Goal: Task Accomplishment & Management: Complete application form

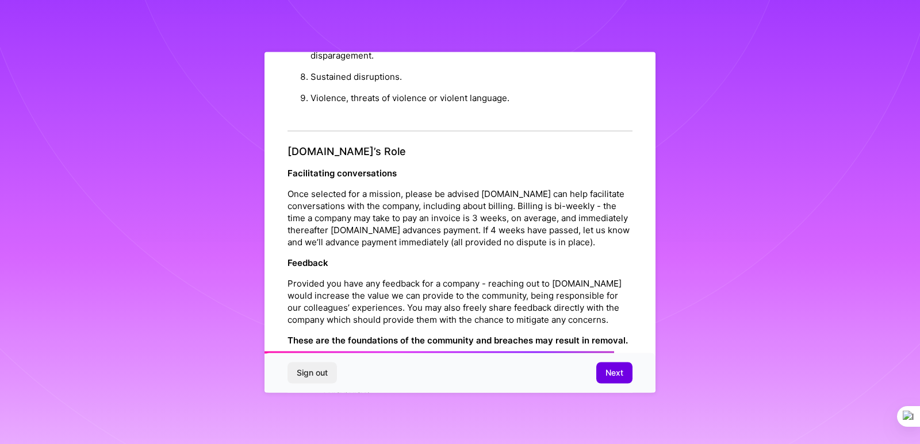
scroll to position [1289, 0]
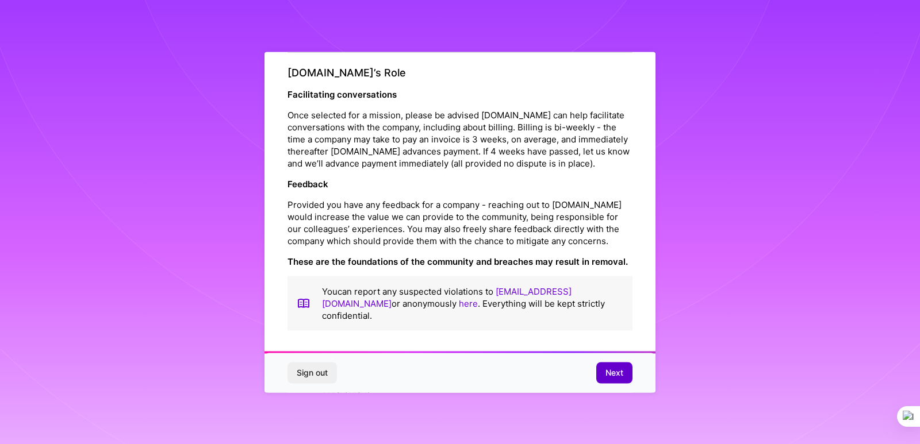
click at [614, 377] on span "Next" at bounding box center [614, 372] width 18 height 11
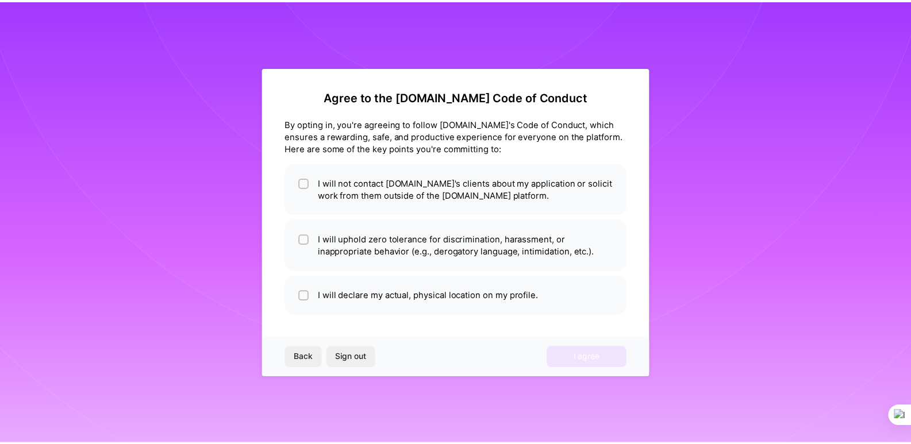
scroll to position [0, 0]
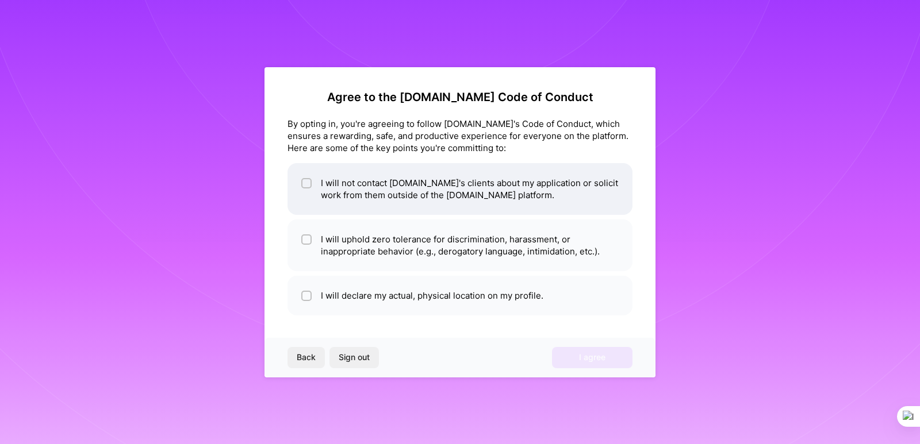
click at [309, 186] on input "checkbox" at bounding box center [308, 184] width 8 height 8
checkbox input "true"
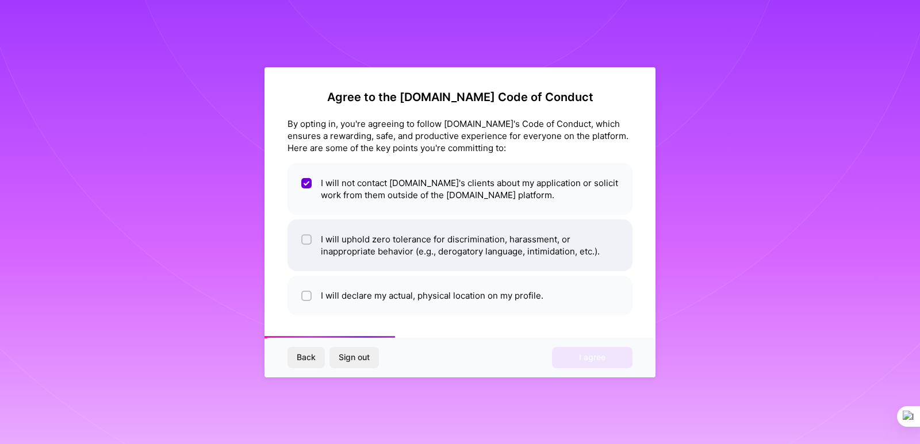
click at [303, 244] on div at bounding box center [306, 240] width 10 height 10
checkbox input "true"
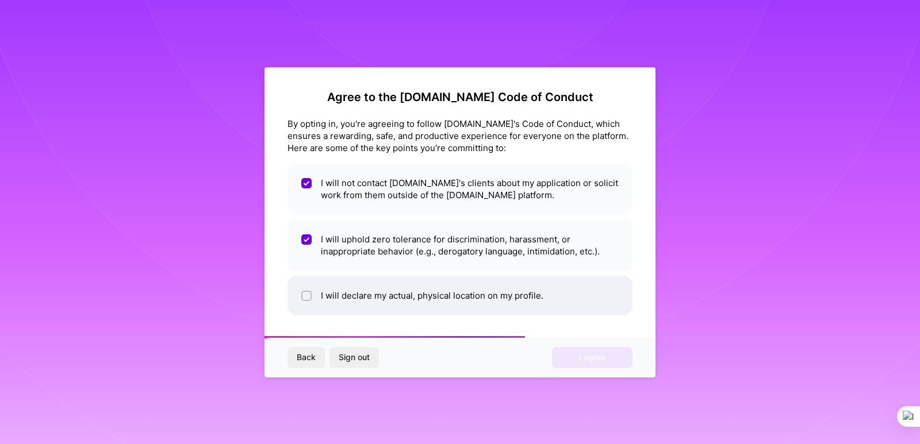
click at [309, 297] on input "checkbox" at bounding box center [308, 297] width 8 height 8
checkbox input "true"
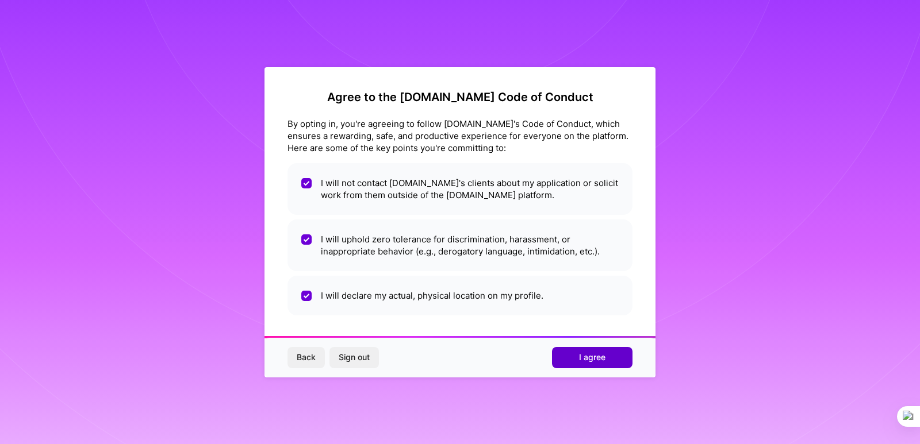
click at [581, 364] on button "I agree" at bounding box center [592, 357] width 80 height 21
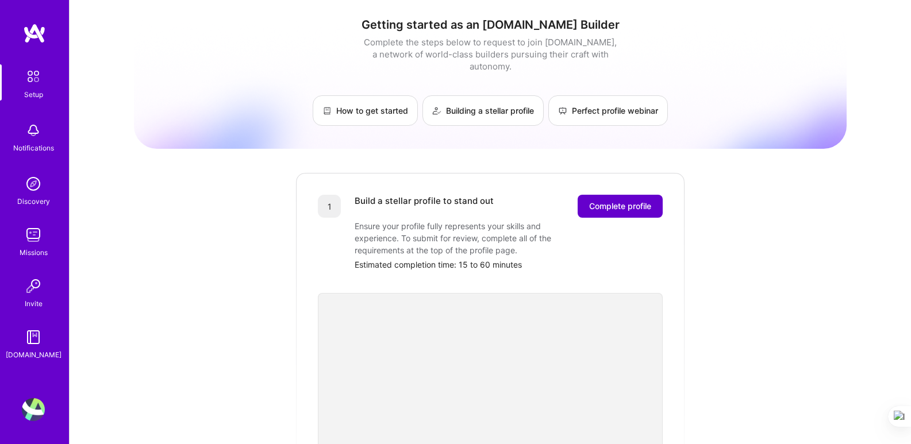
click at [606, 201] on span "Complete profile" at bounding box center [620, 206] width 62 height 11
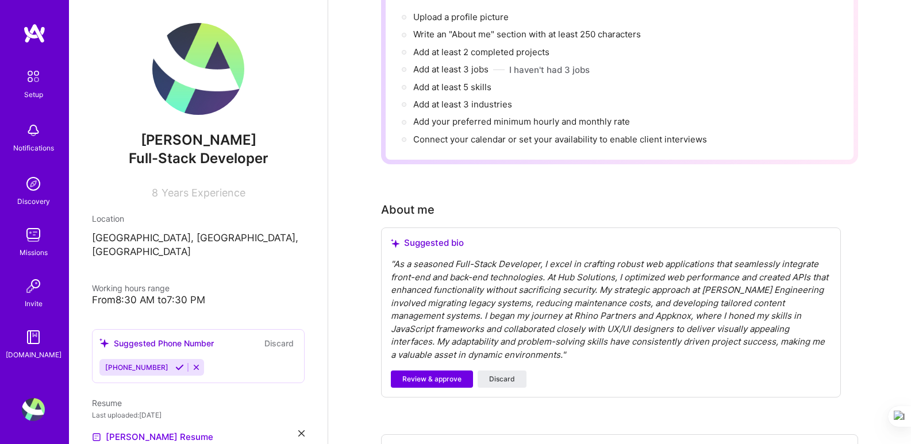
scroll to position [172, 0]
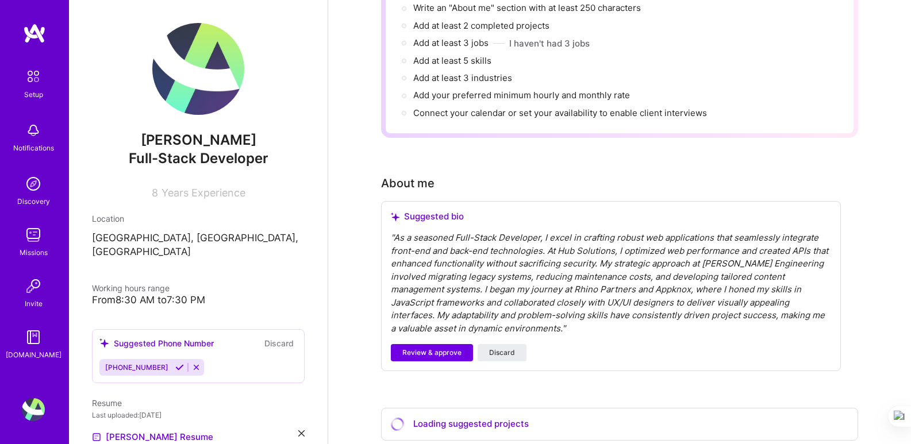
click at [481, 281] on div "" As a seasoned Full-Stack Developer, I excel in crafting robust web applicatio…" at bounding box center [611, 283] width 440 height 103
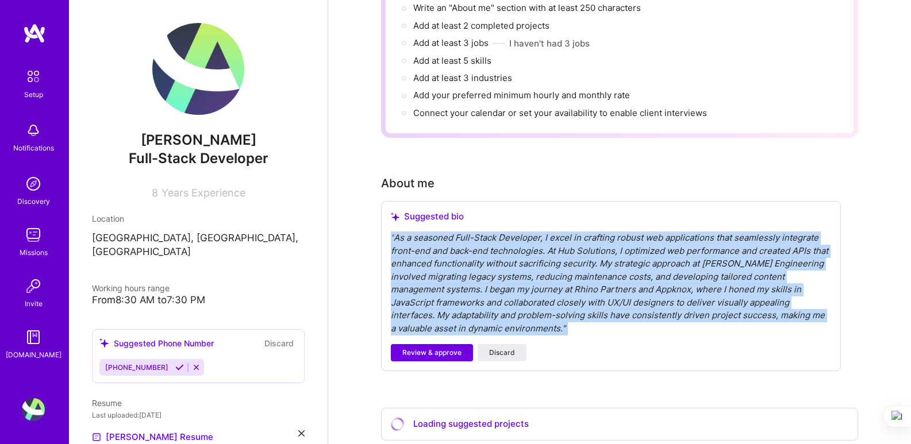
click at [481, 281] on div "" As a seasoned Full-Stack Developer, I excel in crafting robust web applicatio…" at bounding box center [611, 283] width 440 height 103
click at [510, 280] on div "" As a seasoned Full-Stack Developer, I excel in crafting robust web applicatio…" at bounding box center [611, 283] width 440 height 103
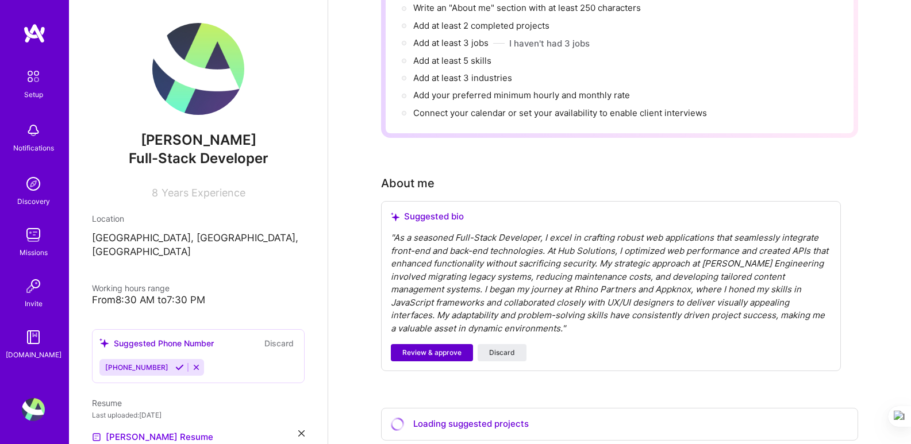
click at [436, 348] on span "Review & approve" at bounding box center [431, 353] width 59 height 10
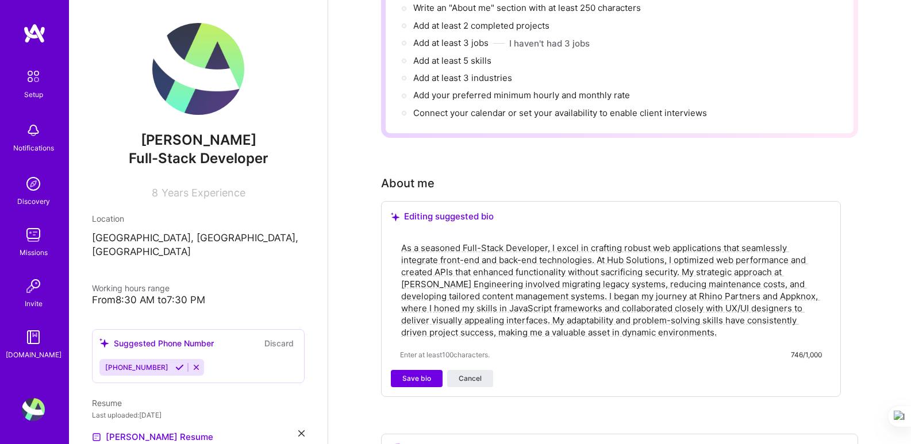
scroll to position [230, 0]
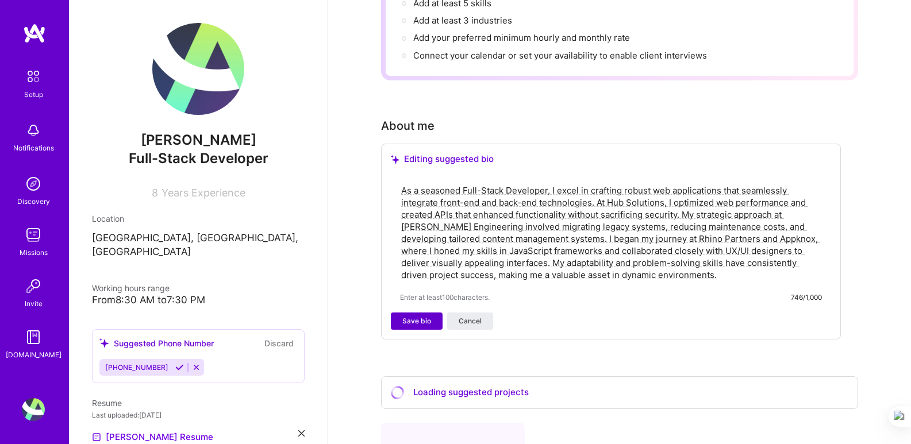
click at [413, 316] on span "Save bio" at bounding box center [416, 321] width 29 height 10
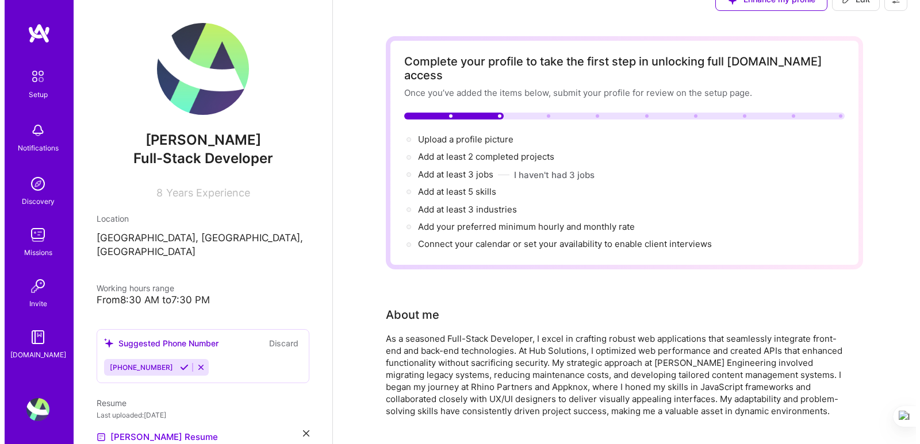
scroll to position [0, 0]
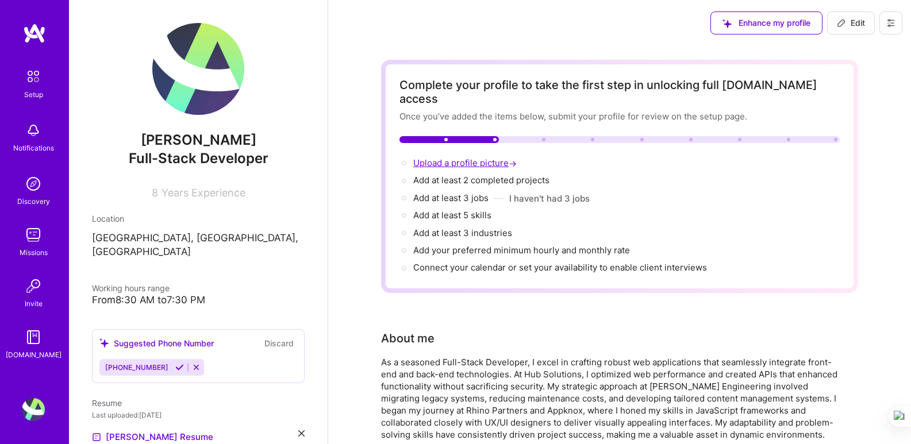
click at [462, 158] on span "Upload a profile picture →" at bounding box center [466, 163] width 106 height 11
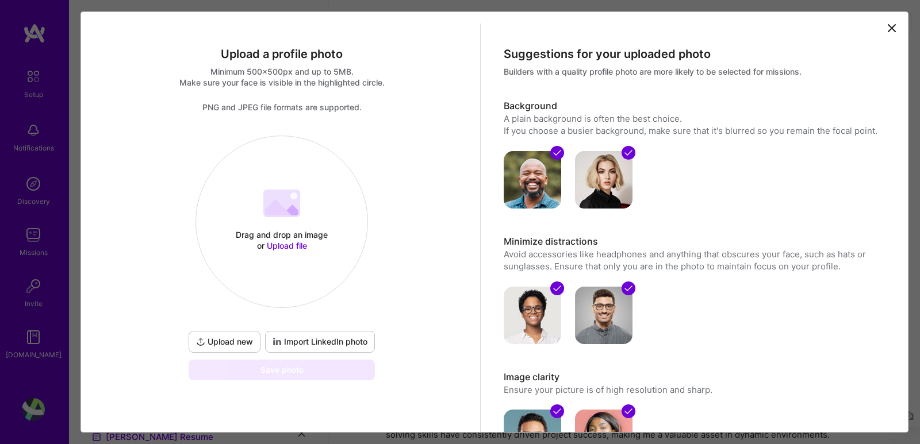
click at [282, 195] on 202 at bounding box center [281, 204] width 37 height 28
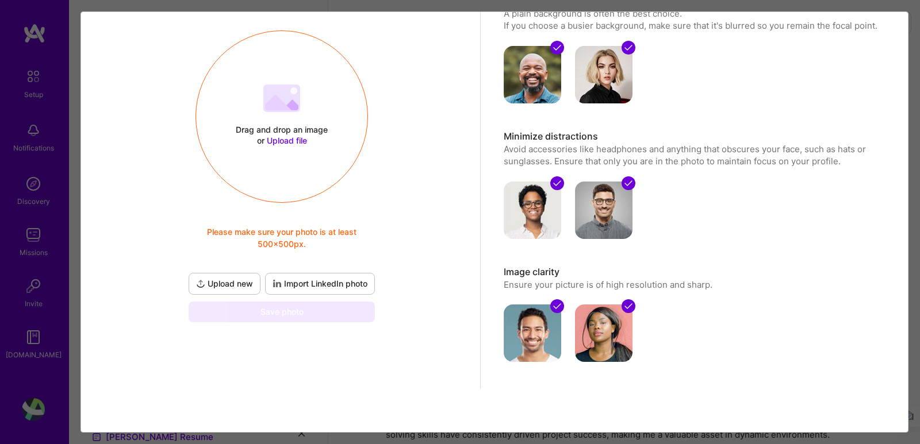
scroll to position [106, 0]
click at [235, 285] on span "Upload new" at bounding box center [224, 283] width 57 height 11
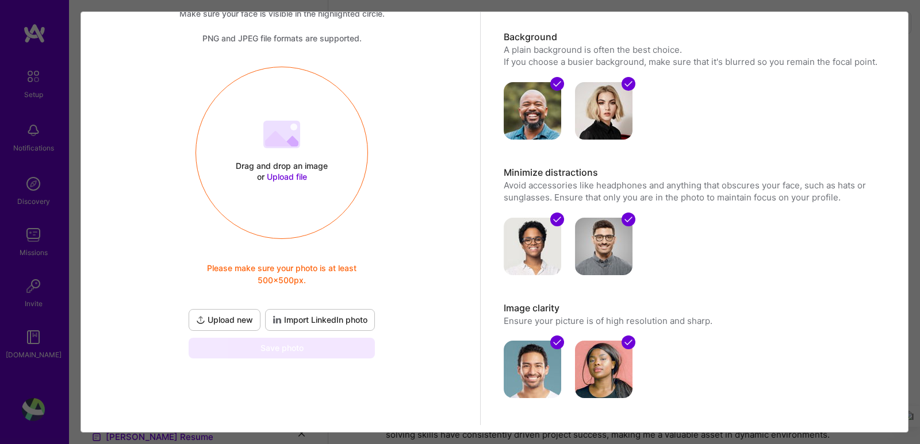
scroll to position [0, 0]
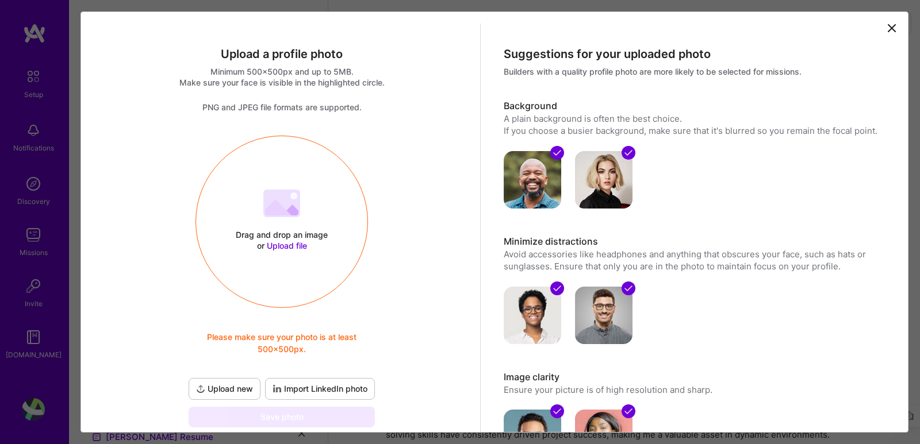
click at [610, 189] on img at bounding box center [603, 179] width 57 height 57
click at [609, 189] on img at bounding box center [603, 179] width 57 height 57
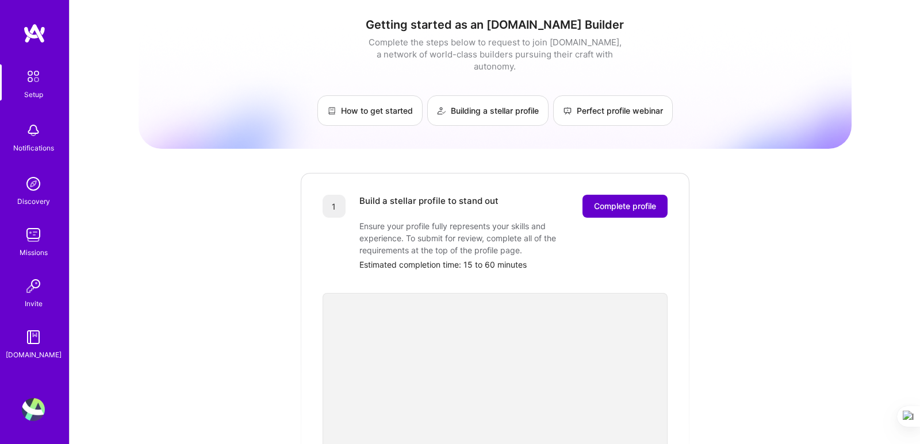
click at [619, 201] on span "Complete profile" at bounding box center [625, 206] width 62 height 11
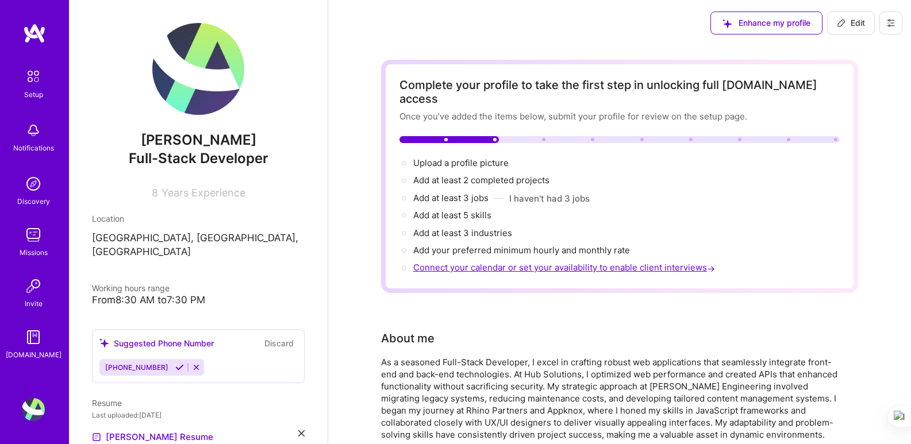
click at [643, 262] on span "Connect your calendar or set your availability to enable client interviews →" at bounding box center [565, 267] width 304 height 11
select select "US"
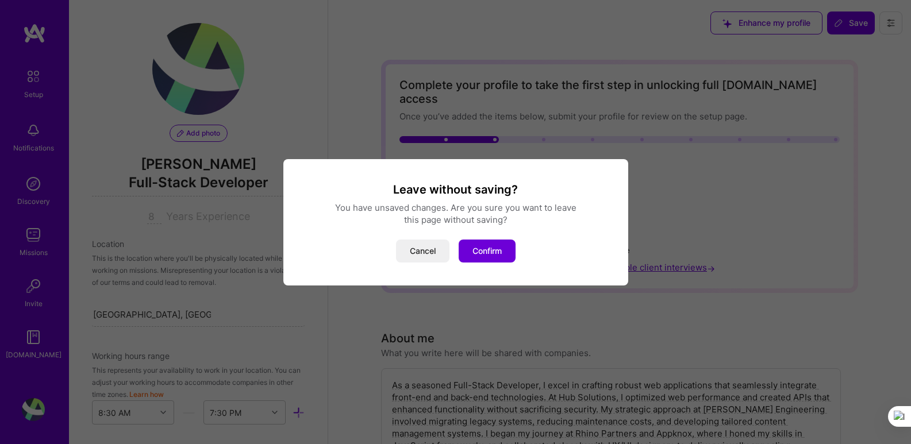
scroll to position [519, 0]
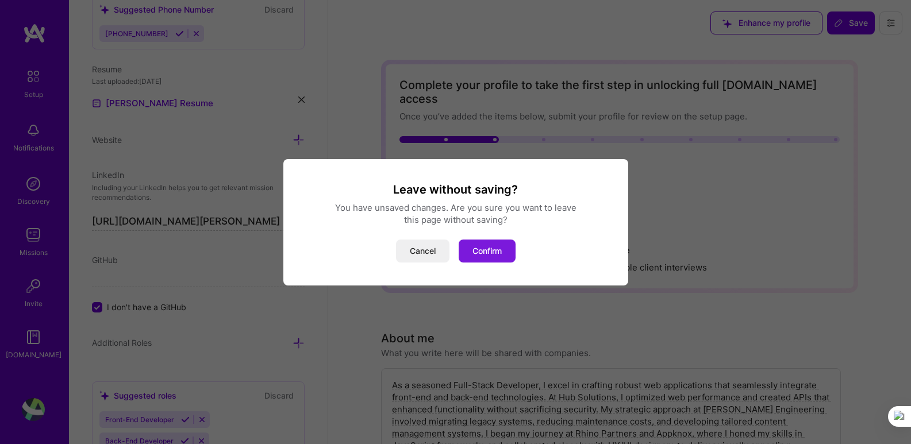
click at [482, 255] on button "Confirm" at bounding box center [487, 251] width 57 height 23
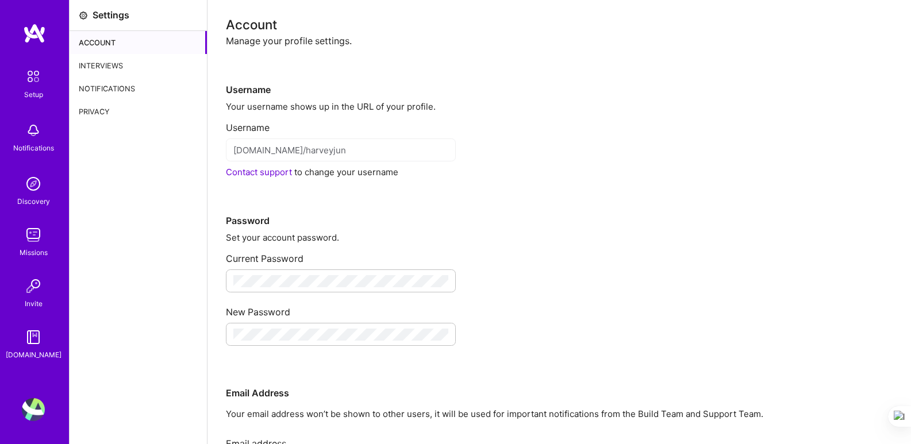
click at [116, 63] on div "Interviews" at bounding box center [138, 65] width 137 height 23
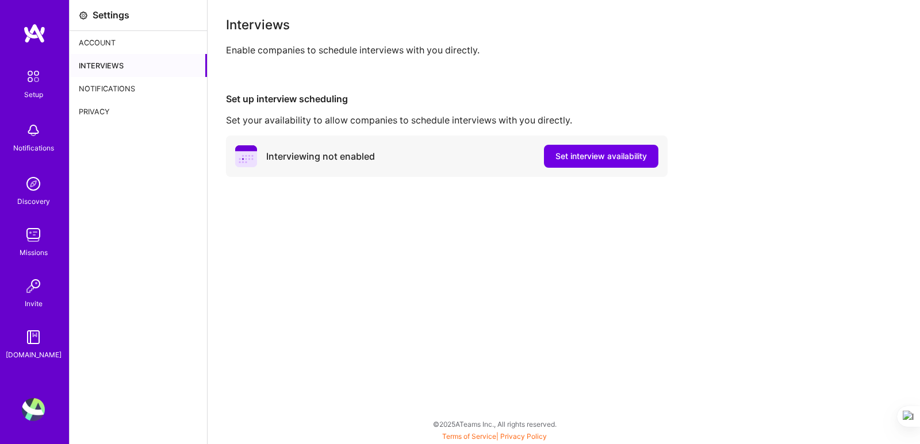
click at [440, 159] on div "Interviewing not enabled Set interview availability" at bounding box center [446, 156] width 441 height 41
click at [594, 159] on span "Set interview availability" at bounding box center [600, 156] width 91 height 11
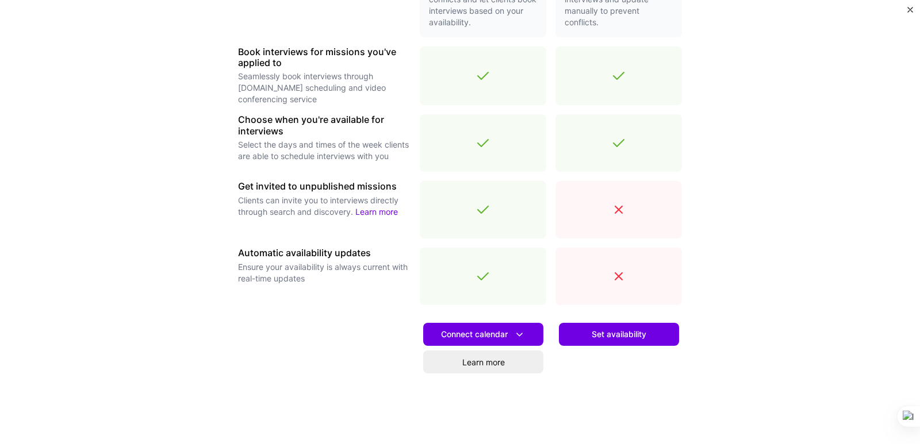
scroll to position [361, 0]
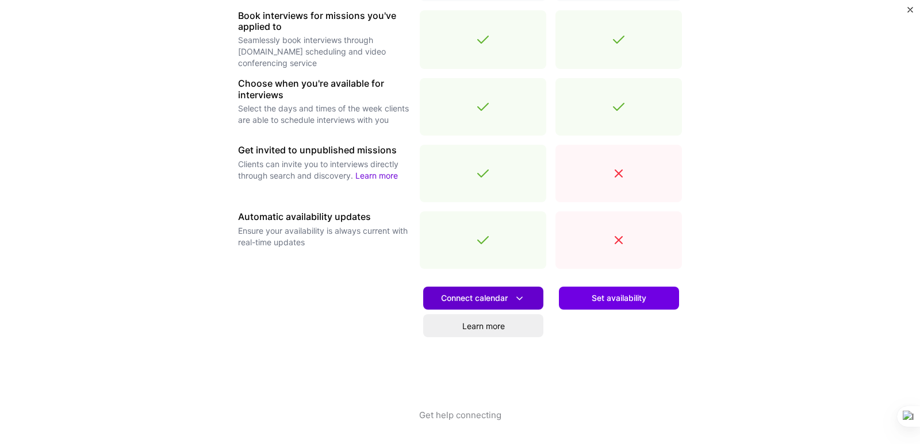
click at [490, 300] on span "Connect calendar" at bounding box center [483, 299] width 85 height 12
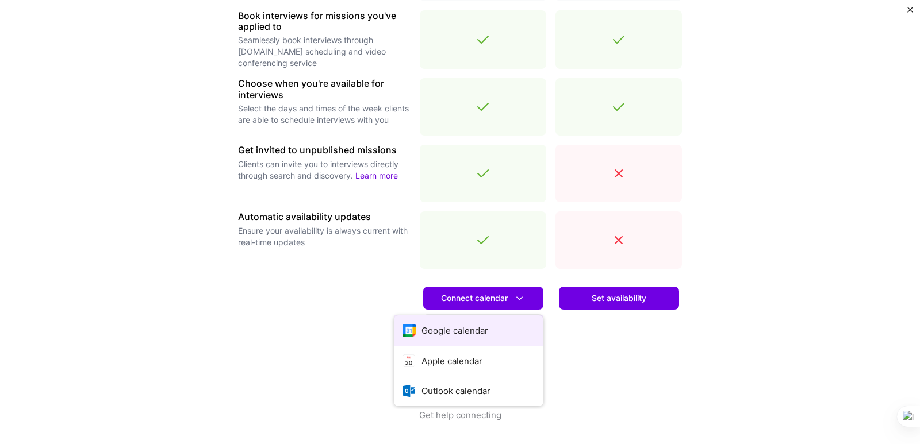
click at [462, 332] on button "Google calendar" at bounding box center [468, 331] width 149 height 30
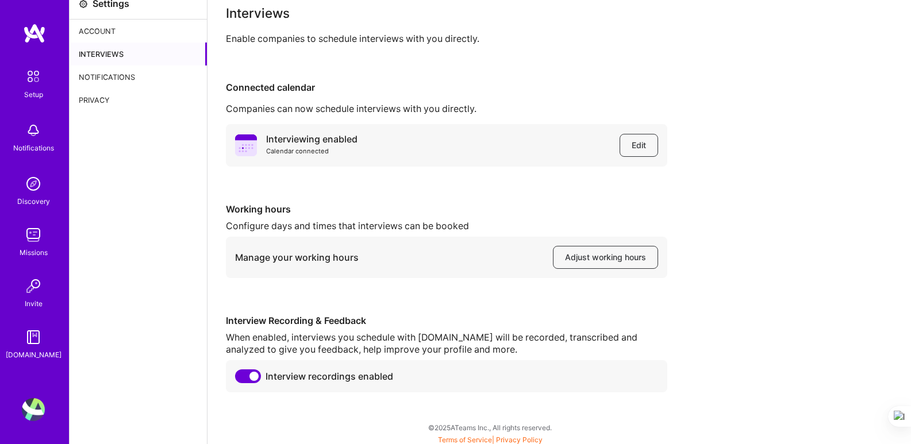
scroll to position [15, 0]
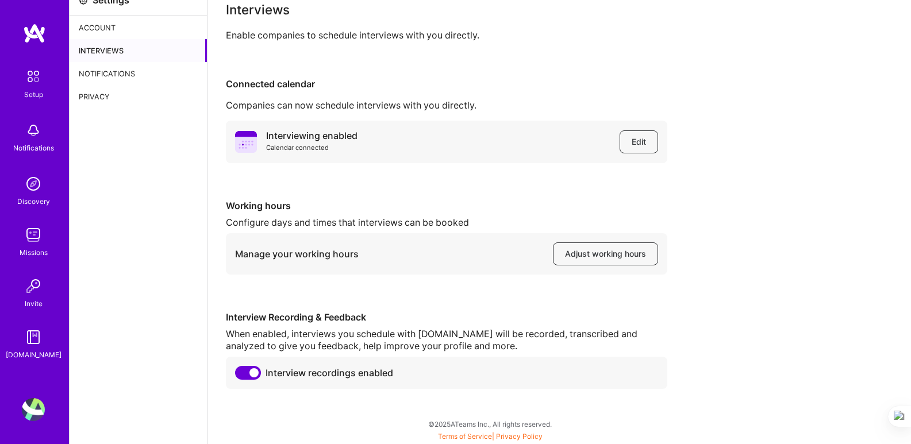
click at [110, 71] on div "Notifications" at bounding box center [138, 73] width 137 height 23
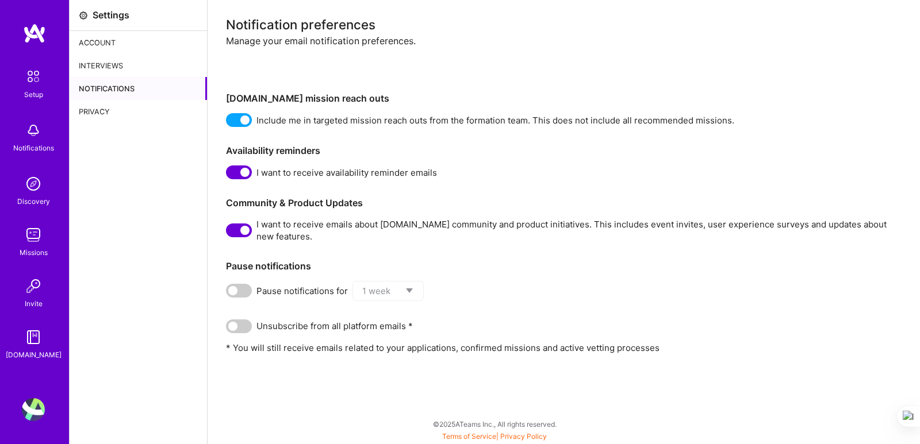
click at [105, 107] on div "Privacy" at bounding box center [138, 111] width 137 height 23
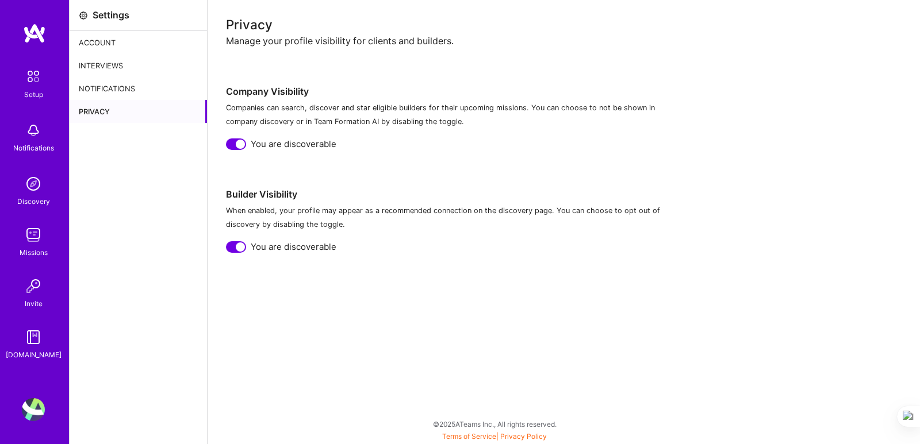
click at [101, 42] on div "Account" at bounding box center [138, 42] width 137 height 23
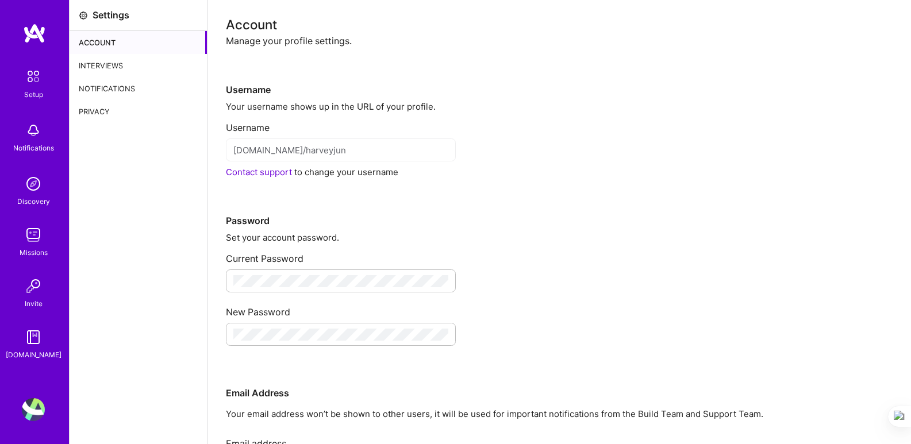
click at [37, 37] on img at bounding box center [34, 33] width 23 height 21
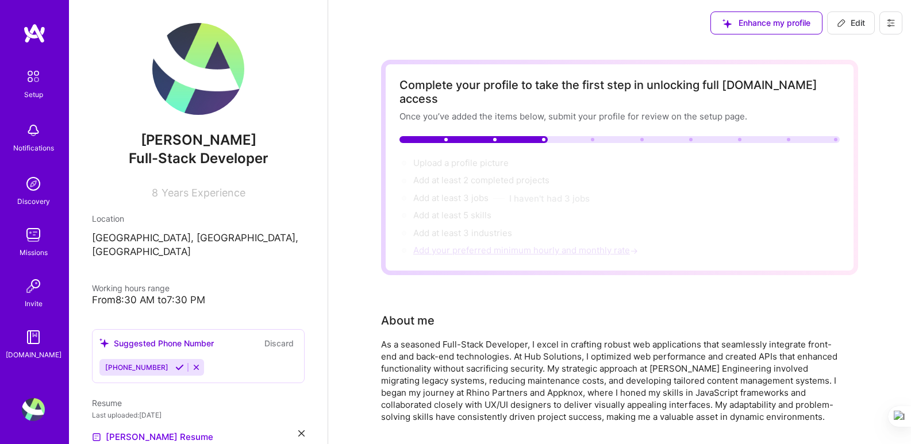
click at [468, 245] on span "Add your preferred minimum hourly and monthly rate →" at bounding box center [526, 250] width 227 height 11
select select "US"
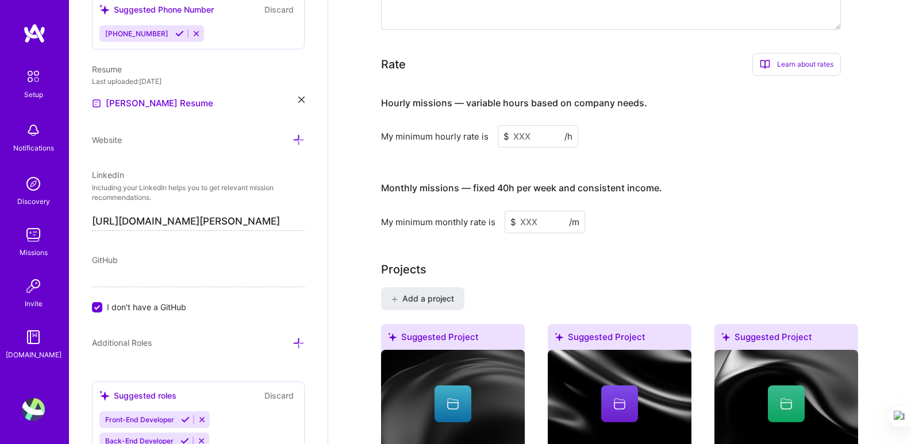
scroll to position [759, 0]
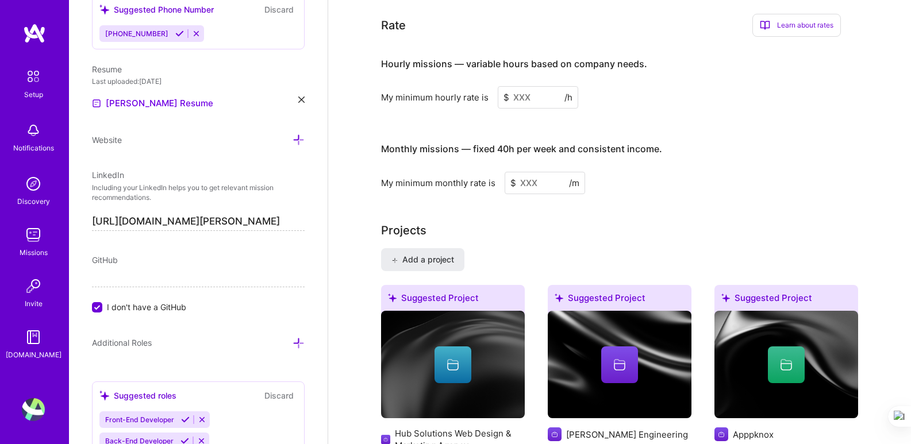
click at [548, 89] on input at bounding box center [538, 97] width 80 height 22
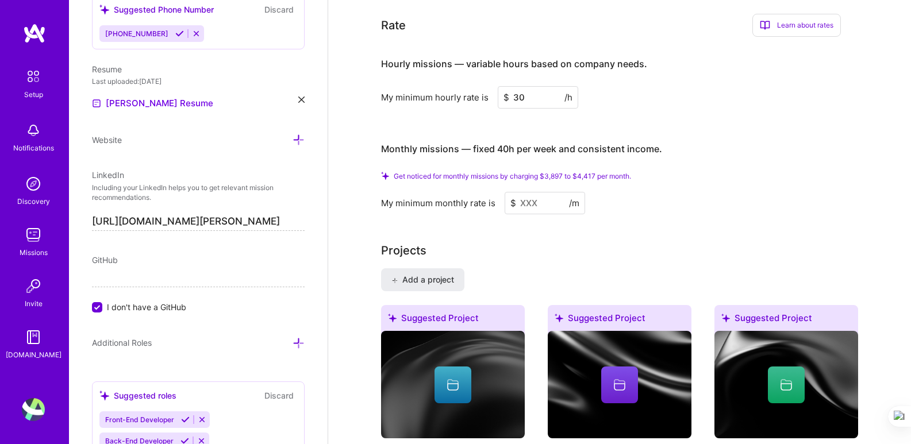
type input "30"
click at [543, 192] on input at bounding box center [545, 203] width 80 height 22
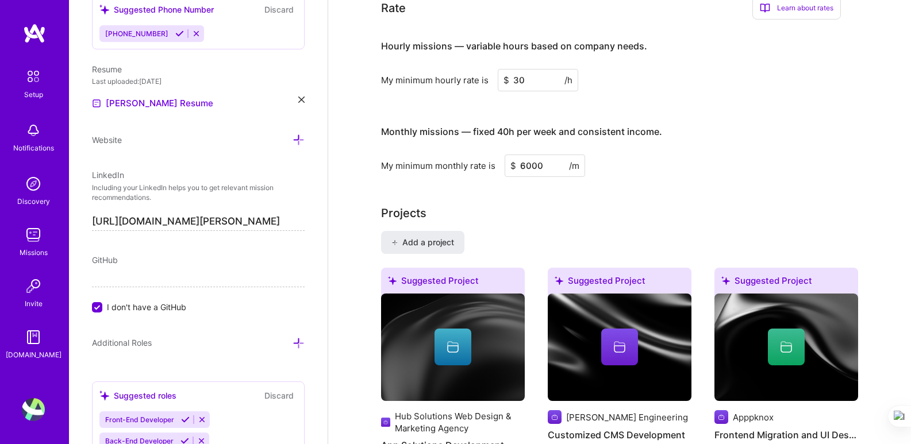
click at [652, 156] on div "My minimum monthly rate is $ 6000 /m" at bounding box center [611, 166] width 460 height 22
click at [532, 155] on input "6000" at bounding box center [545, 166] width 80 height 22
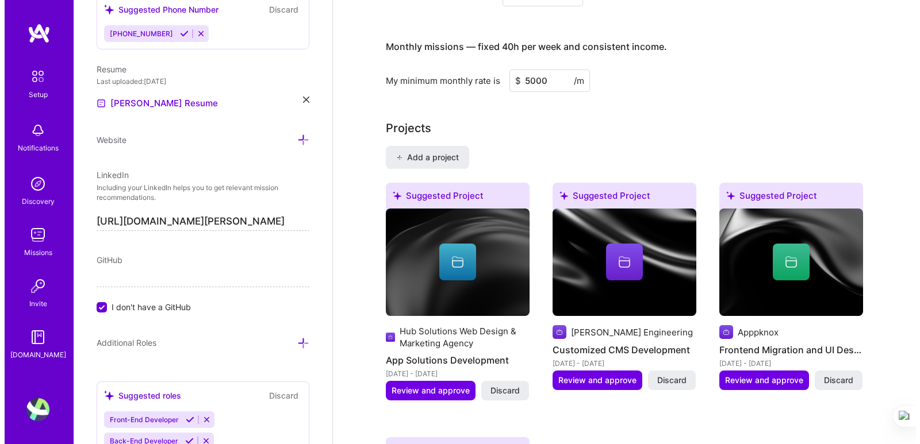
scroll to position [816, 0]
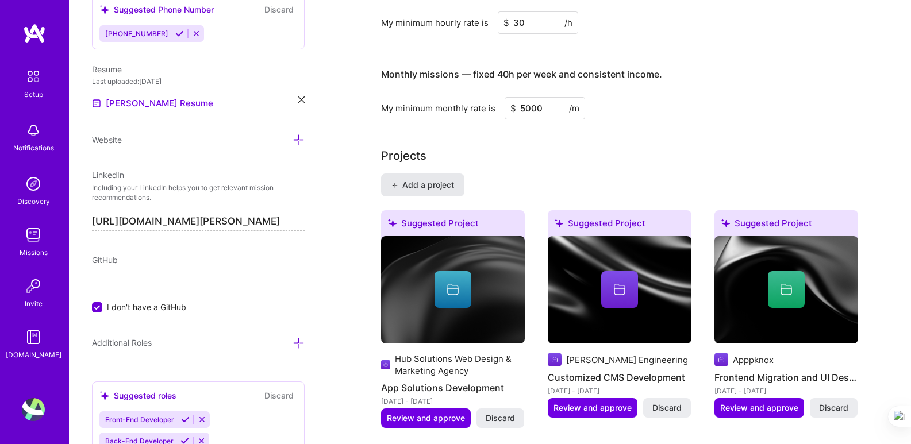
type input "5000"
click at [433, 179] on span "Add a project" at bounding box center [422, 184] width 63 height 11
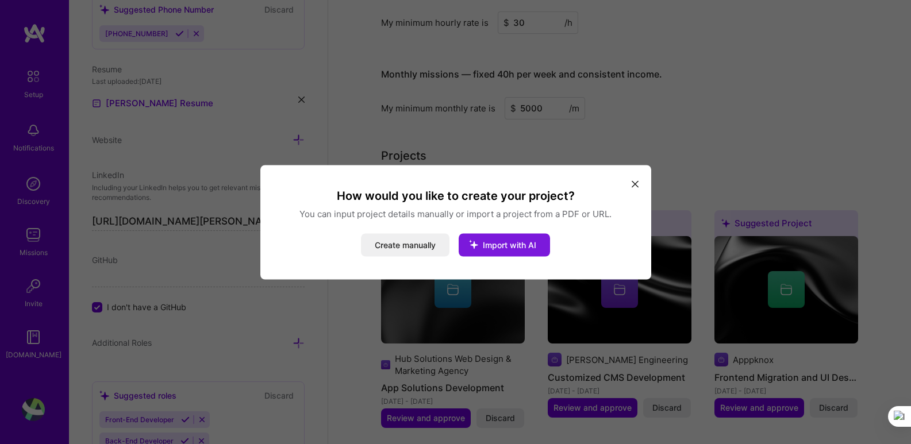
click at [501, 249] on span "Import with AI" at bounding box center [509, 245] width 53 height 10
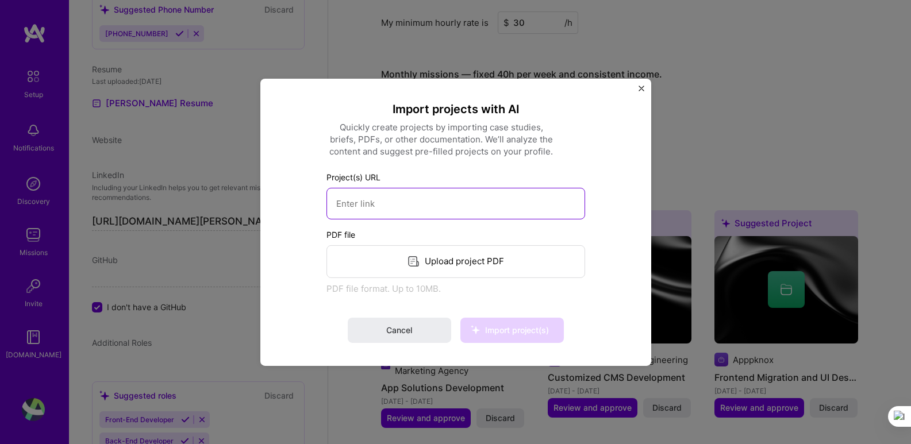
click at [532, 210] on input at bounding box center [456, 203] width 259 height 32
click at [639, 90] on img "Close" at bounding box center [642, 88] width 6 height 6
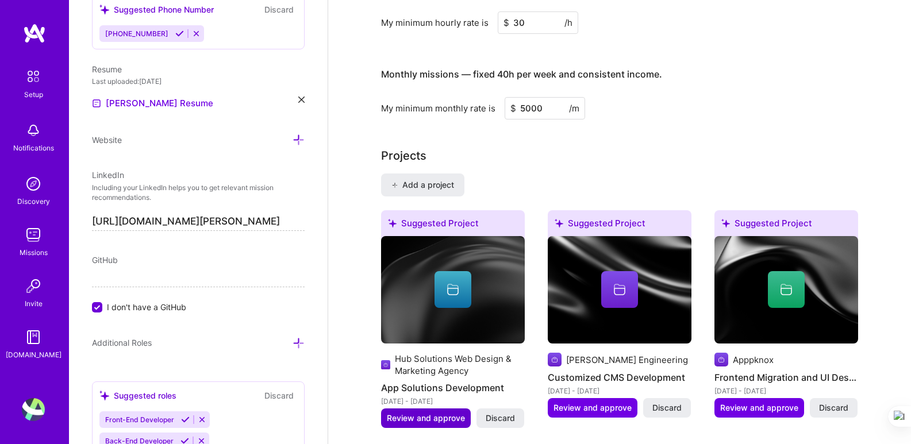
click at [418, 413] on span "Review and approve" at bounding box center [426, 418] width 78 height 11
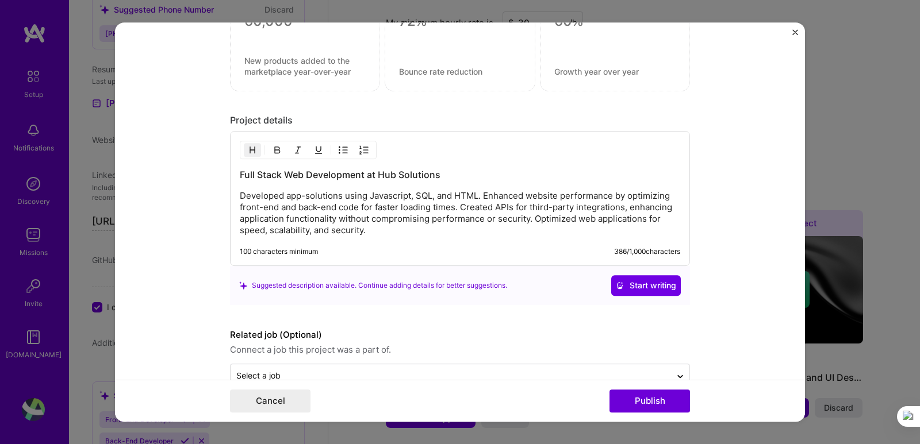
scroll to position [1021, 0]
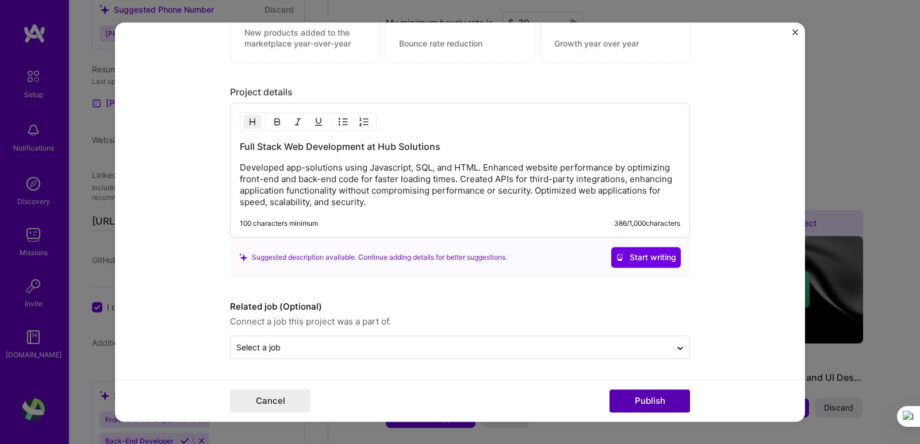
click at [646, 404] on button "Publish" at bounding box center [649, 401] width 80 height 23
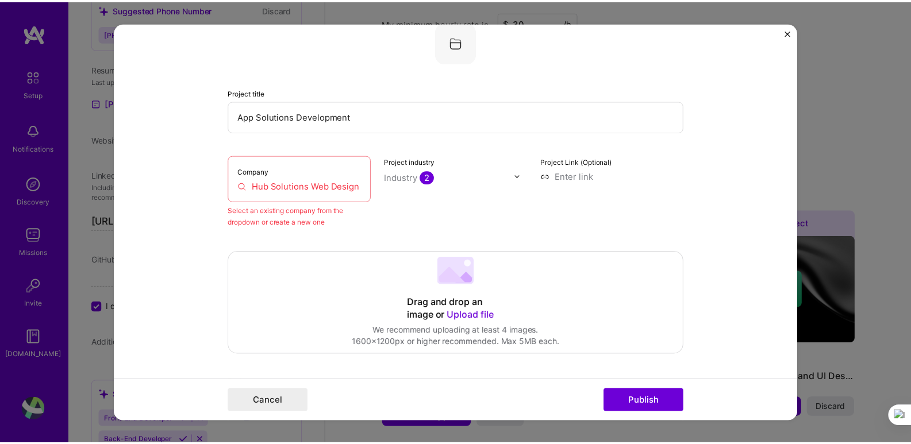
scroll to position [75, 0]
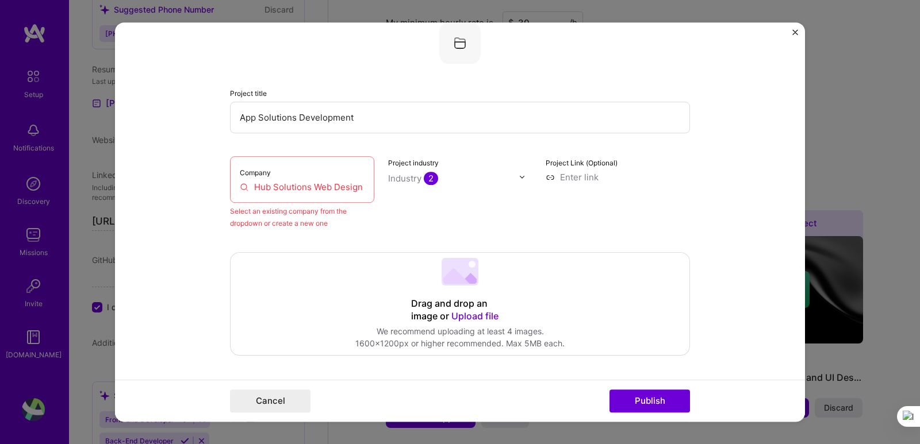
click at [295, 199] on div "Company Hub Solutions Web Design & Marketing Agency" at bounding box center [302, 179] width 144 height 47
click at [295, 189] on input "Hub Solutions Web Design & Marketing Agency" at bounding box center [302, 187] width 125 height 12
click at [272, 220] on div "Select an existing company from the dropdown or create a new one" at bounding box center [302, 217] width 144 height 24
click at [365, 220] on div "Select an existing company from the dropdown or create a new one" at bounding box center [302, 217] width 144 height 24
click at [408, 187] on div "Project industry Industry 2" at bounding box center [460, 192] width 144 height 73
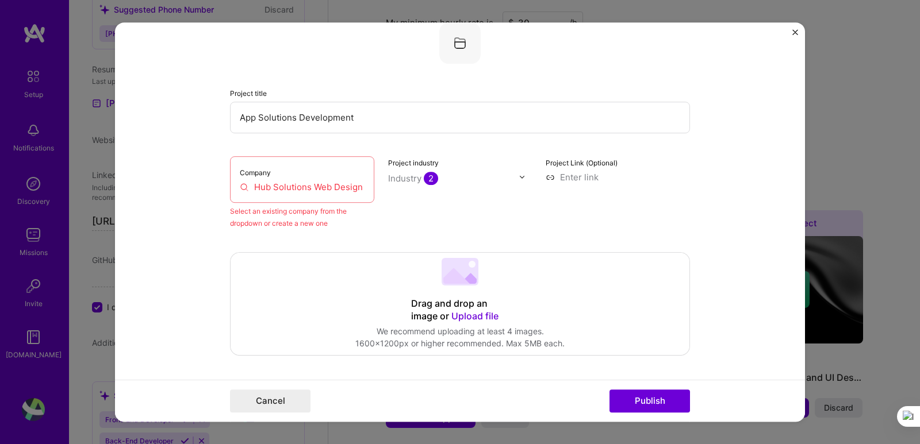
click at [793, 33] on img "Close" at bounding box center [795, 32] width 6 height 6
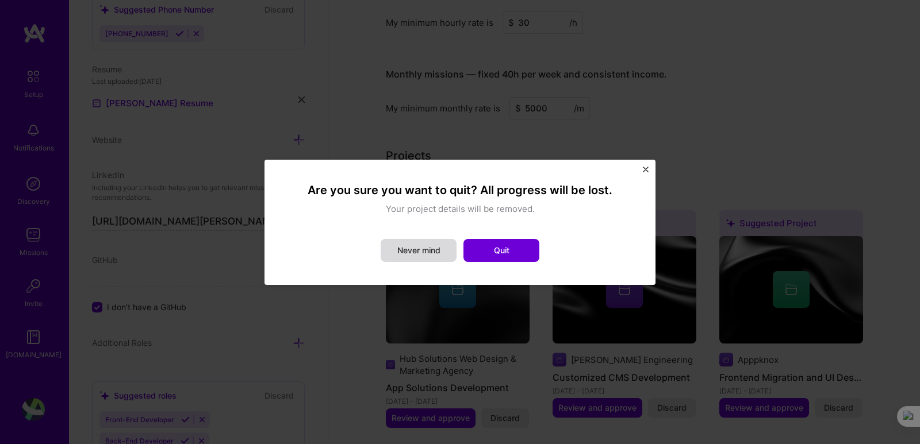
click at [414, 259] on button "Never mind" at bounding box center [419, 250] width 76 height 23
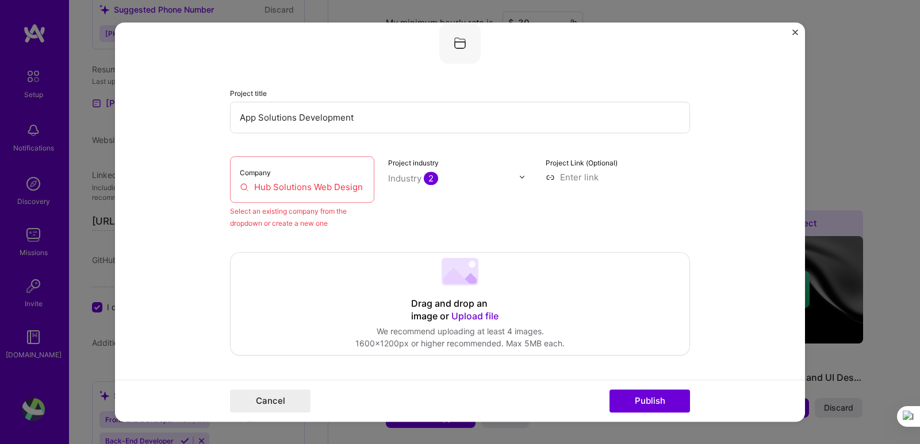
click at [797, 33] on img "Close" at bounding box center [795, 32] width 6 height 6
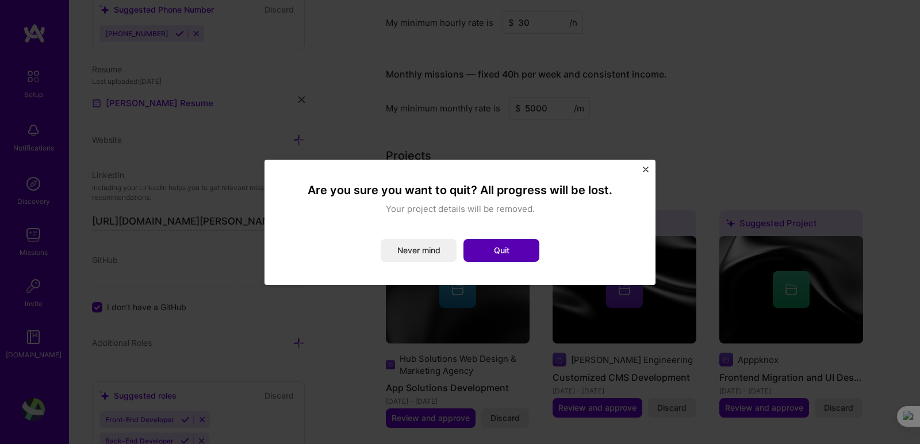
click at [512, 244] on button "Quit" at bounding box center [501, 250] width 76 height 23
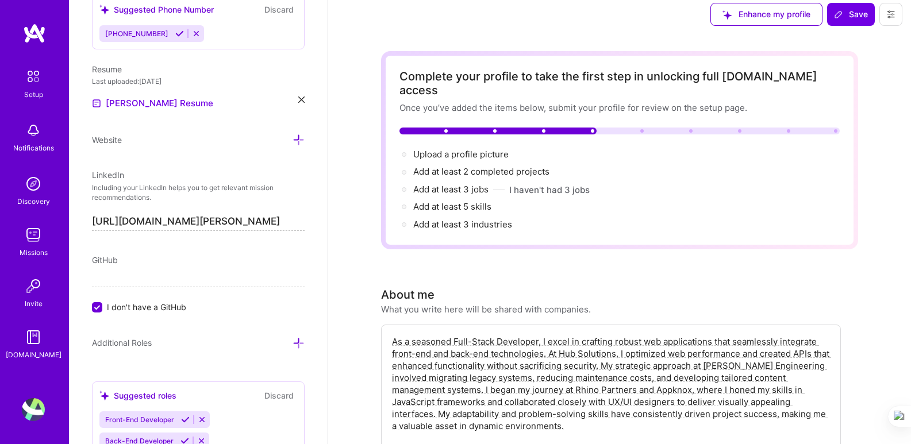
scroll to position [0, 0]
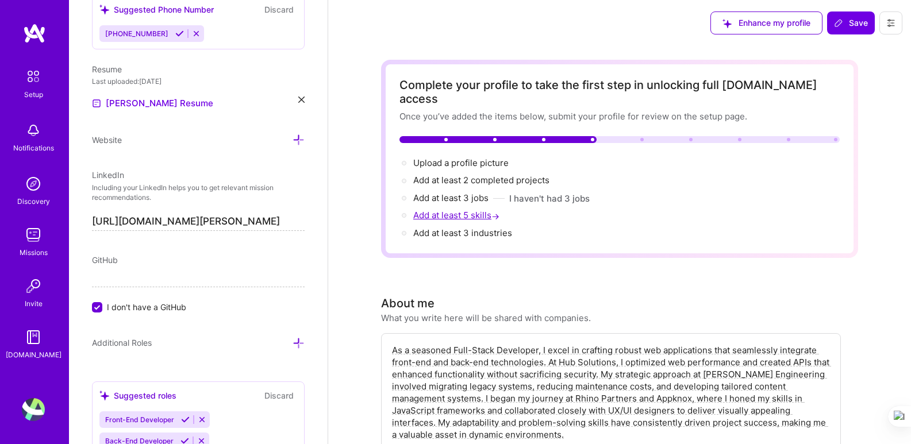
click at [446, 210] on span "Add at least 5 skills →" at bounding box center [457, 215] width 89 height 11
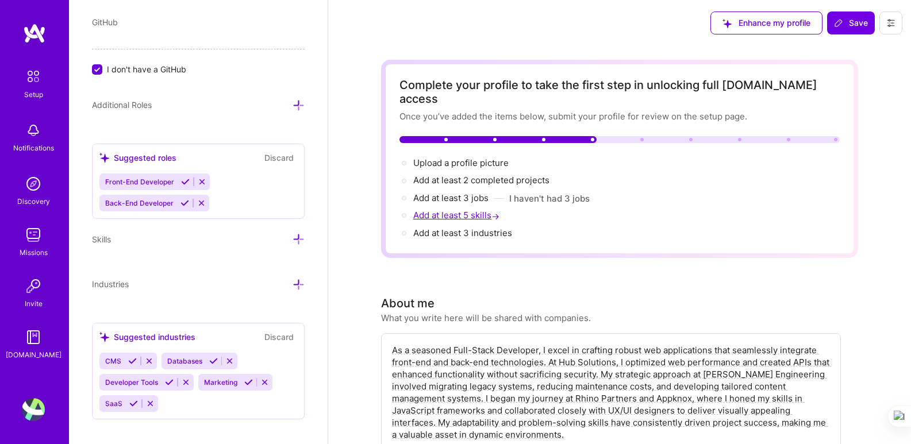
scroll to position [769, 0]
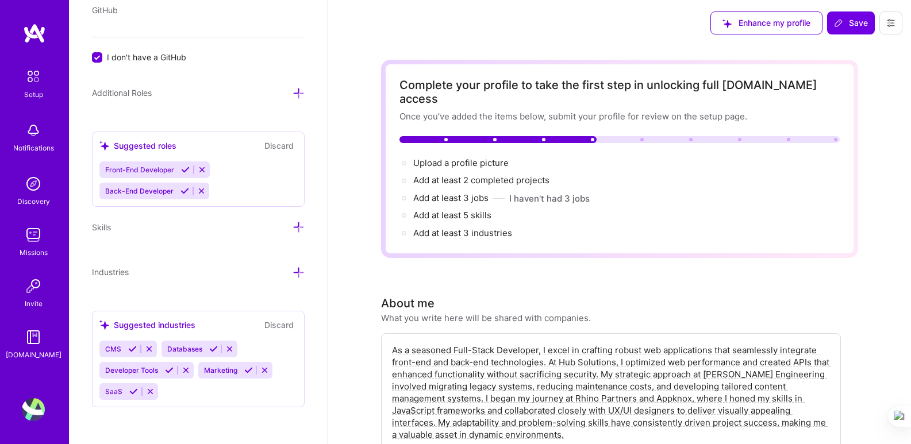
click at [293, 228] on icon at bounding box center [299, 227] width 12 height 12
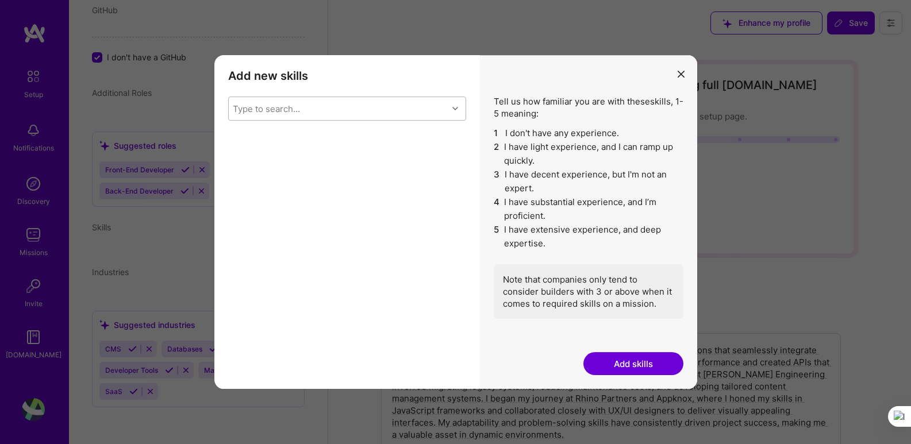
click at [313, 112] on div "Type to search..." at bounding box center [338, 108] width 219 height 23
type input "reac"
click at [286, 109] on div "Type to search..." at bounding box center [338, 108] width 219 height 23
type input "next"
click at [257, 137] on div "Next.js" at bounding box center [347, 138] width 224 height 12
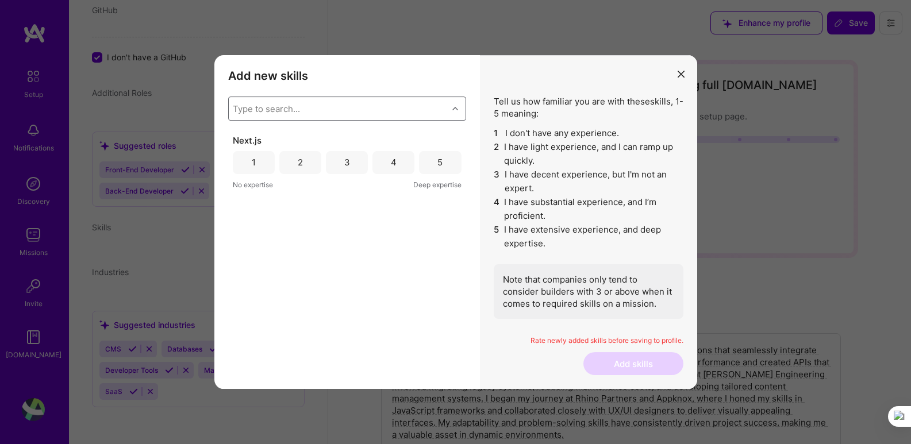
click at [263, 108] on div "Type to search..." at bounding box center [266, 108] width 67 height 12
click at [434, 162] on div "5" at bounding box center [440, 162] width 42 height 23
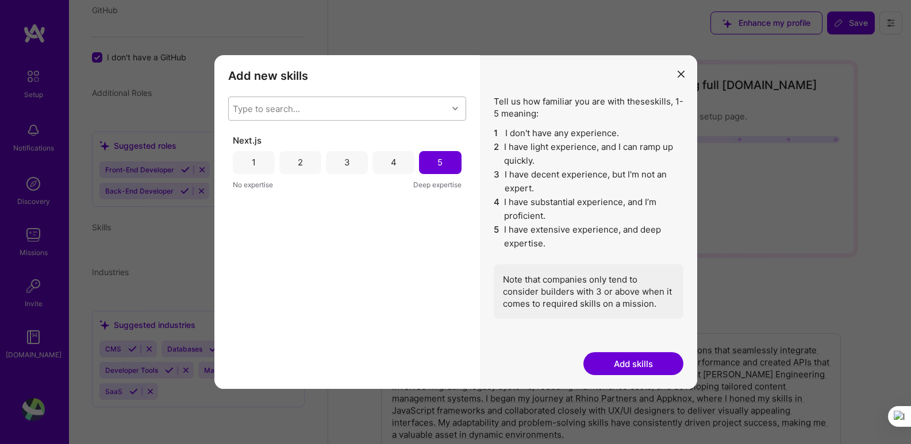
click at [298, 114] on div "Type to search..." at bounding box center [266, 108] width 67 height 12
type input "node"
click at [259, 139] on div "Node.js" at bounding box center [347, 138] width 224 height 12
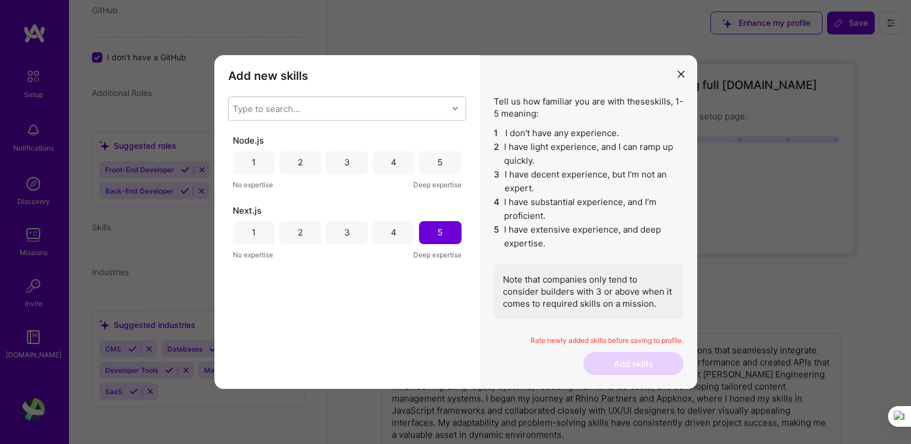
click at [387, 324] on div "Node.js 1 2 3 4 5 No expertise Deep expertise Next.js 1 2 3 4 5 No expertise De…" at bounding box center [347, 235] width 238 height 200
click at [440, 165] on div "5" at bounding box center [439, 162] width 5 height 12
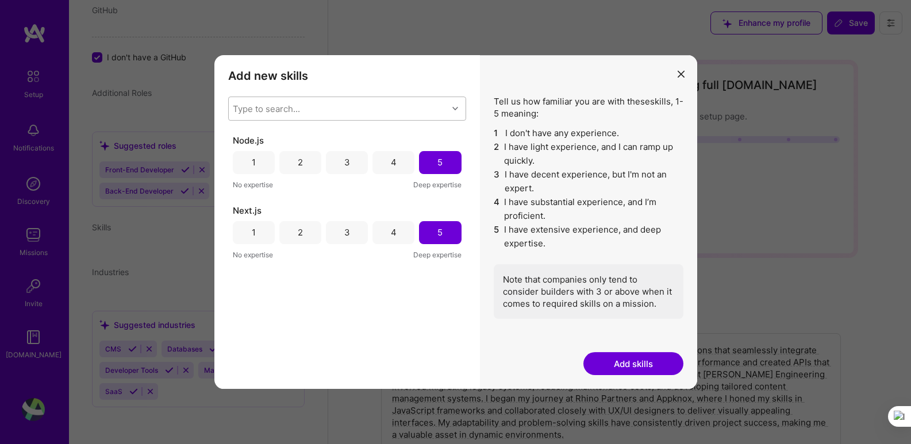
click at [291, 108] on div "Type to search..." at bounding box center [266, 108] width 67 height 12
type input "pytho"
click at [244, 135] on input "modal" at bounding box center [241, 139] width 8 height 8
checkbox input "false"
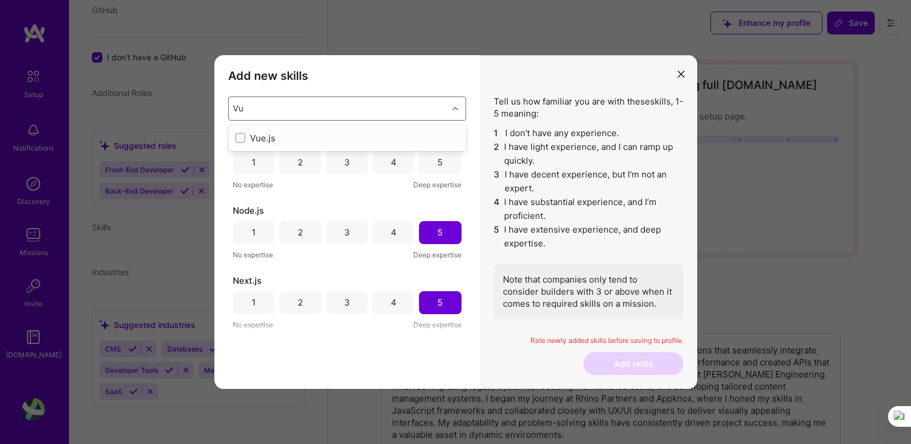
type input "Vue"
click at [270, 139] on div "Vue.js" at bounding box center [347, 138] width 224 height 12
type input "Larave"
click at [284, 137] on div "Laravel" at bounding box center [347, 138] width 224 height 12
click at [309, 351] on div "Add new skills Tell us how familiar you are with given skills, using between 1 …" at bounding box center [347, 222] width 266 height 335
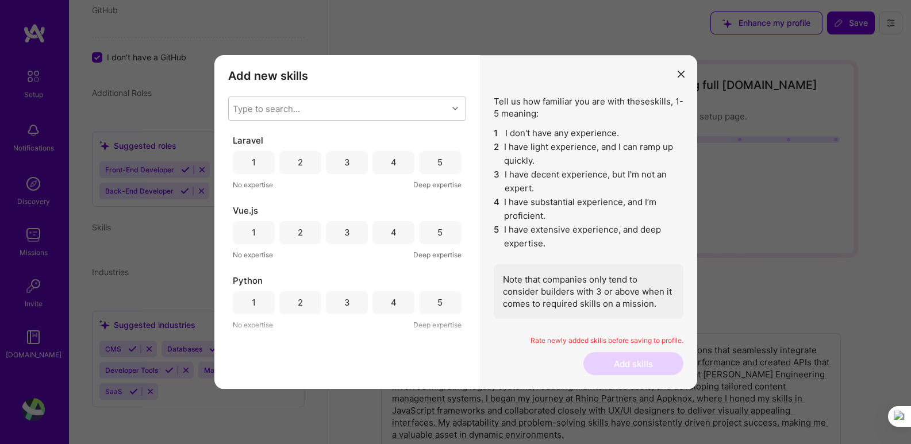
click at [437, 161] on div "5" at bounding box center [439, 162] width 5 height 12
click at [436, 241] on div "5" at bounding box center [440, 232] width 42 height 23
click at [436, 290] on div "Python 1 2 3 4 5 No expertise Deep expertise" at bounding box center [347, 303] width 229 height 56
click at [437, 301] on div "5" at bounding box center [439, 303] width 5 height 12
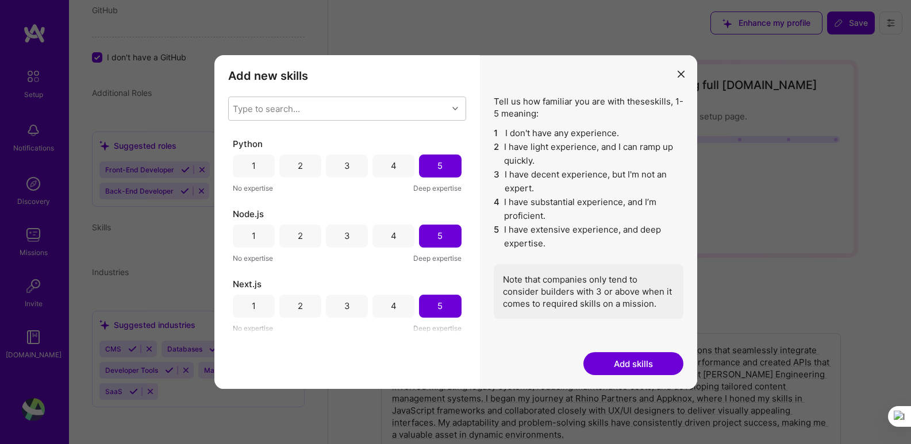
scroll to position [0, 0]
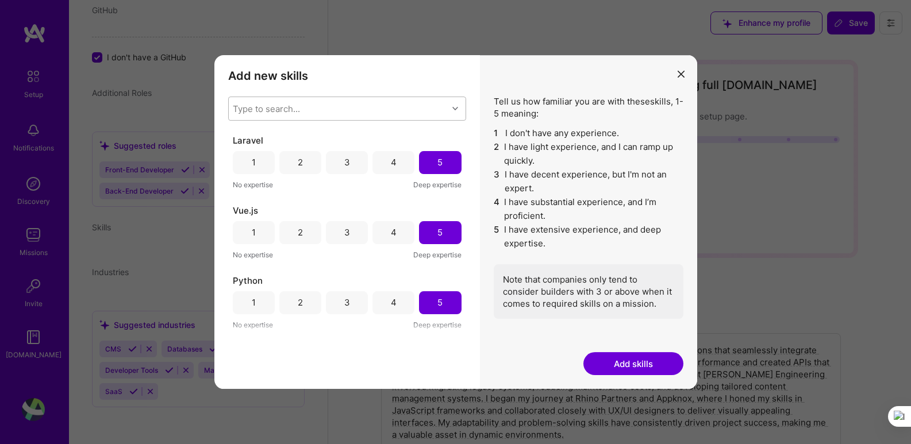
click at [301, 103] on div "Type to search..." at bounding box center [338, 108] width 219 height 23
type input "Djang"
click at [262, 135] on div "Django" at bounding box center [347, 138] width 224 height 12
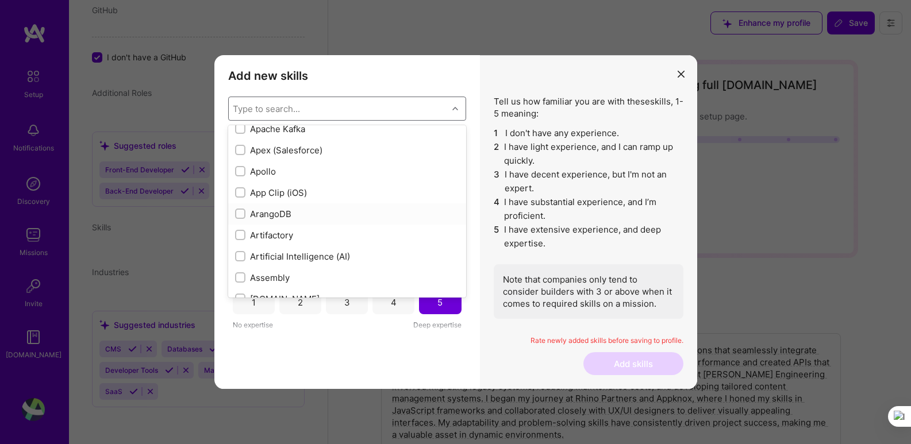
scroll to position [575, 0]
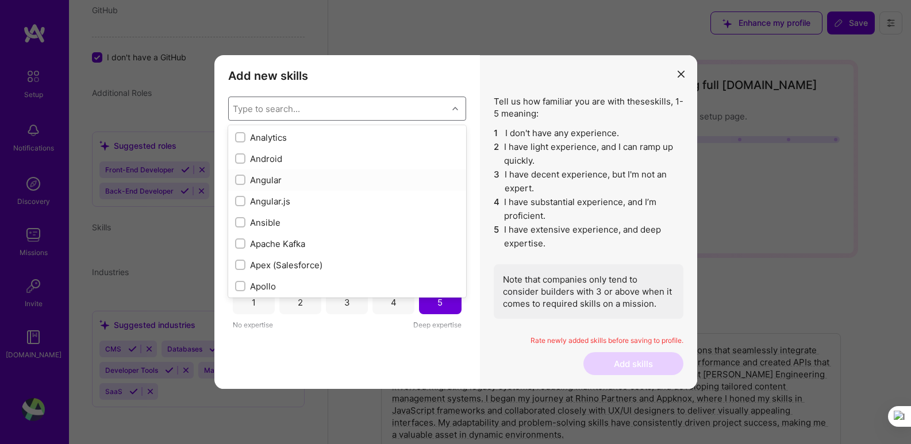
click at [292, 181] on div "Angular" at bounding box center [347, 180] width 224 height 12
checkbox input "true"
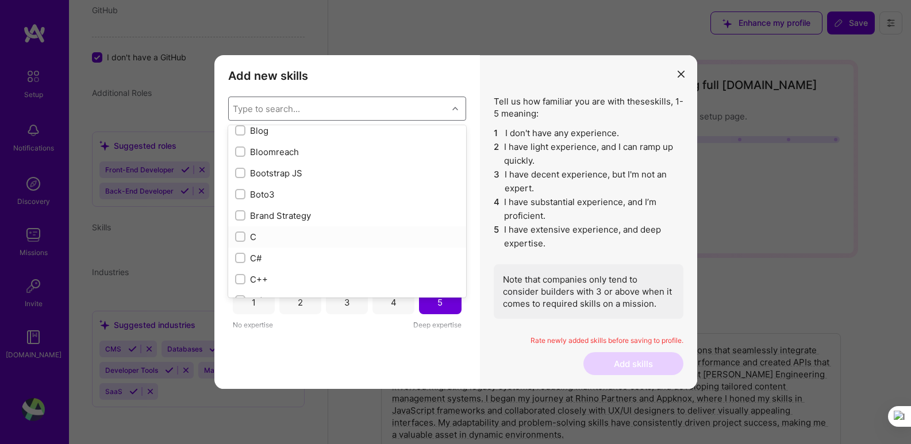
scroll to position [1150, 0]
click at [239, 203] on input "modal" at bounding box center [241, 201] width 8 height 8
checkbox input "true"
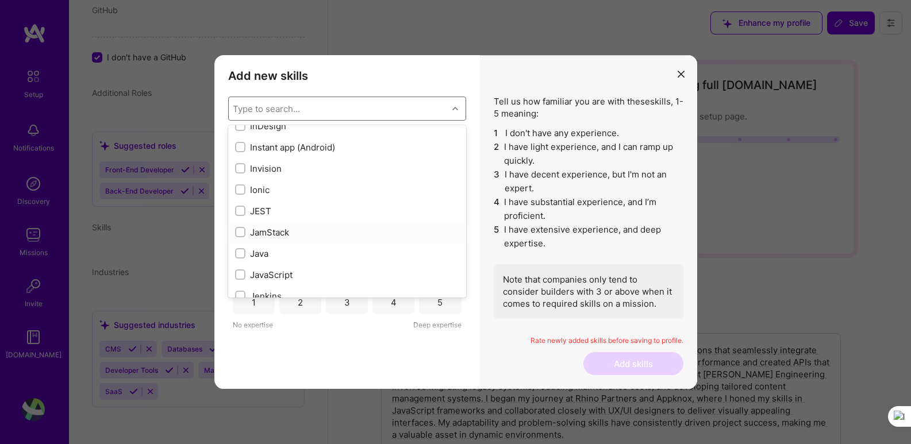
scroll to position [3622, 0]
click at [243, 196] on input "modal" at bounding box center [241, 197] width 8 height 8
checkbox input "true"
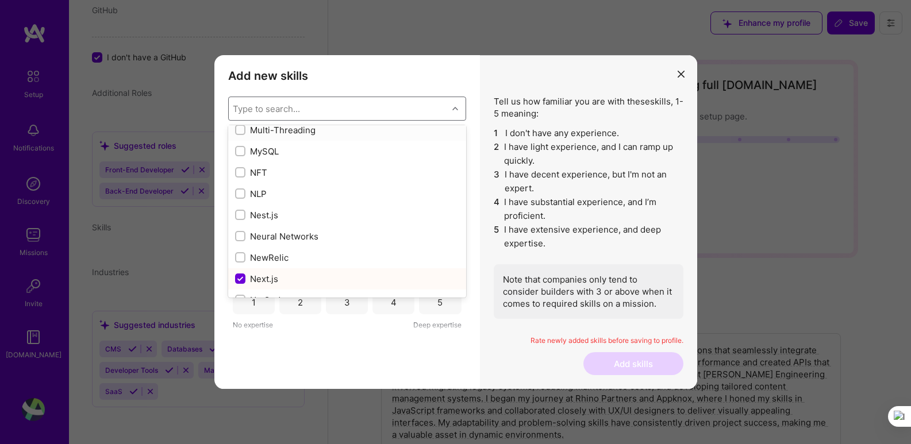
scroll to position [4541, 0]
click at [242, 213] on input "modal" at bounding box center [241, 213] width 8 height 8
checkbox input "true"
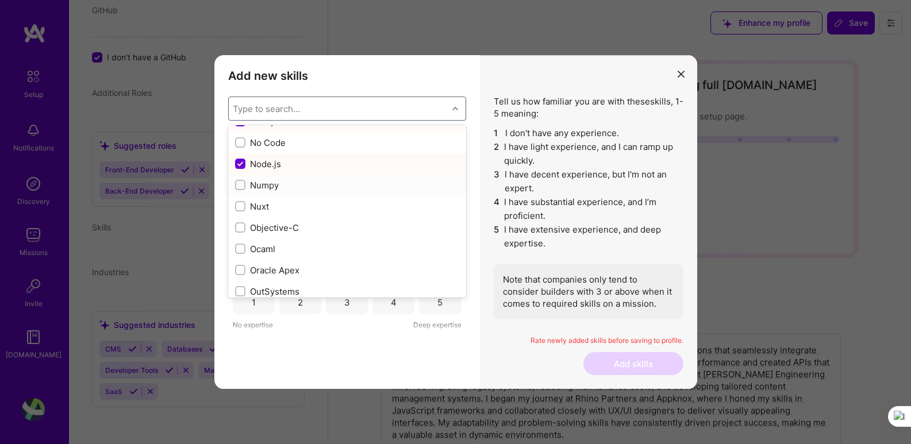
scroll to position [4714, 0]
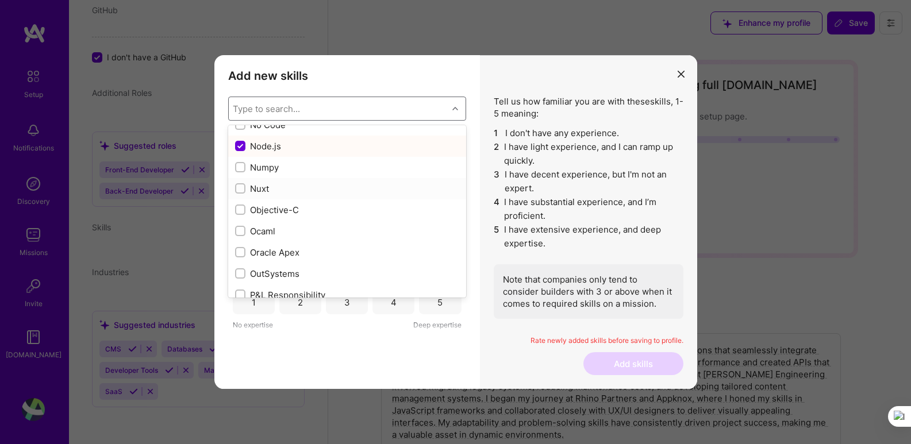
click at [239, 189] on input "modal" at bounding box center [241, 189] width 8 height 8
checkbox input "true"
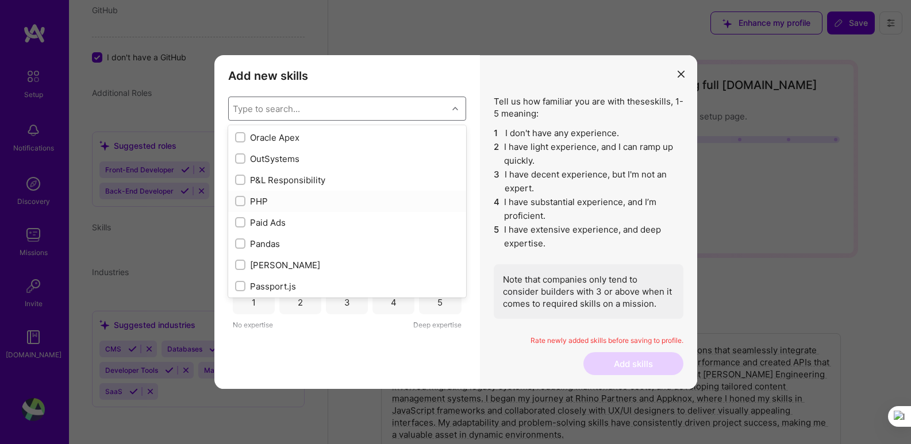
click at [243, 205] on input "modal" at bounding box center [241, 202] width 8 height 8
checkbox input "true"
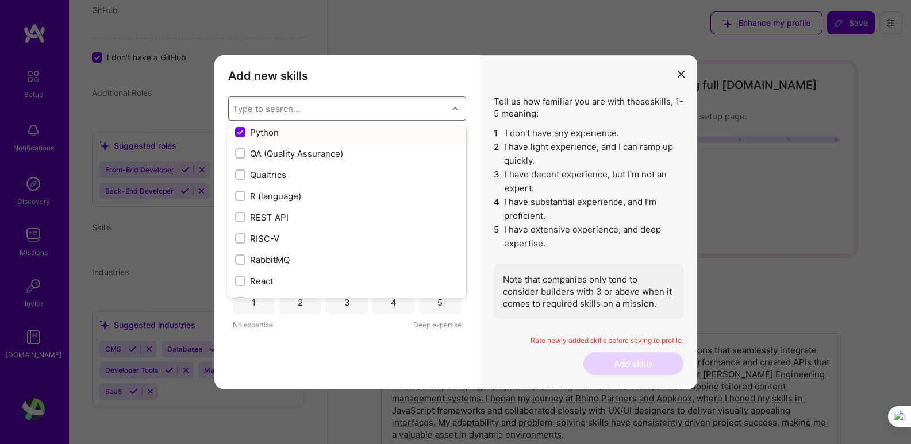
scroll to position [5519, 0]
click at [239, 275] on input "modal" at bounding box center [241, 278] width 8 height 8
checkbox input "true"
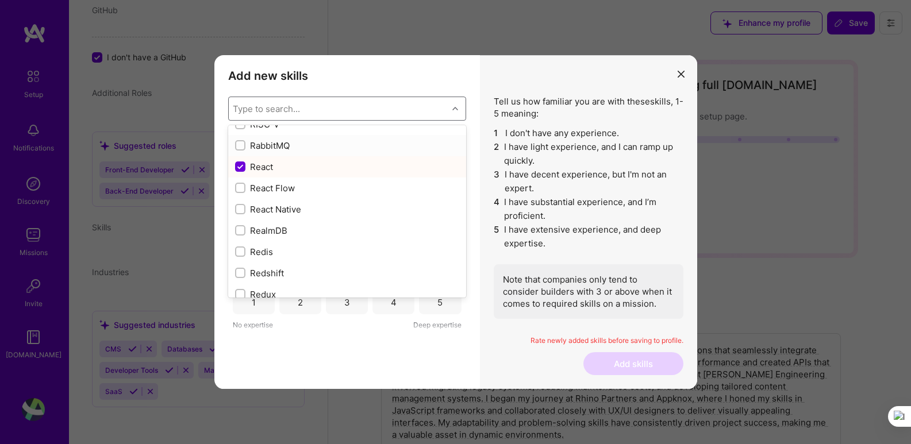
scroll to position [5634, 0]
click at [242, 201] on input "modal" at bounding box center [241, 205] width 8 height 8
checkbox input "true"
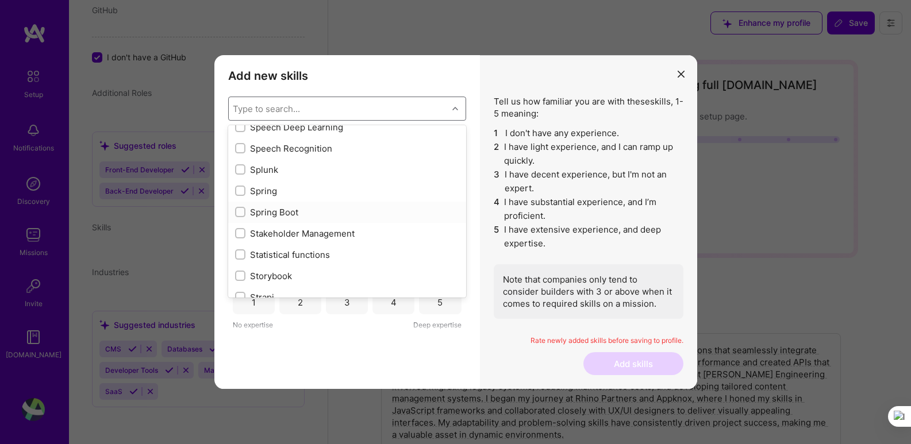
click at [236, 212] on div "modal" at bounding box center [240, 212] width 10 height 10
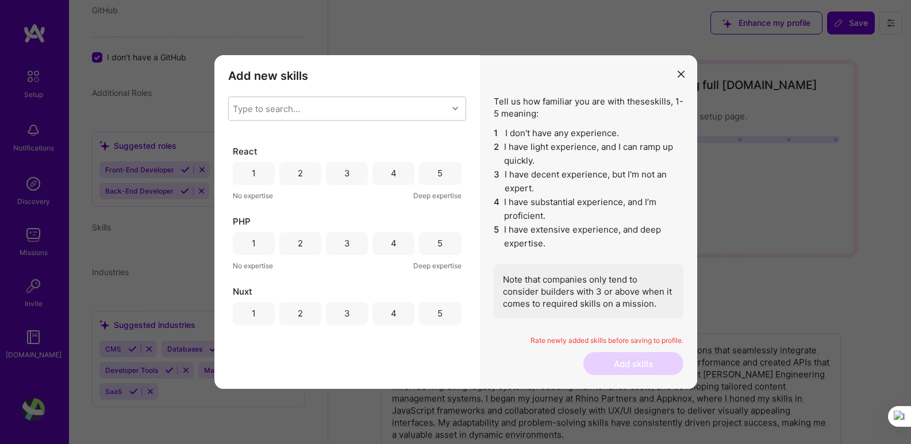
scroll to position [0, 0]
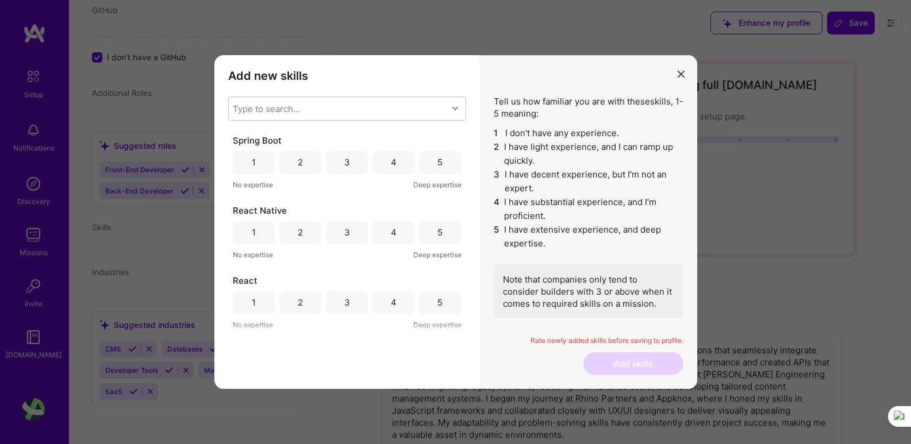
click at [439, 164] on div "5" at bounding box center [439, 162] width 5 height 12
click at [440, 233] on div "5" at bounding box center [440, 232] width 42 height 23
click at [429, 298] on div "5" at bounding box center [440, 302] width 42 height 23
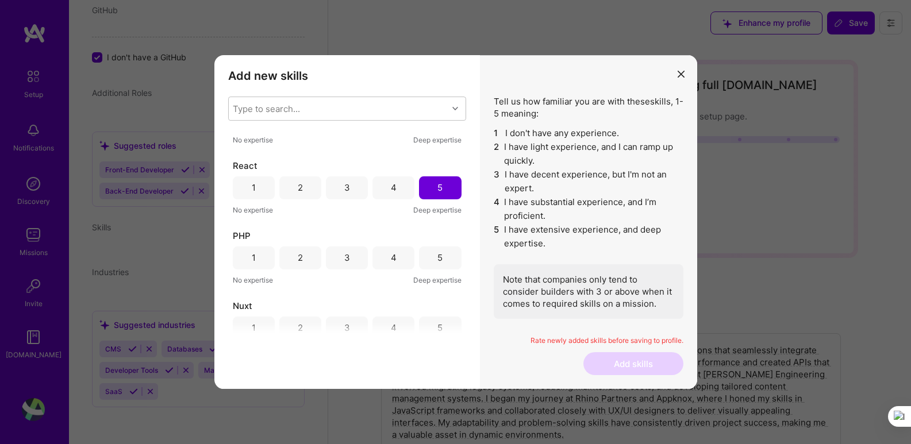
click at [437, 256] on div "5" at bounding box center [439, 258] width 5 height 12
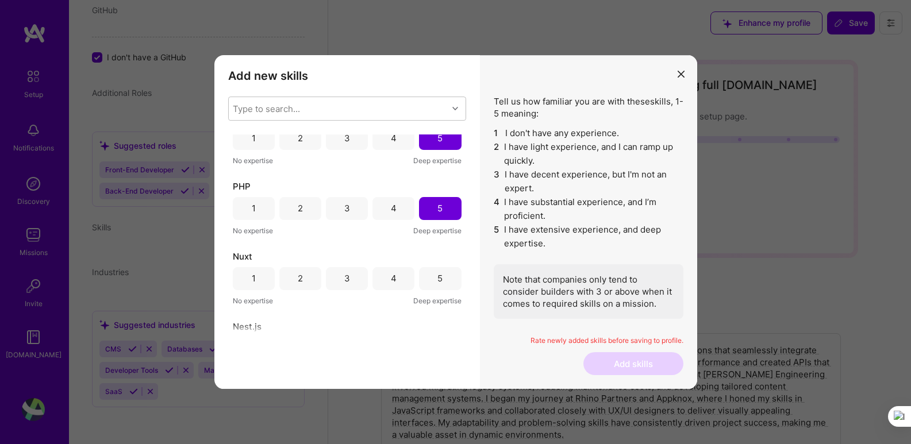
scroll to position [230, 0]
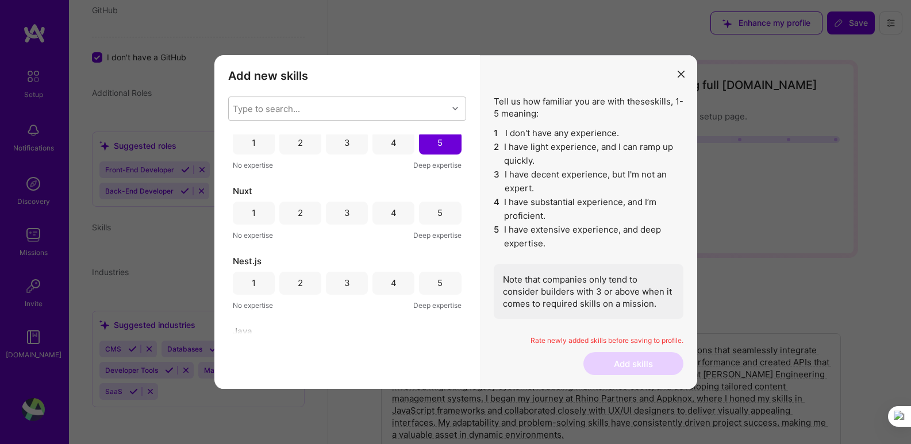
click at [440, 209] on div "5" at bounding box center [440, 213] width 42 height 23
click at [443, 291] on div "5" at bounding box center [440, 283] width 42 height 23
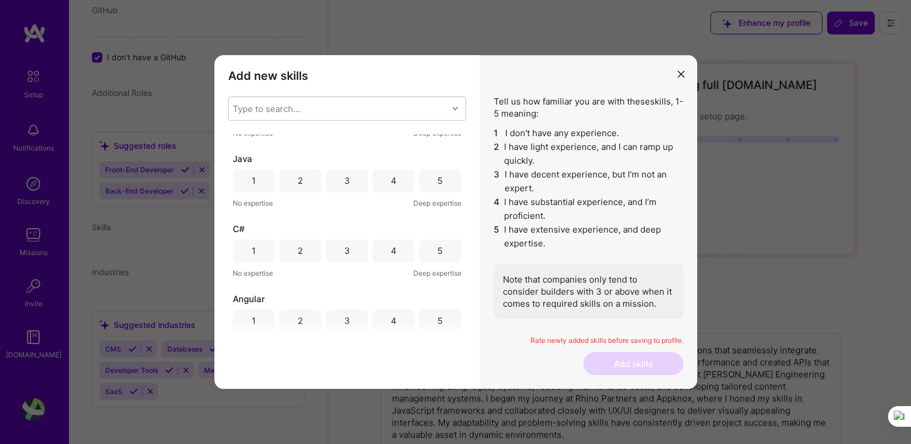
drag, startPoint x: 431, startPoint y: 186, endPoint x: 428, endPoint y: 211, distance: 25.5
click at [431, 186] on div "5" at bounding box center [440, 181] width 42 height 23
click at [436, 262] on div "5" at bounding box center [440, 251] width 42 height 23
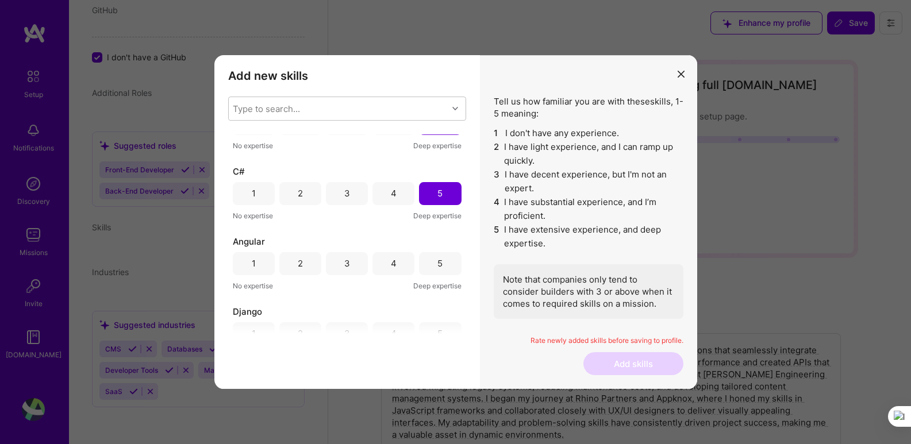
click at [437, 268] on div "5" at bounding box center [439, 264] width 5 height 12
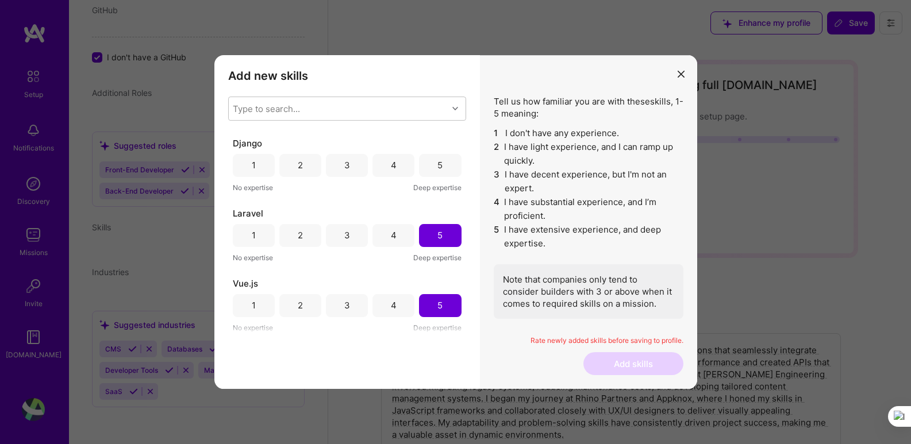
scroll to position [632, 0]
click at [431, 163] on div "5" at bounding box center [440, 161] width 42 height 23
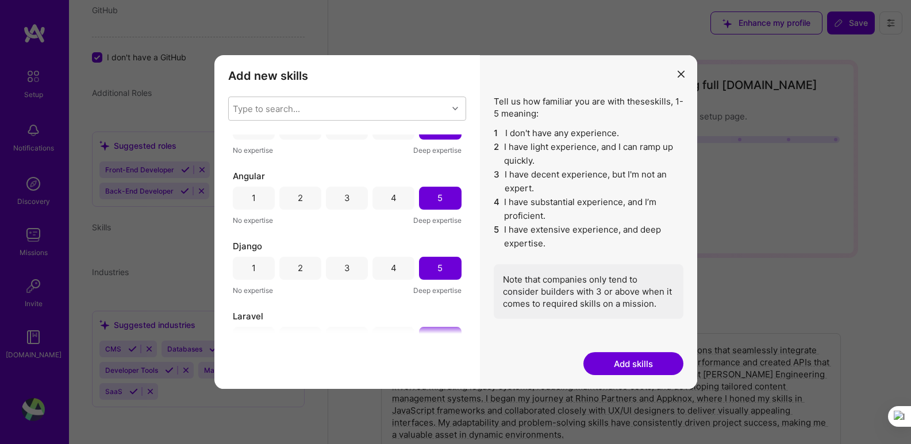
scroll to position [575, 0]
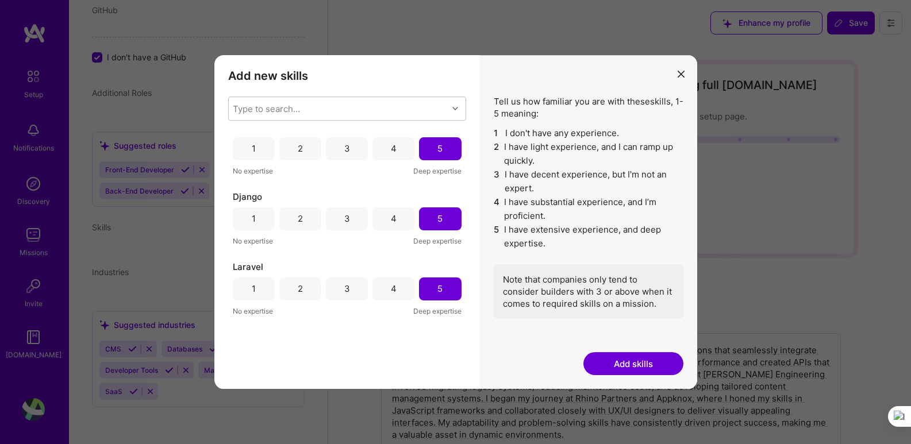
click at [644, 362] on button "Add skills" at bounding box center [633, 363] width 100 height 23
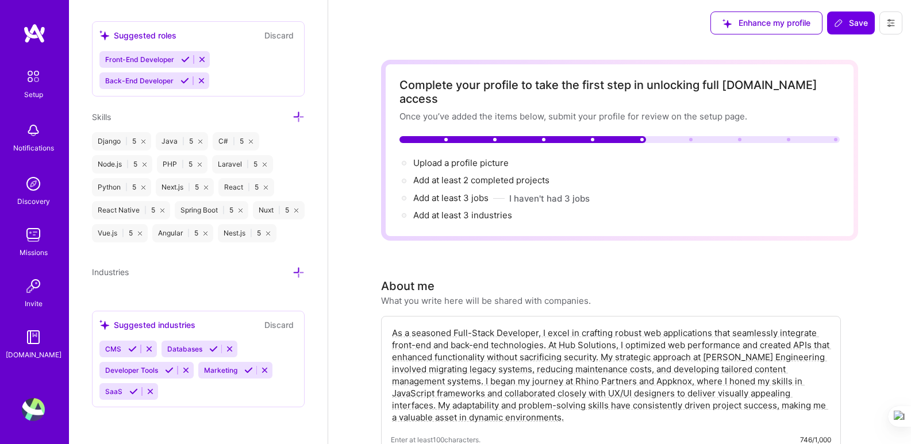
scroll to position [903, 0]
click at [293, 271] on icon at bounding box center [299, 273] width 12 height 12
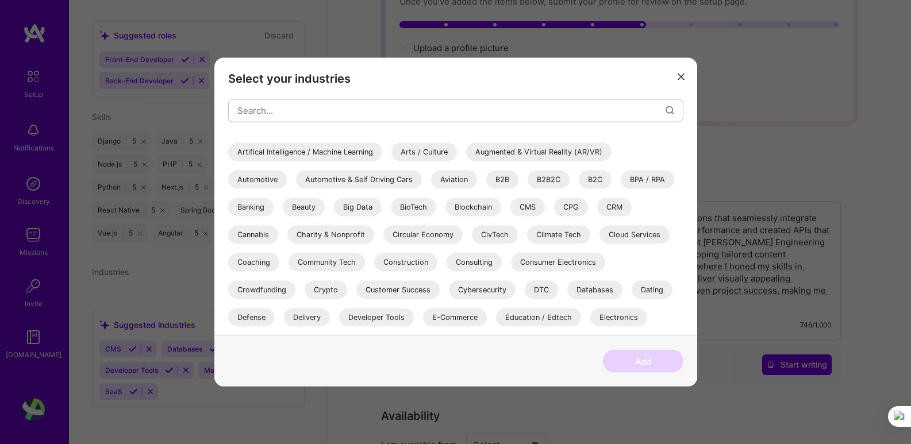
scroll to position [0, 0]
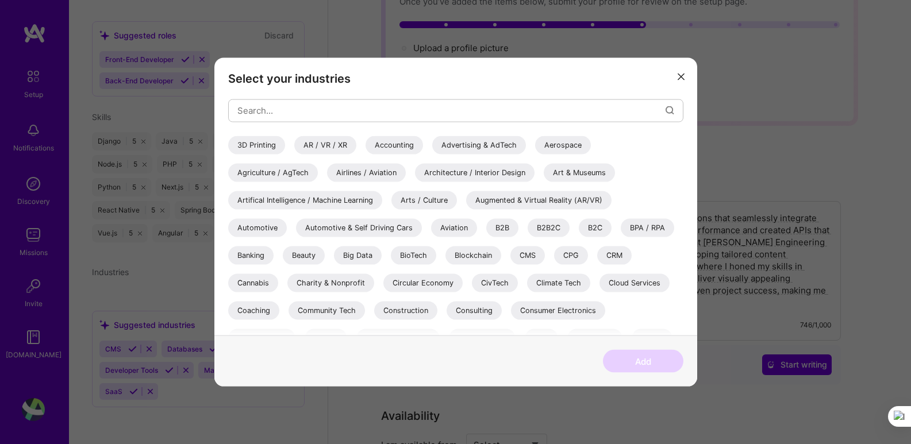
click at [482, 256] on div "Blockchain" at bounding box center [474, 255] width 56 height 18
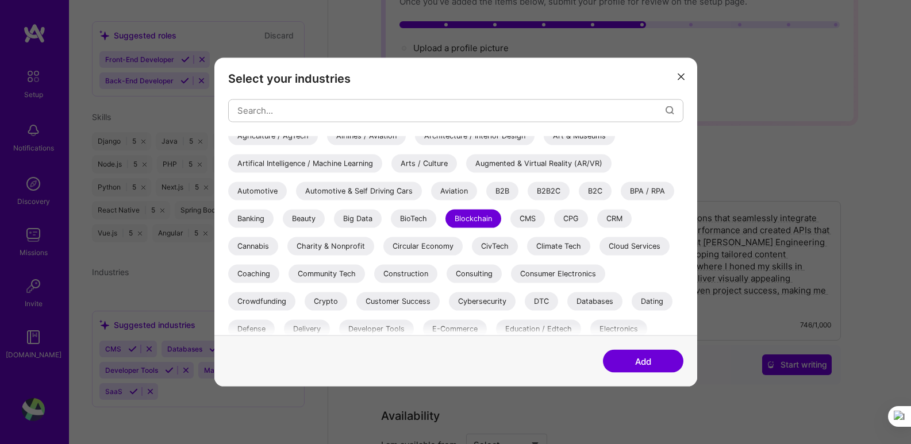
scroll to position [57, 0]
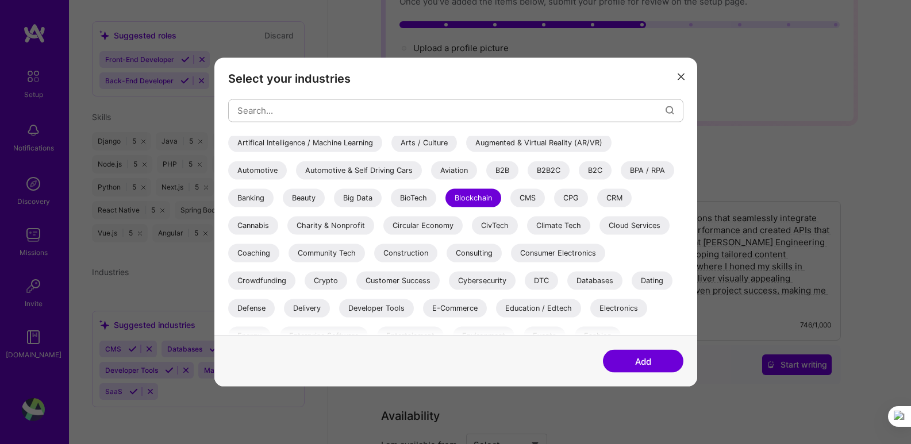
click at [350, 256] on div "Community Tech" at bounding box center [327, 253] width 76 height 18
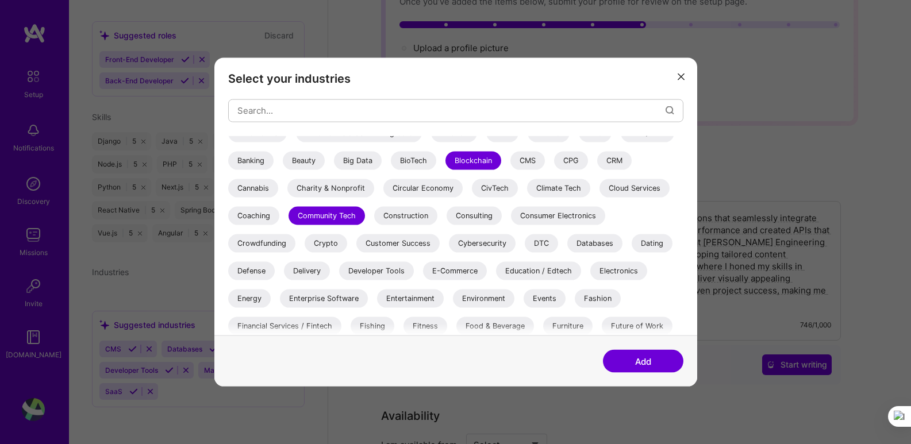
scroll to position [115, 0]
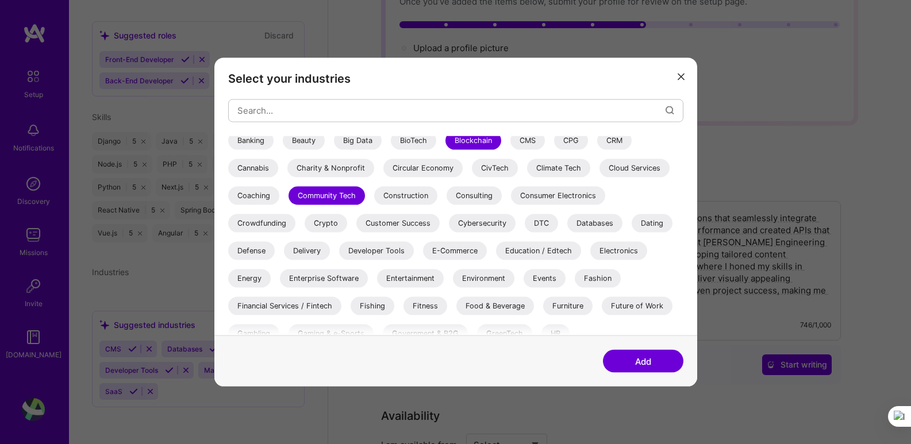
click at [471, 253] on div "E-Commerce" at bounding box center [455, 250] width 64 height 18
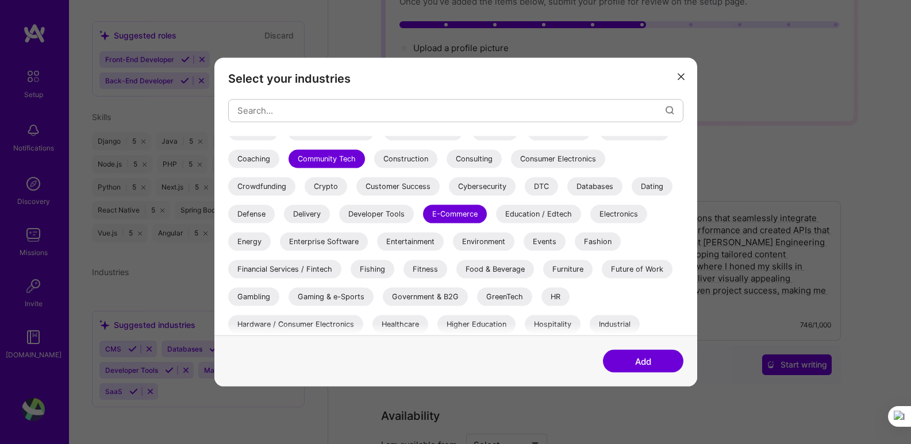
scroll to position [172, 0]
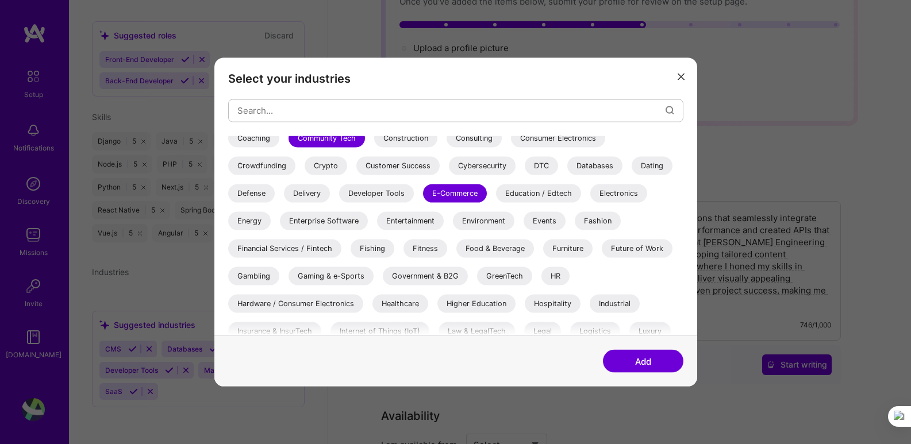
click at [653, 169] on div "Dating" at bounding box center [652, 165] width 41 height 18
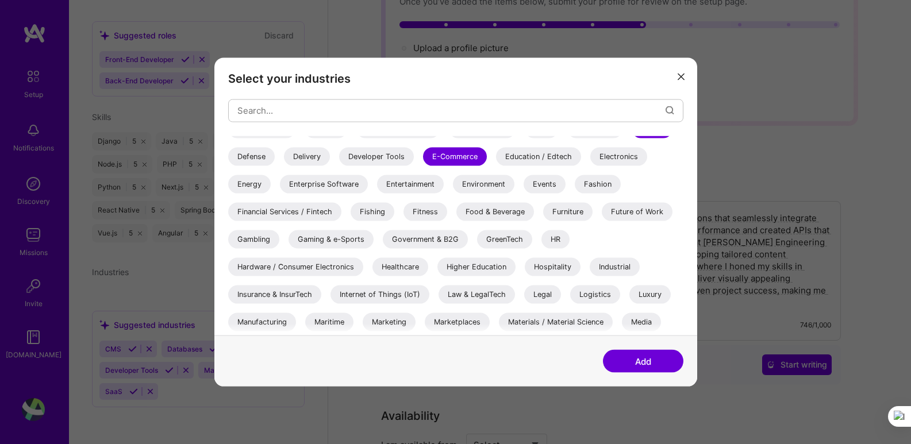
scroll to position [230, 0]
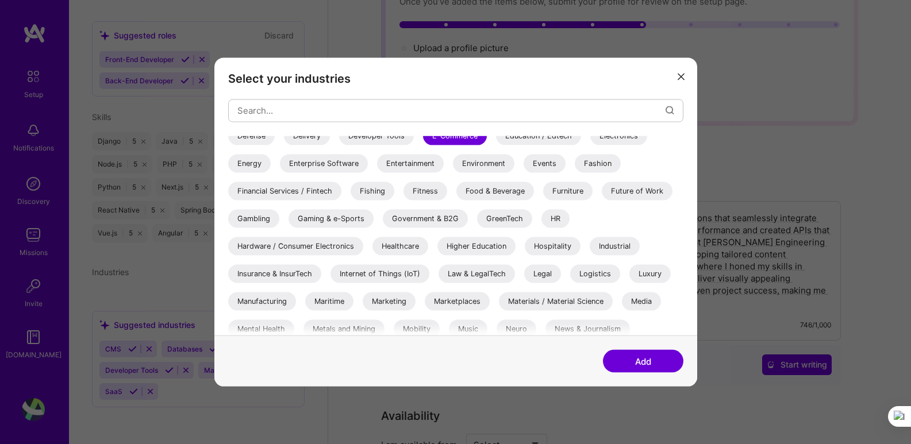
click at [389, 272] on div "Internet of Things (IoT)" at bounding box center [380, 273] width 99 height 18
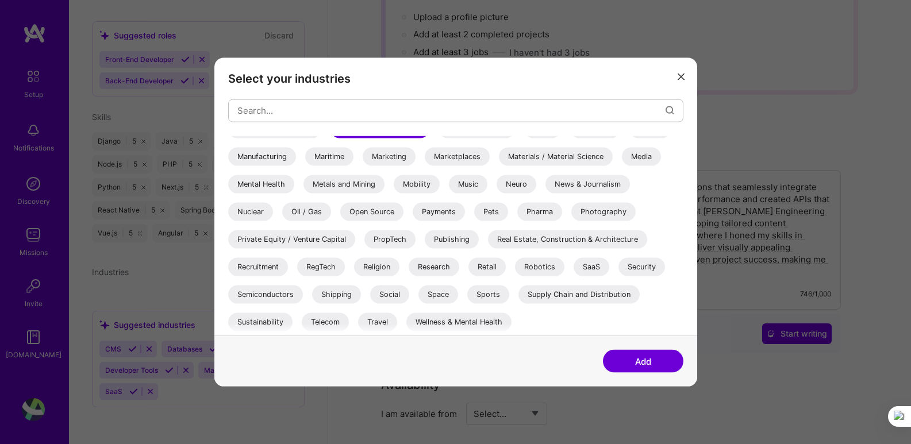
scroll to position [172, 0]
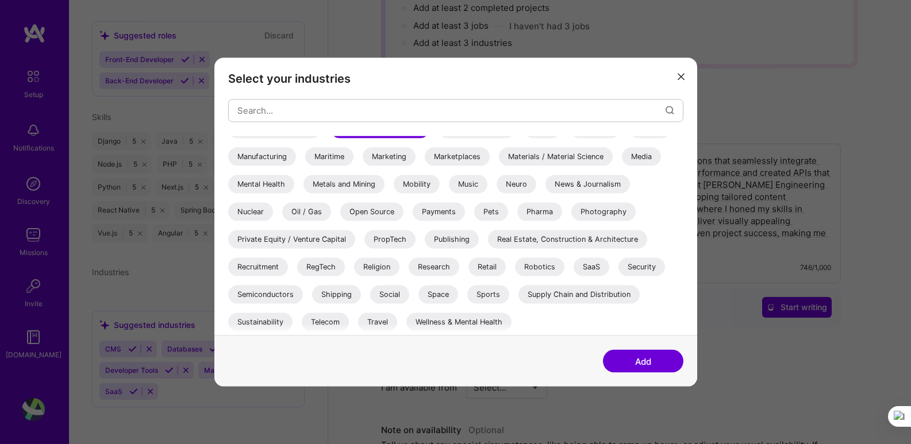
click at [639, 363] on button "Add" at bounding box center [643, 361] width 80 height 23
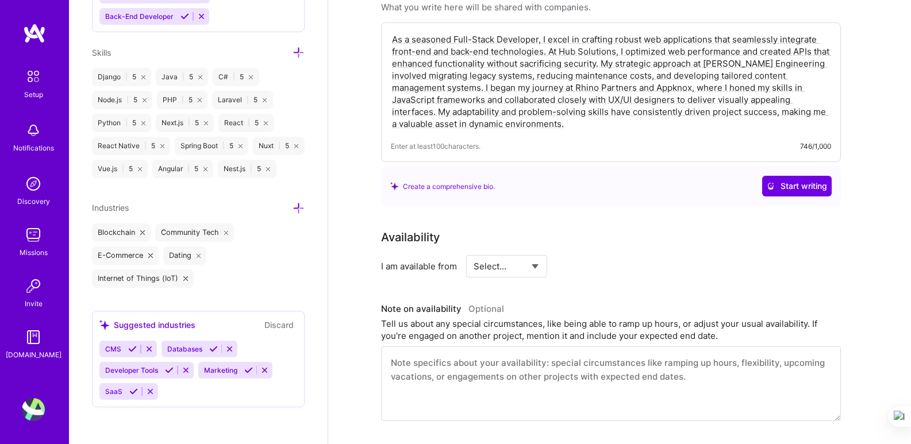
scroll to position [287, 0]
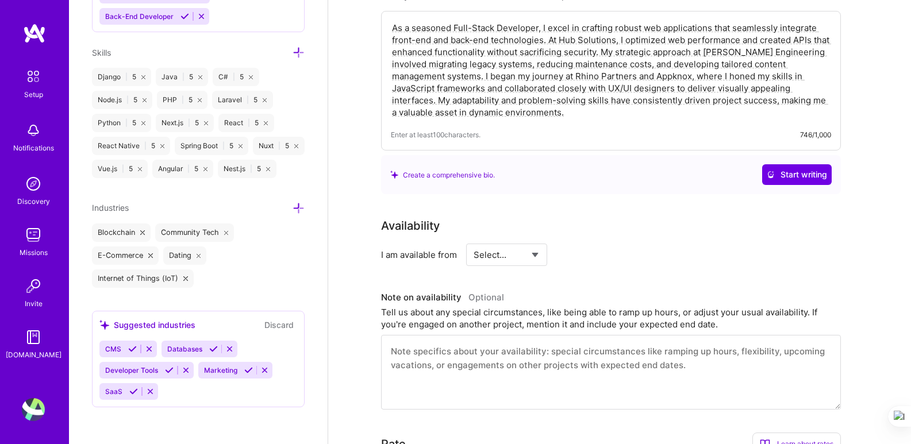
click at [132, 350] on icon at bounding box center [132, 349] width 9 height 9
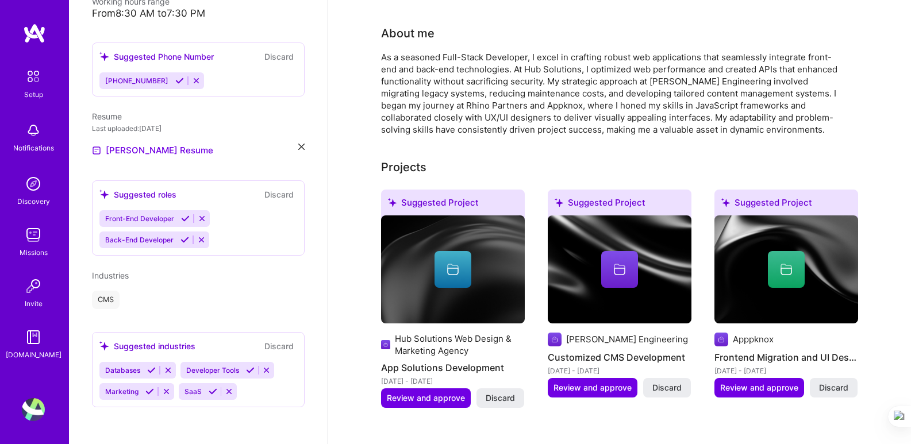
scroll to position [273, 0]
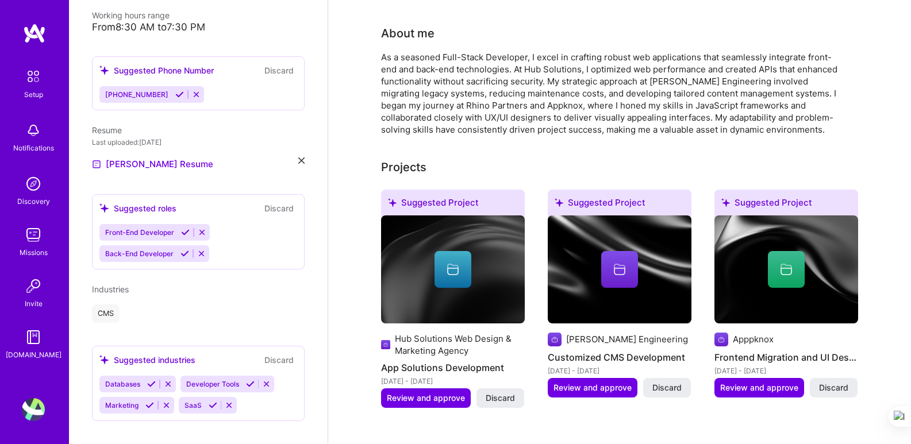
click at [149, 380] on icon at bounding box center [151, 384] width 9 height 9
click at [170, 380] on icon at bounding box center [169, 384] width 9 height 9
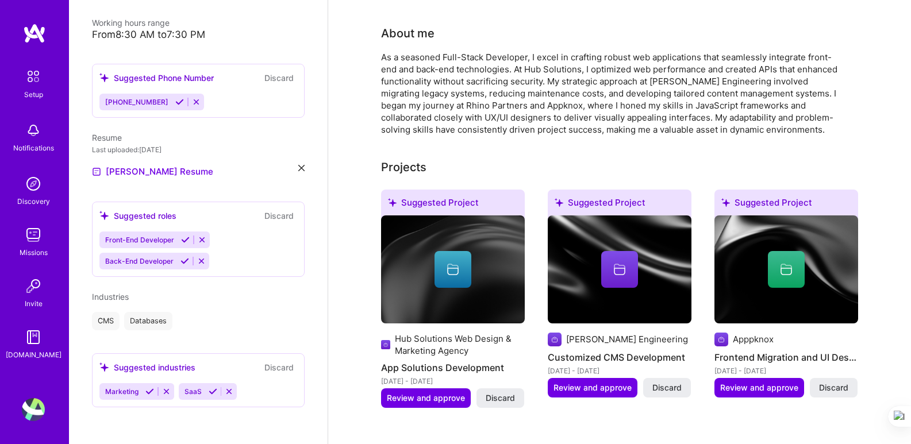
scroll to position [252, 0]
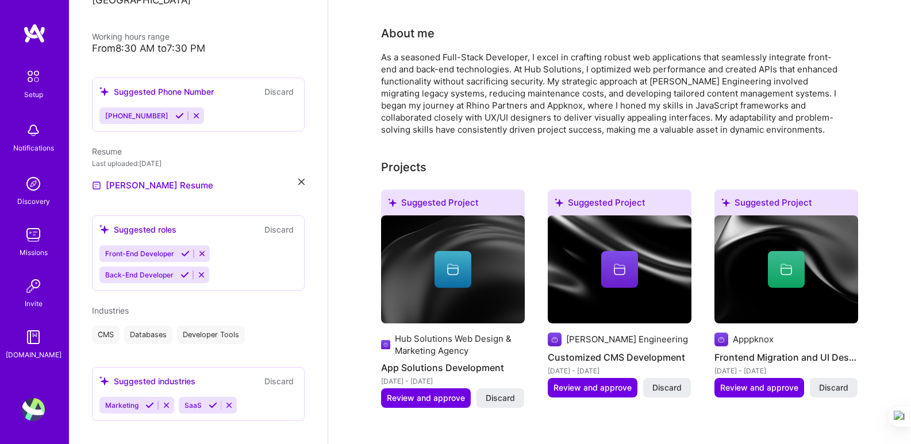
click at [211, 401] on icon at bounding box center [213, 405] width 9 height 9
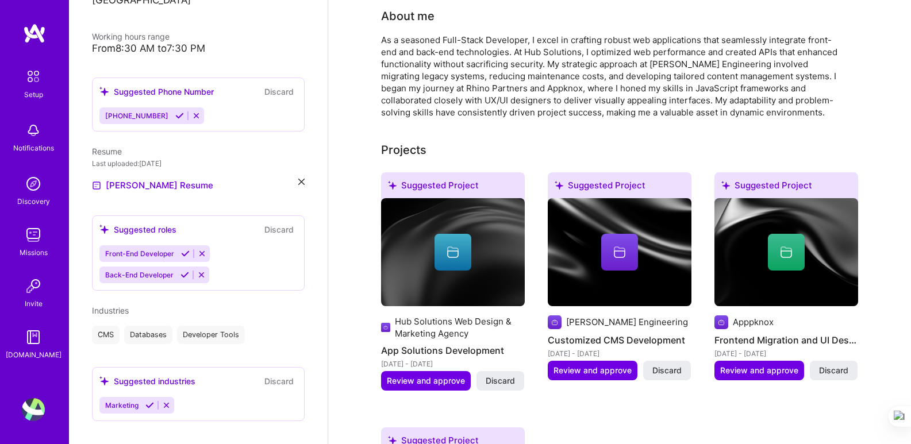
click at [151, 401] on icon at bounding box center [149, 405] width 9 height 9
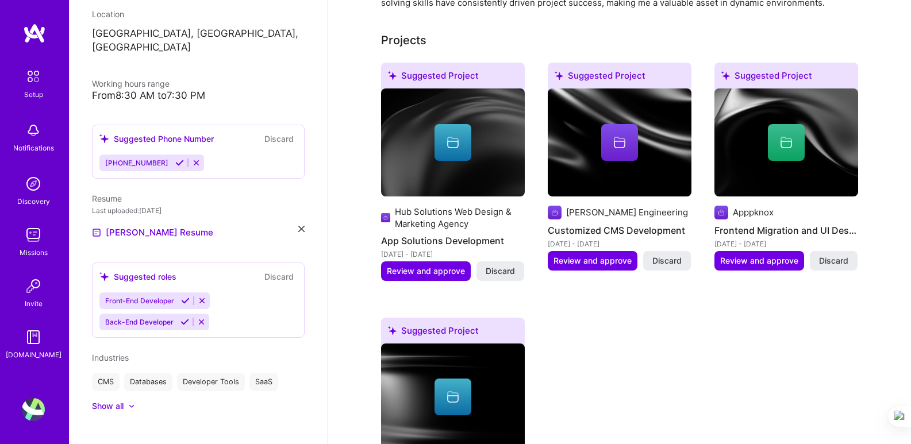
scroll to position [402, 0]
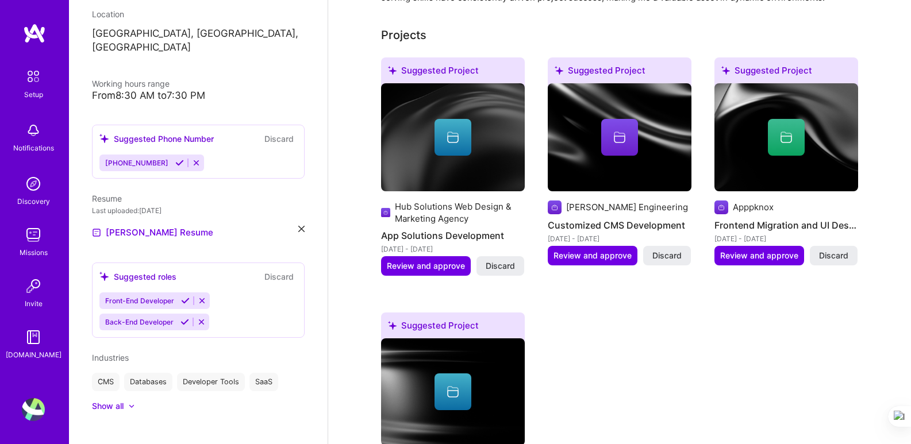
click at [182, 297] on icon at bounding box center [185, 301] width 9 height 9
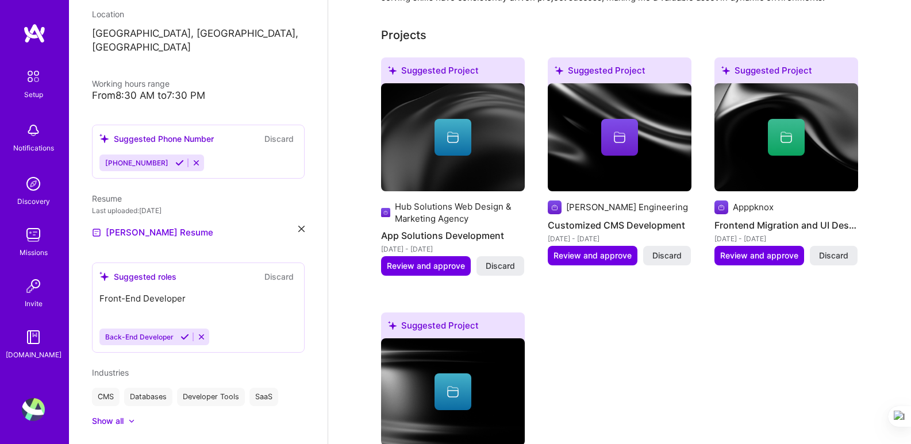
scroll to position [183, 0]
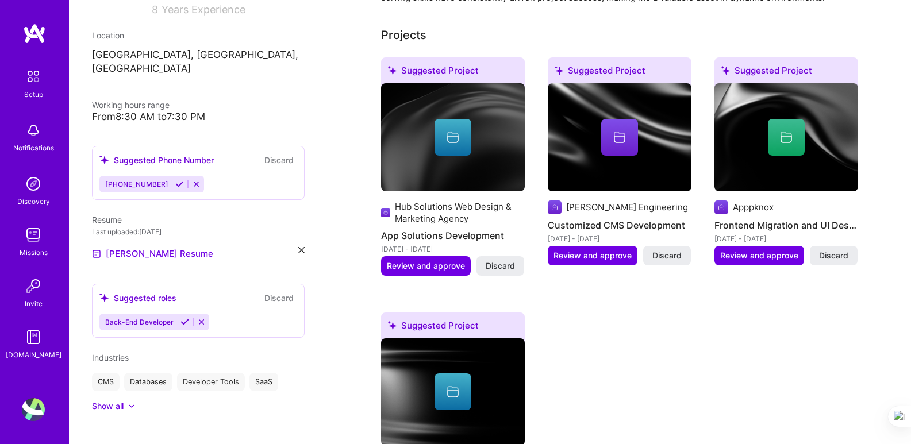
click at [184, 318] on icon at bounding box center [185, 322] width 9 height 9
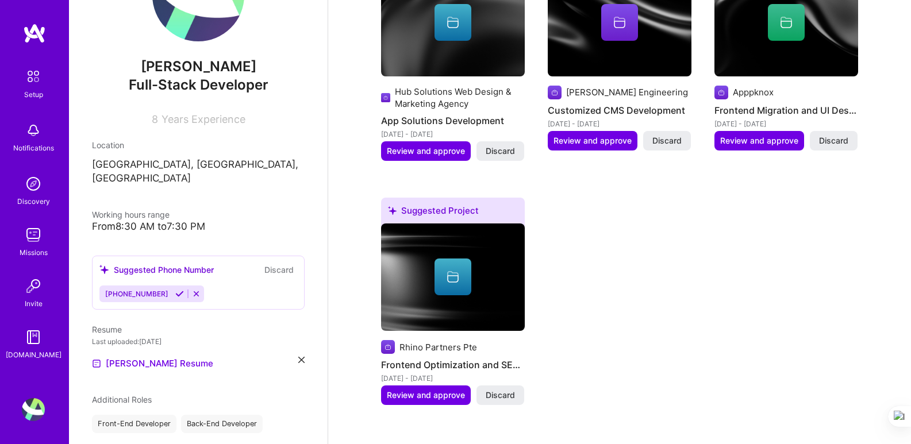
scroll to position [63, 0]
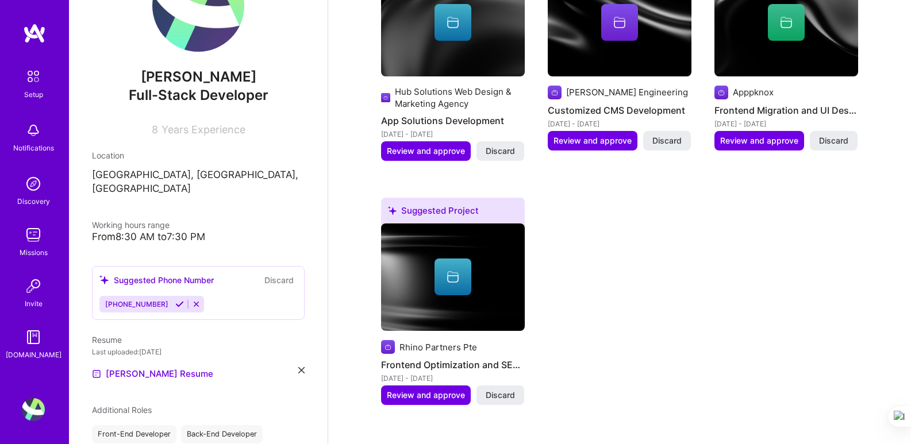
click at [175, 300] on icon at bounding box center [179, 304] width 9 height 9
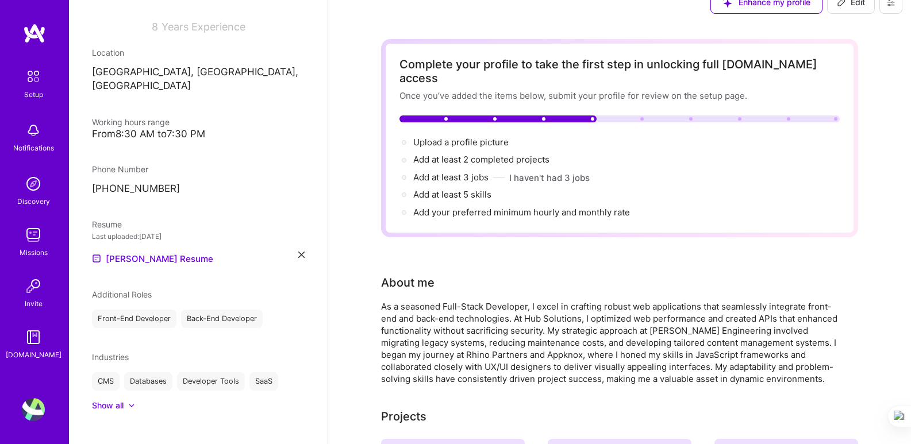
scroll to position [0, 0]
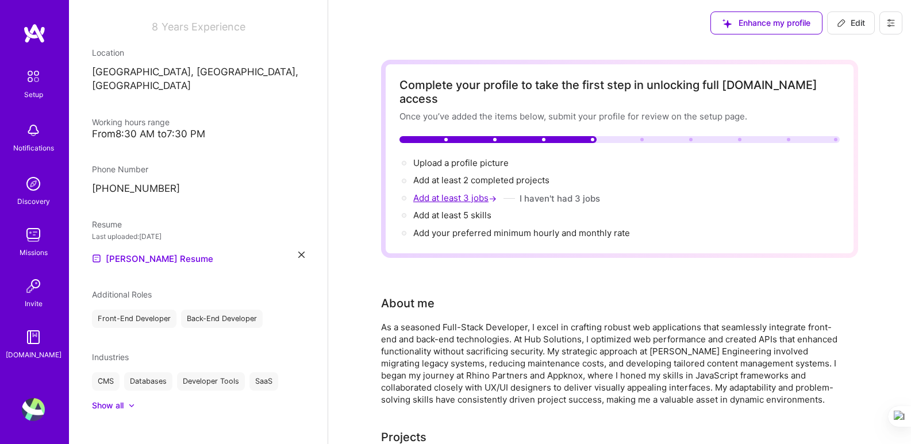
click at [448, 193] on span "Add at least 3 jobs →" at bounding box center [456, 198] width 86 height 11
select select "CA"
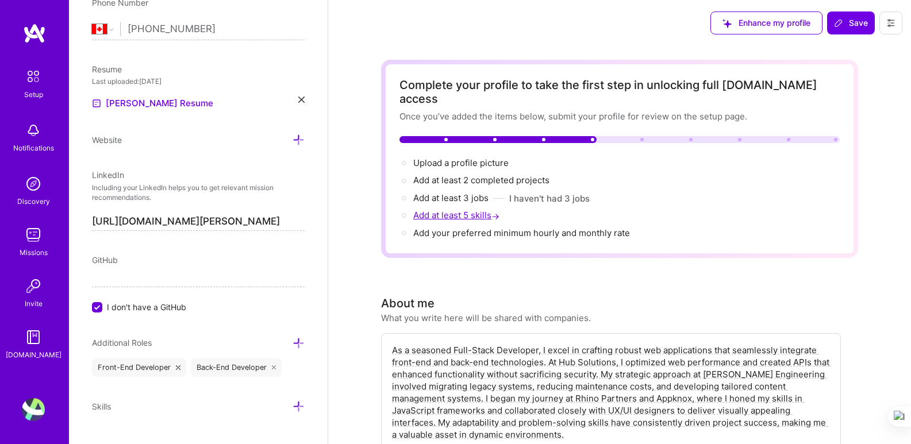
click at [460, 210] on span "Add at least 5 skills →" at bounding box center [457, 215] width 89 height 11
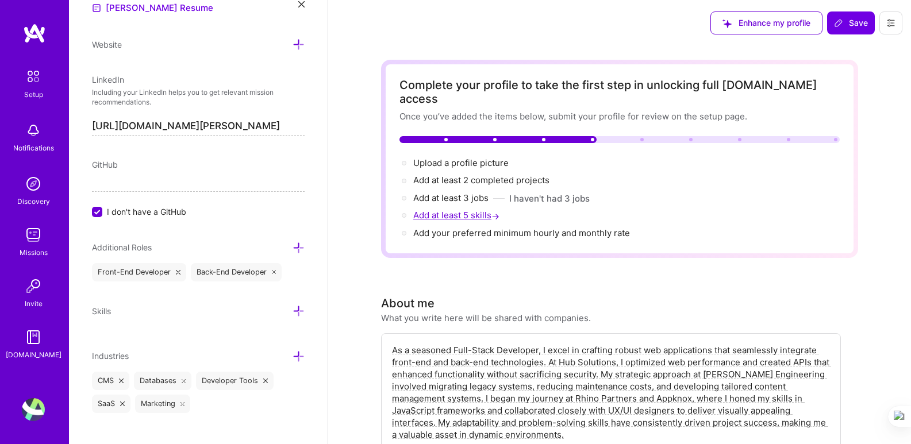
scroll to position [562, 0]
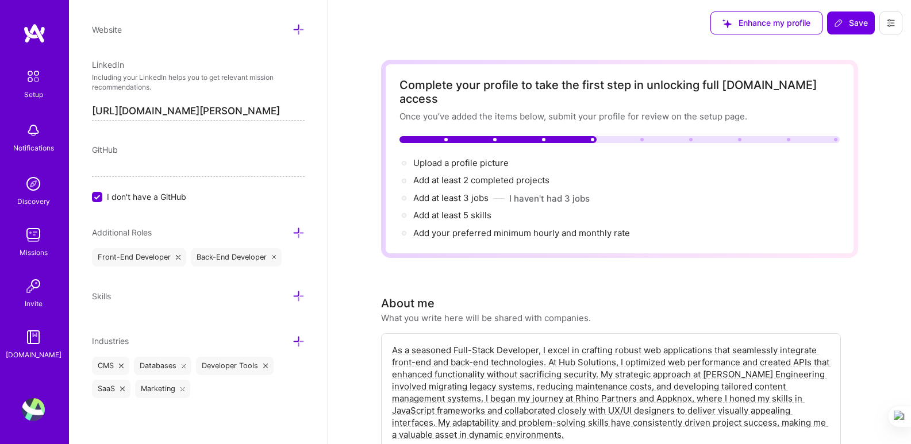
click at [95, 198] on input "I don't have a GitHub" at bounding box center [98, 198] width 10 height 10
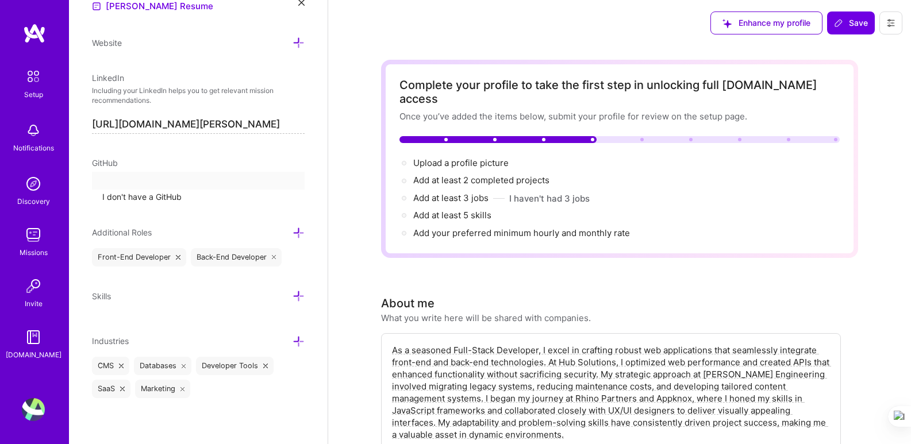
click at [95, 198] on div "GitHub I don't have a GitHub" at bounding box center [198, 180] width 213 height 46
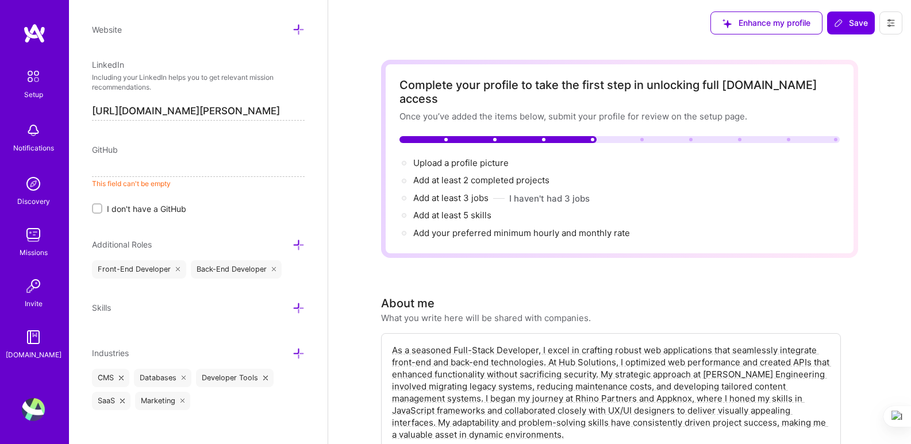
click at [196, 154] on div "GitHub" at bounding box center [198, 150] width 213 height 12
click at [112, 154] on span "GitHub" at bounding box center [105, 150] width 26 height 10
click at [108, 147] on span "GitHub" at bounding box center [105, 150] width 26 height 10
click at [120, 191] on div "GitHub This field can't be empty I don't have a GitHub" at bounding box center [198, 179] width 213 height 71
click at [112, 156] on div "GitHub This field can't be empty I don't have a GitHub" at bounding box center [198, 179] width 213 height 71
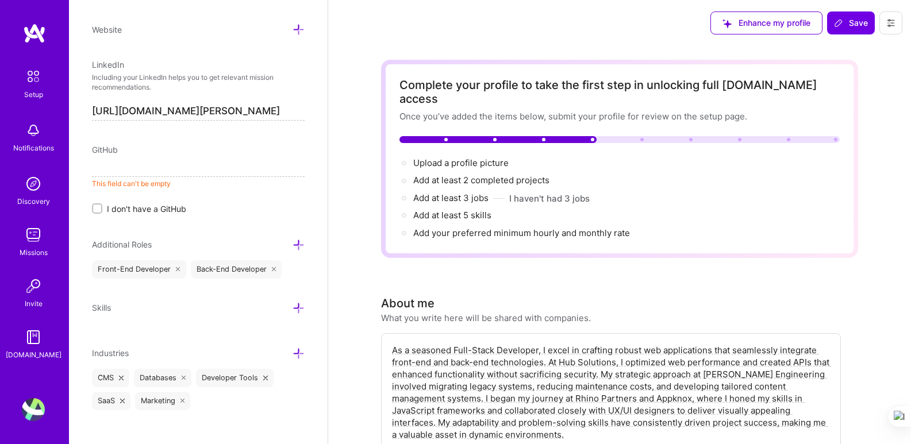
click at [105, 149] on span "GitHub" at bounding box center [105, 150] width 26 height 10
click at [145, 140] on div "Add photo [PERSON_NAME] Full-Stack Developer 8 Years Experience Location This i…" at bounding box center [198, 222] width 259 height 444
click at [169, 126] on div "Add photo [PERSON_NAME] Full-Stack Developer 8 Years Experience Location This i…" at bounding box center [198, 222] width 259 height 444
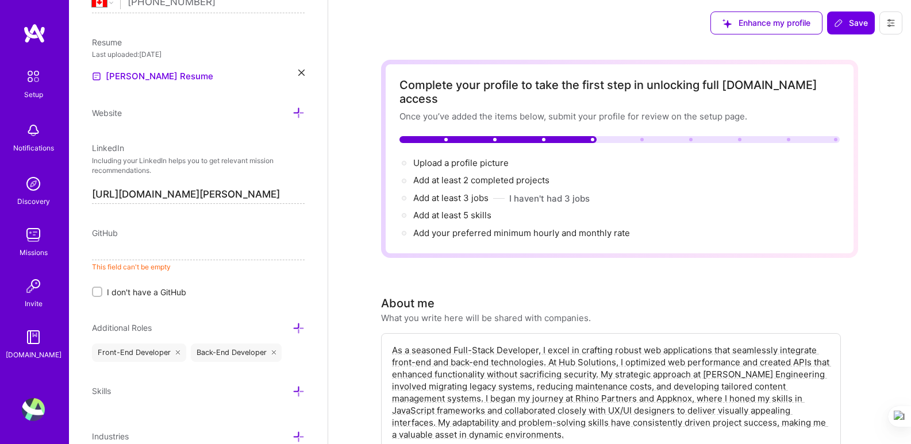
scroll to position [504, 0]
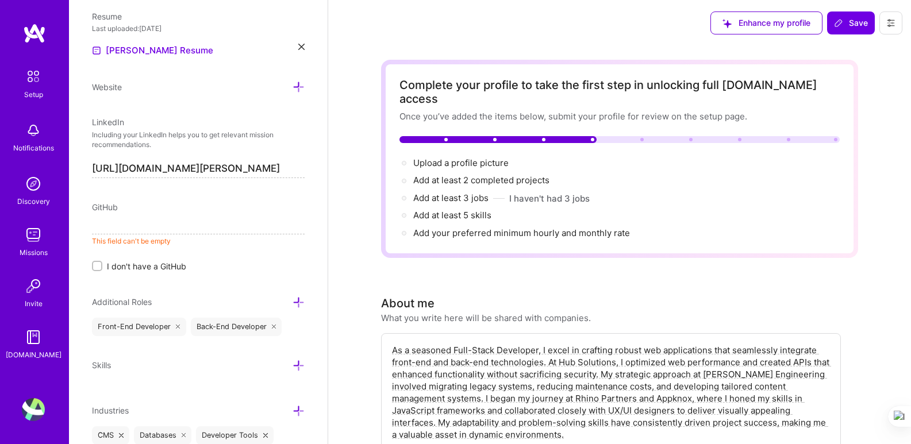
click at [116, 107] on div "Add photo [PERSON_NAME] Full-Stack Developer 8 Years Experience Location This i…" at bounding box center [198, 222] width 259 height 444
click at [121, 89] on span "Website" at bounding box center [107, 87] width 30 height 10
click at [133, 145] on p "Including your LinkedIn helps you to get relevant mission recommendations." at bounding box center [198, 140] width 213 height 20
drag, startPoint x: 102, startPoint y: 194, endPoint x: 102, endPoint y: 201, distance: 6.3
click at [102, 195] on div "Add photo [PERSON_NAME] Full-Stack Developer 8 Years Experience Location This i…" at bounding box center [198, 222] width 259 height 444
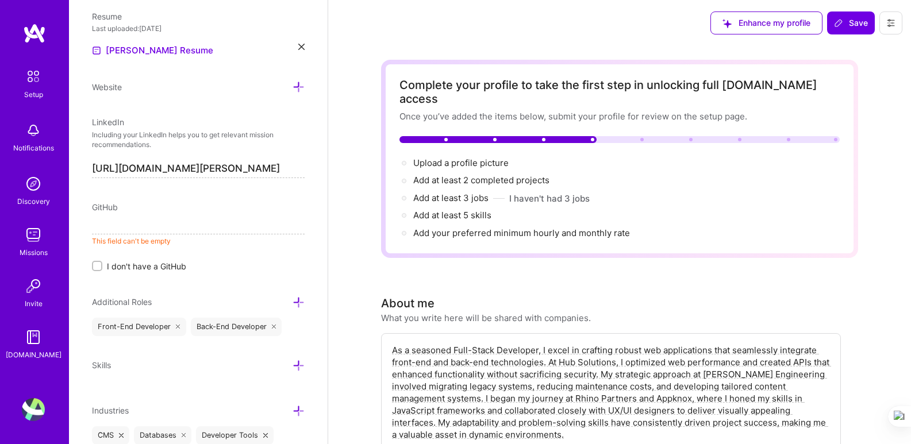
click at [99, 206] on span "GitHub" at bounding box center [105, 207] width 26 height 10
click at [97, 225] on input at bounding box center [198, 225] width 213 height 18
drag, startPoint x: 86, startPoint y: 218, endPoint x: 101, endPoint y: 222, distance: 15.1
click at [87, 217] on div "Add photo [PERSON_NAME] Full-Stack Developer 8 Years Experience Location This i…" at bounding box center [198, 222] width 259 height 444
click at [104, 224] on input at bounding box center [198, 225] width 213 height 18
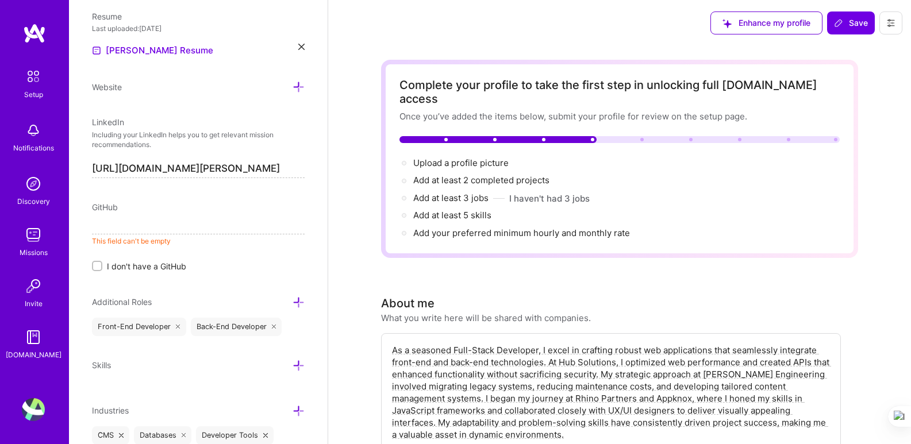
paste input "[URL][DOMAIN_NAME][PERSON_NAME]"
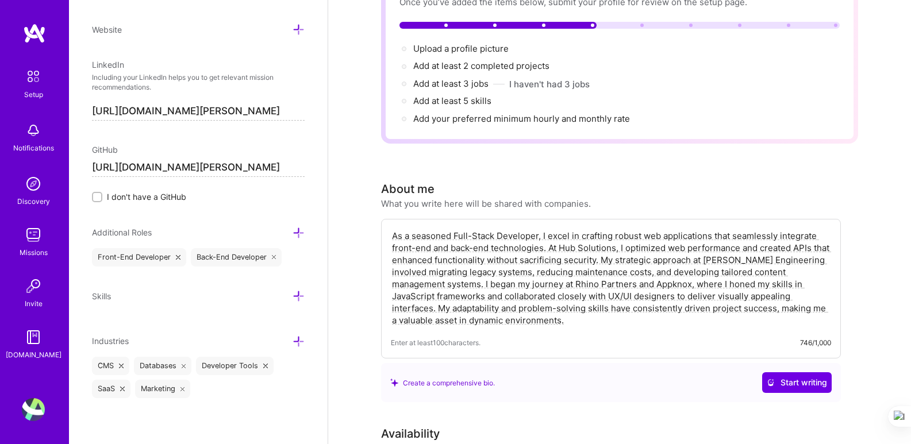
scroll to position [115, 0]
type input "[URL][DOMAIN_NAME][PERSON_NAME]"
click at [297, 297] on div "Add photo [PERSON_NAME] Full-Stack Developer 8 Years Experience Location This i…" at bounding box center [198, 222] width 259 height 444
click at [293, 297] on icon at bounding box center [299, 296] width 12 height 12
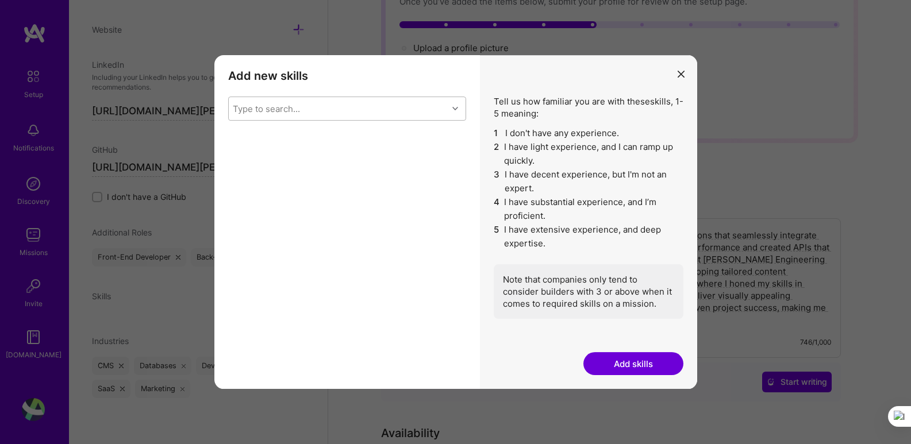
click at [398, 109] on div "Type to search..." at bounding box center [338, 108] width 219 height 23
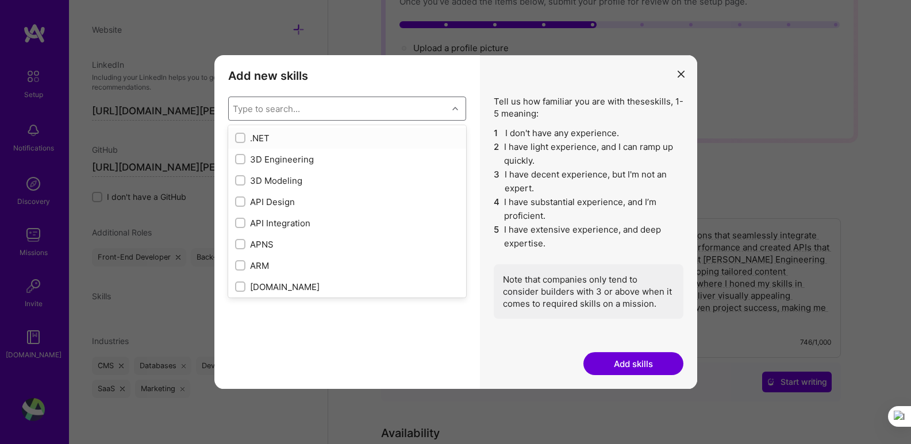
click at [240, 136] on input "modal" at bounding box center [241, 139] width 8 height 8
checkbox input "true"
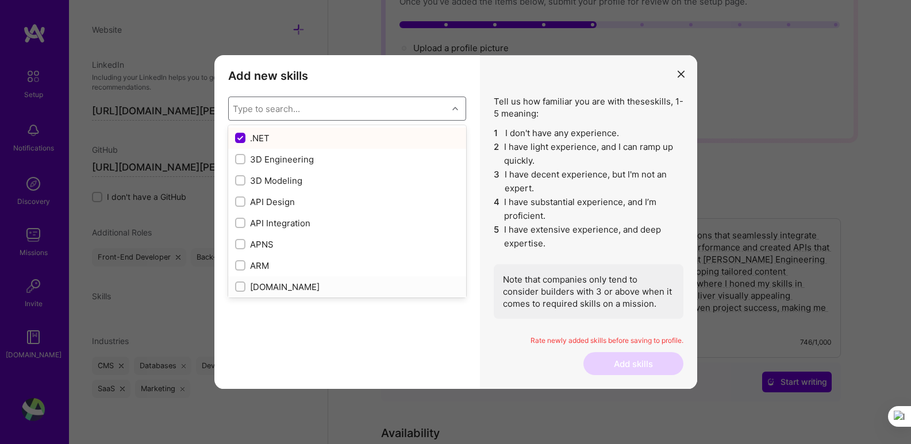
click at [237, 285] on input "modal" at bounding box center [241, 287] width 8 height 8
checkbox input "true"
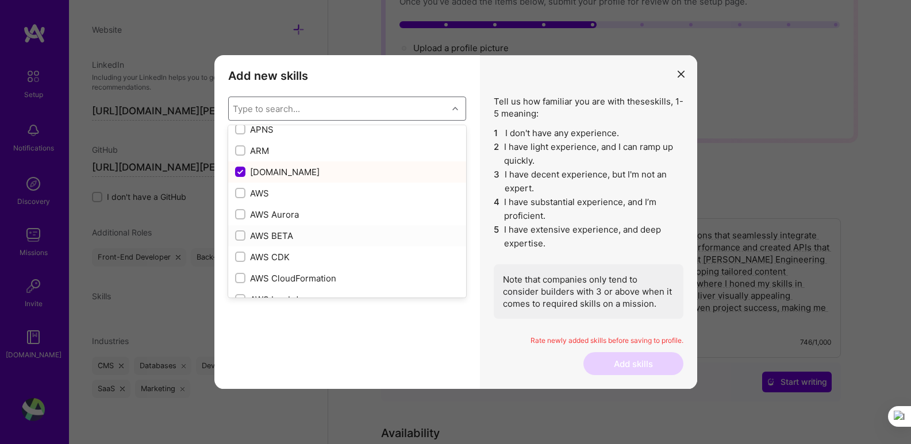
scroll to position [57, 0]
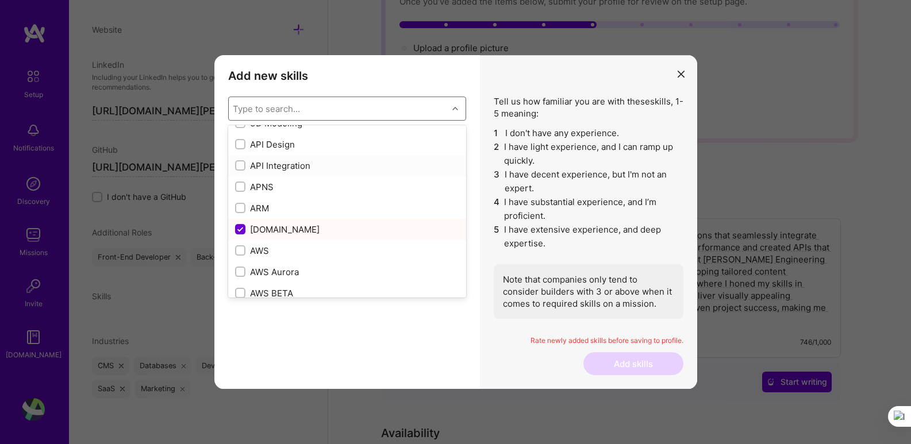
click at [237, 168] on input "modal" at bounding box center [241, 166] width 8 height 8
checkbox input "true"
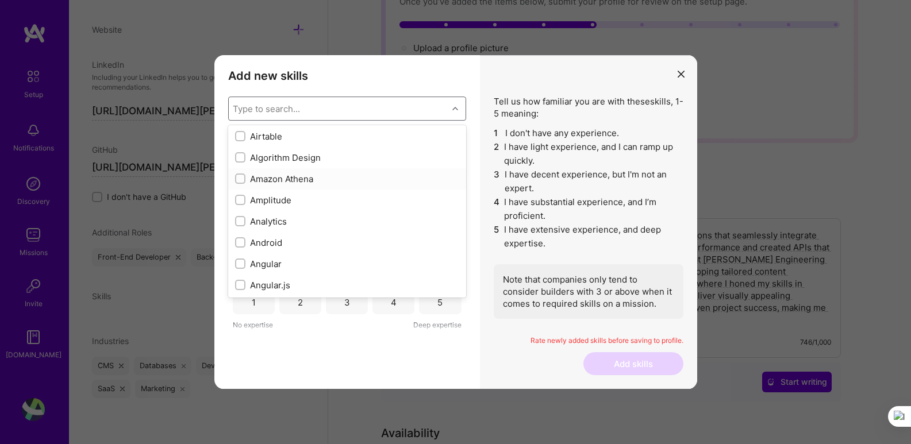
scroll to position [517, 0]
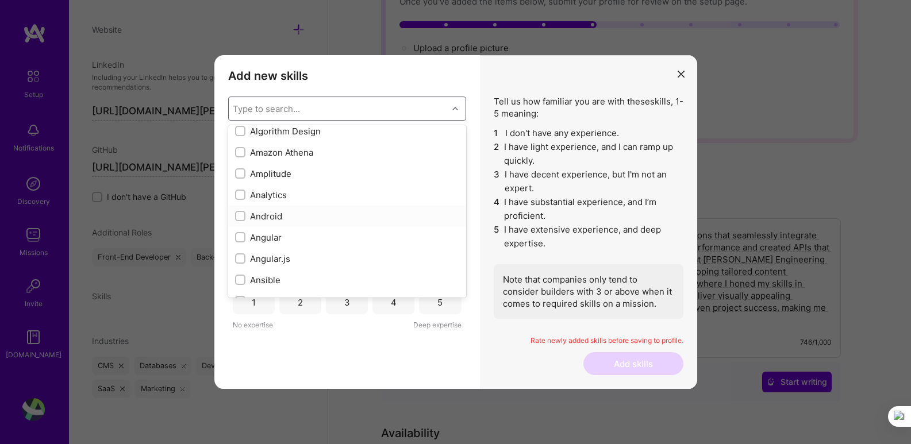
click at [240, 217] on input "modal" at bounding box center [241, 217] width 8 height 8
checkbox input "true"
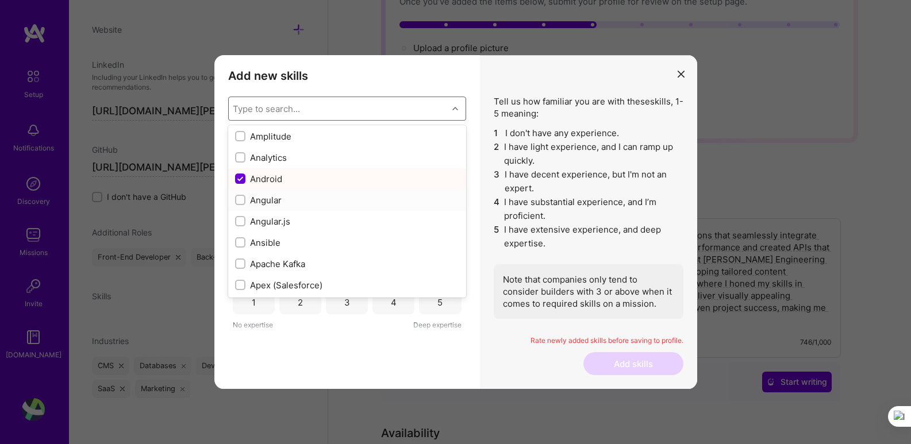
scroll to position [575, 0]
click at [239, 185] on div "modal" at bounding box center [240, 180] width 10 height 10
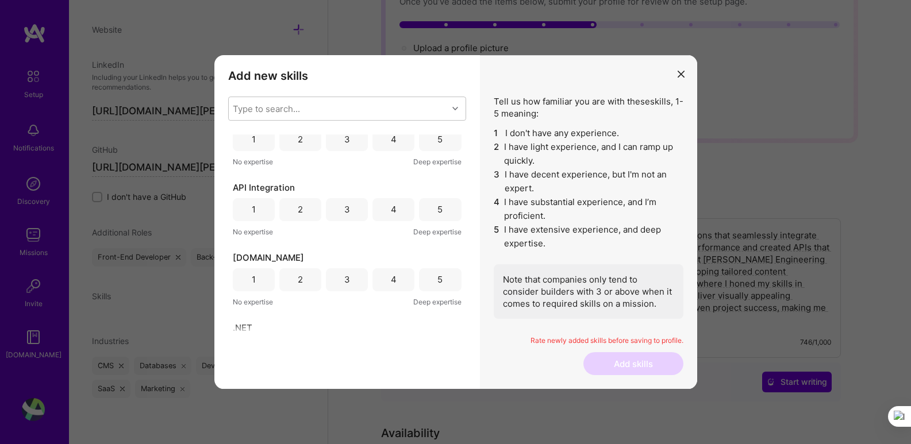
scroll to position [80, 0]
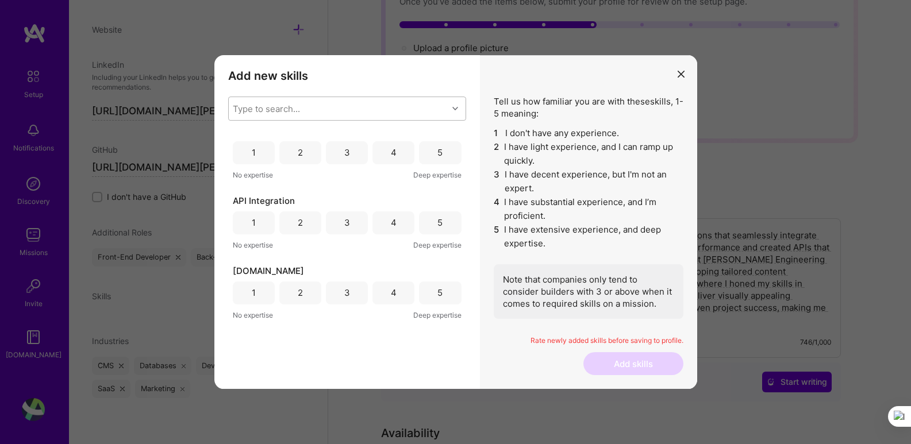
click at [320, 117] on div "Type to search..." at bounding box center [338, 108] width 219 height 23
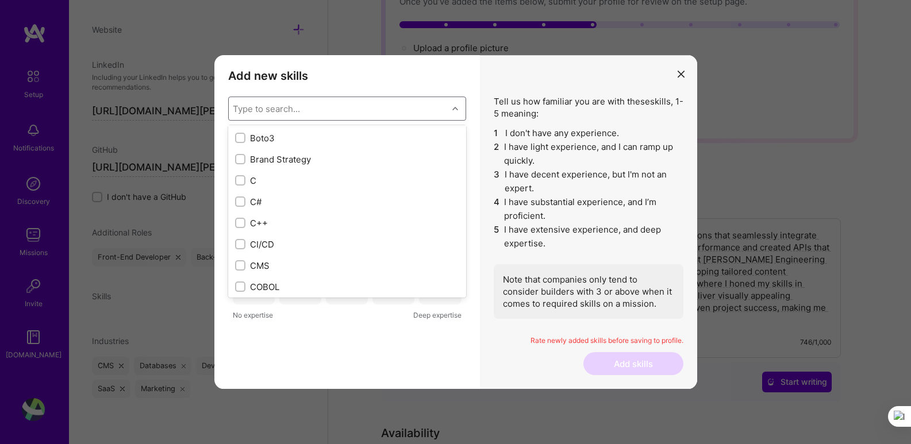
scroll to position [1150, 0]
click at [270, 201] on div "C#" at bounding box center [347, 201] width 224 height 12
checkbox input "true"
click at [298, 148] on div "CMS" at bounding box center [347, 150] width 224 height 12
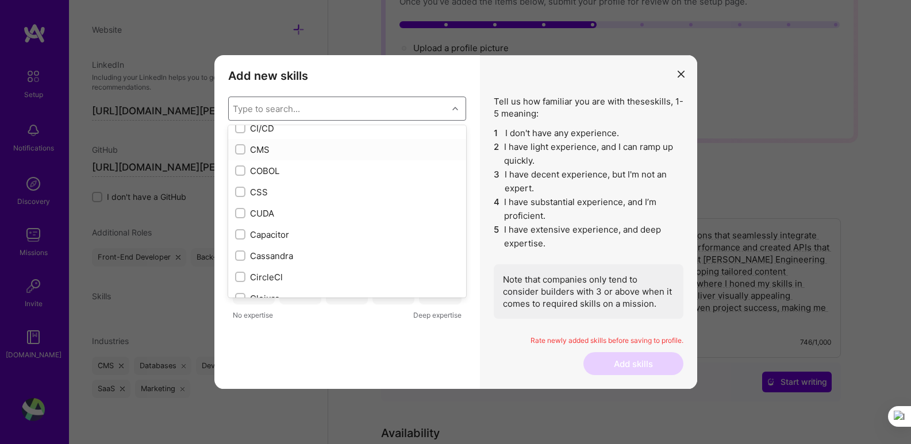
checkbox input "true"
click at [328, 132] on div "Django" at bounding box center [347, 130] width 224 height 12
checkbox input "true"
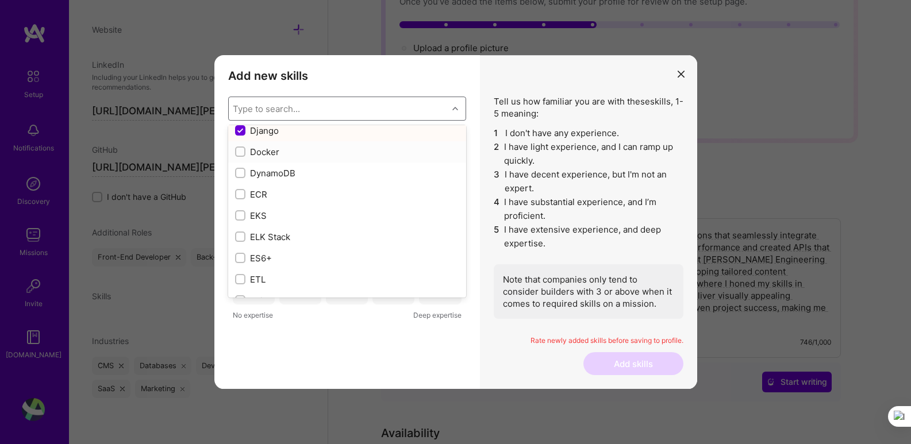
click at [336, 150] on div "Docker" at bounding box center [347, 152] width 224 height 12
checkbox input "true"
click at [319, 176] on div "Express.js" at bounding box center [347, 175] width 224 height 12
checkbox input "true"
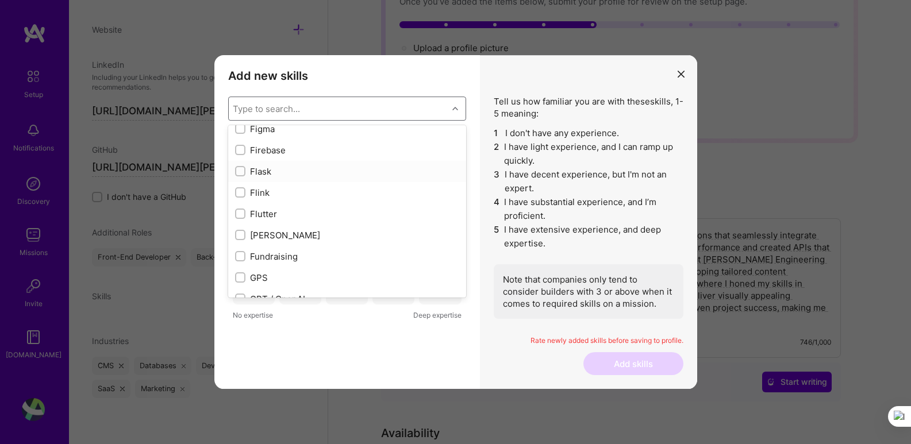
scroll to position [2816, 0]
click at [324, 192] on div "Flutter" at bounding box center [347, 194] width 224 height 12
checkbox input "true"
click at [314, 212] on div "Nest.js" at bounding box center [347, 214] width 224 height 12
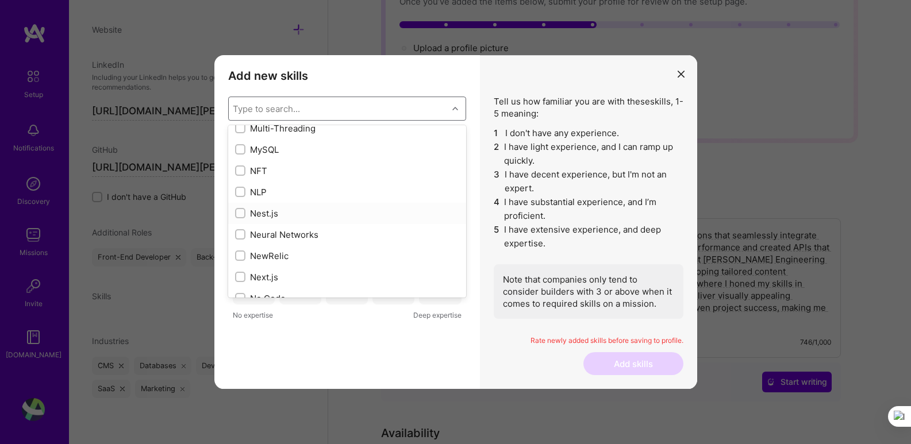
checkbox input "true"
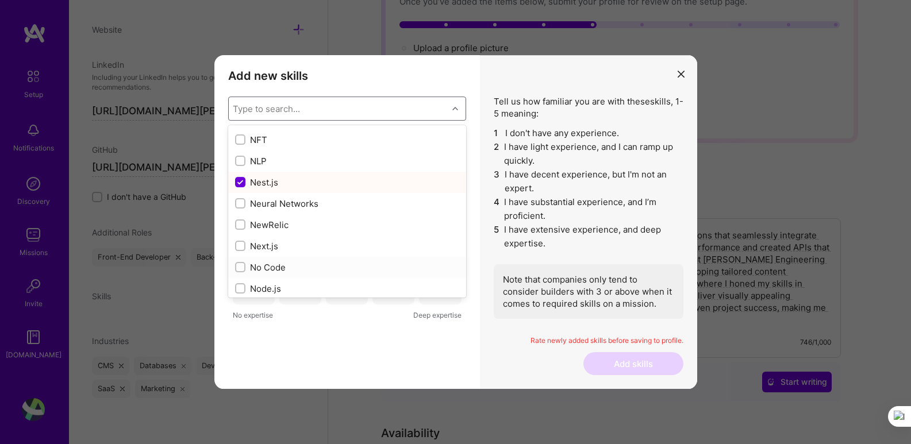
scroll to position [4598, 0]
click at [316, 212] on div "Next.js" at bounding box center [347, 219] width 238 height 21
checkbox input "true"
click at [328, 206] on div "Node.js" at bounding box center [347, 205] width 224 height 12
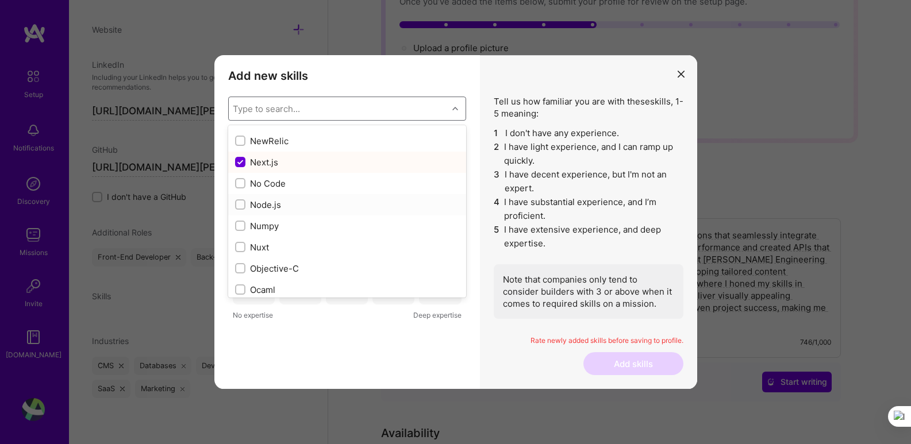
checkbox input "true"
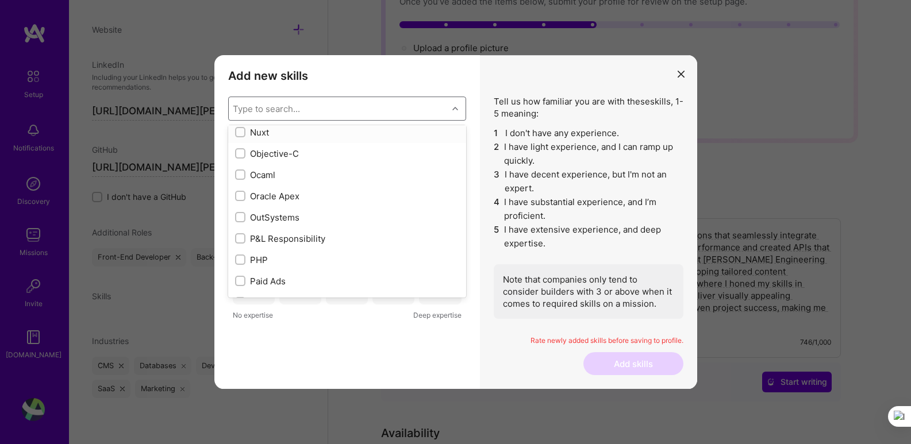
click at [315, 130] on div "Nuxt" at bounding box center [347, 132] width 224 height 12
checkbox input "true"
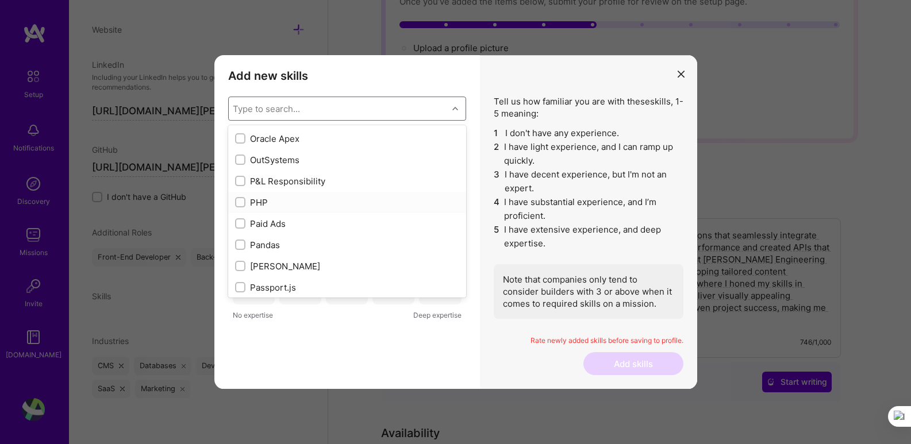
click at [351, 197] on div "PHP" at bounding box center [347, 203] width 224 height 12
checkbox input "true"
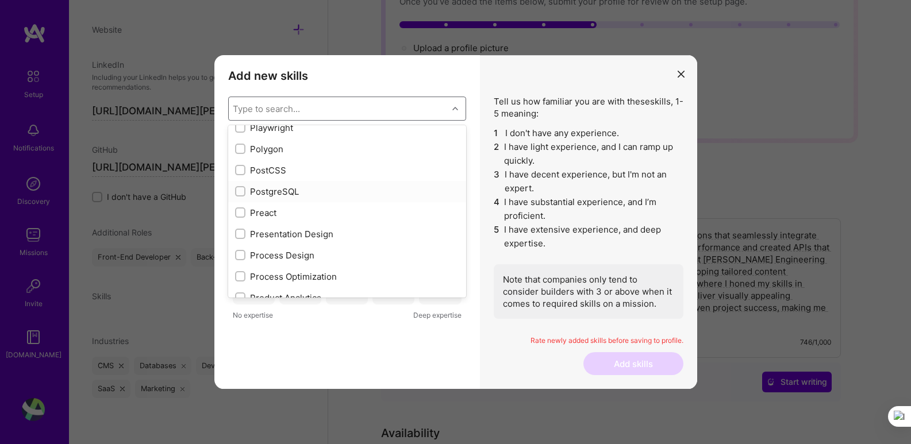
click at [315, 187] on div "PostgreSQL" at bounding box center [347, 192] width 224 height 12
checkbox input "true"
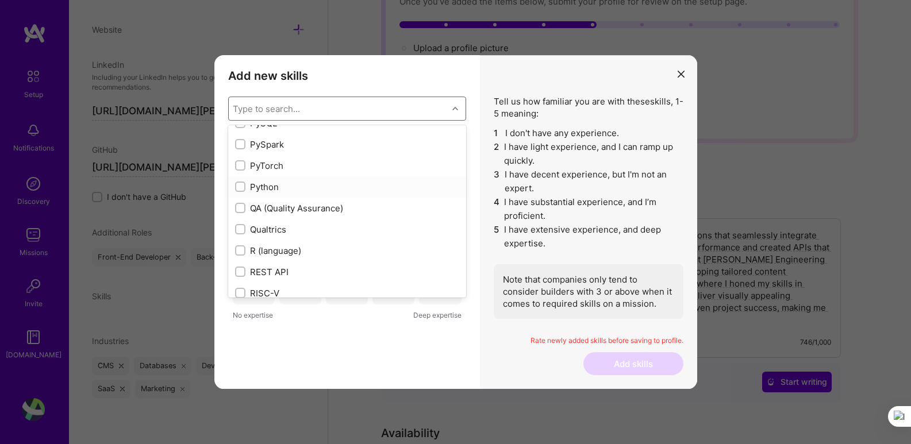
click at [324, 188] on div "Python" at bounding box center [347, 187] width 224 height 12
checkbox input "true"
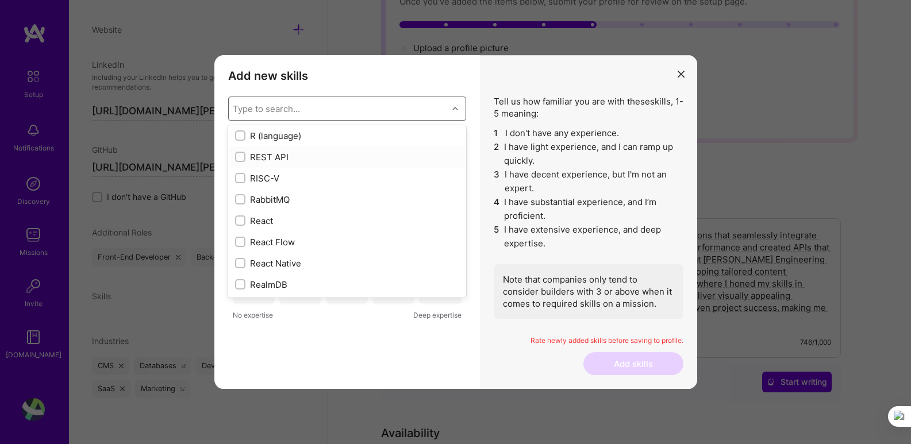
click at [321, 158] on div "REST API" at bounding box center [347, 157] width 224 height 12
checkbox input "true"
click at [366, 201] on div "React Native" at bounding box center [347, 206] width 224 height 12
checkbox input "true"
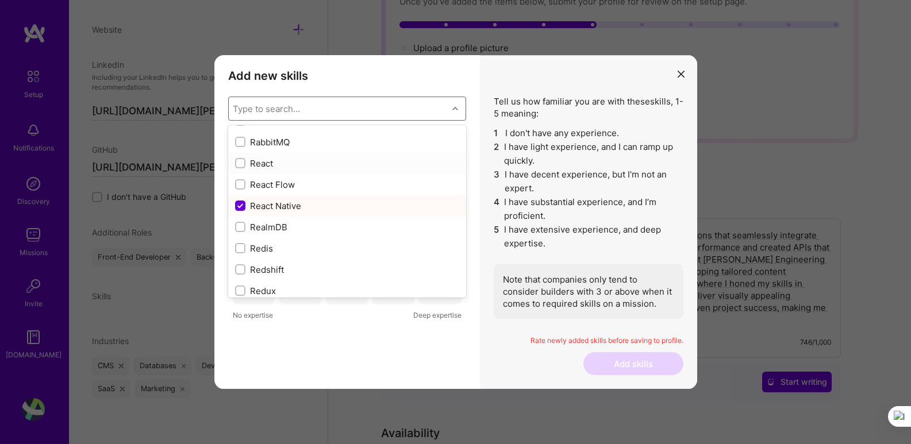
click at [344, 166] on div "React" at bounding box center [347, 164] width 224 height 12
checkbox input "true"
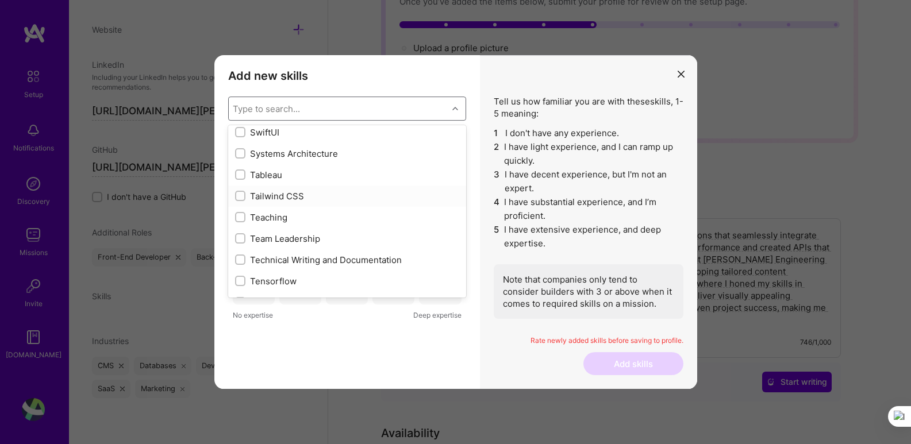
click at [361, 197] on div "Tailwind CSS" at bounding box center [347, 196] width 224 height 12
checkbox input "true"
click at [329, 240] on div "Web3" at bounding box center [347, 238] width 224 height 12
checkbox input "true"
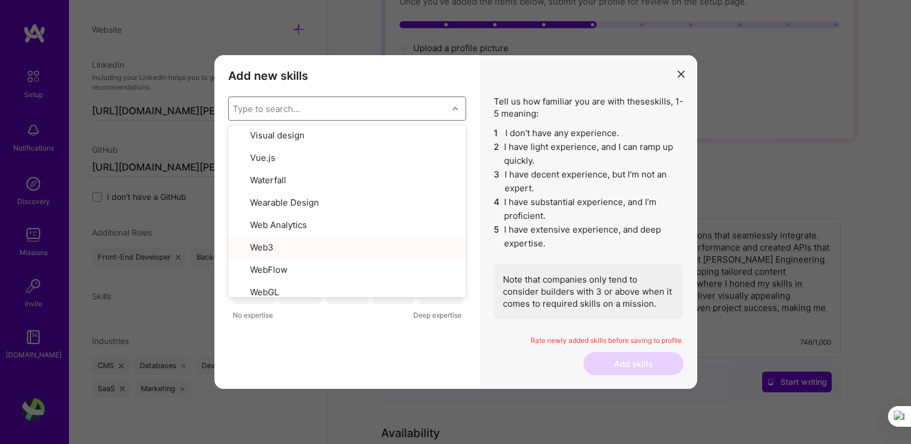
click at [421, 356] on div "Add new skills Tell us how familiar you are with given skills, using between 1 …" at bounding box center [347, 222] width 266 height 335
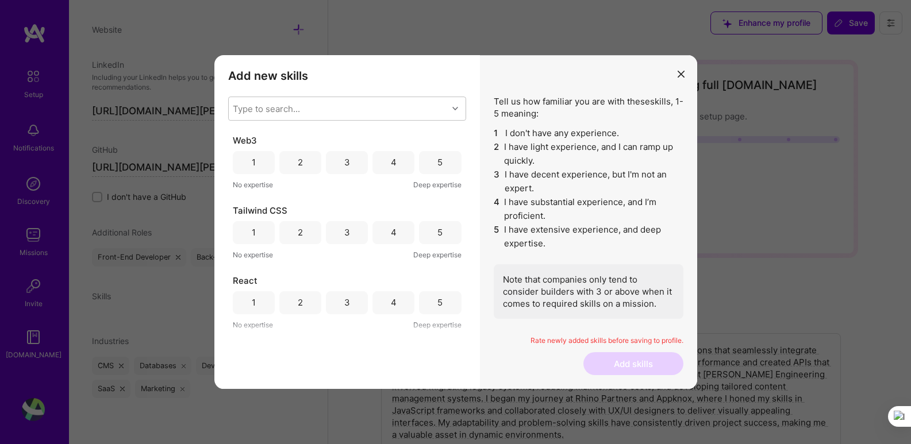
drag, startPoint x: 425, startPoint y: 169, endPoint x: 432, endPoint y: 178, distance: 11.5
click at [425, 168] on div "5" at bounding box center [440, 162] width 42 height 23
click at [439, 233] on div "5" at bounding box center [440, 232] width 42 height 23
click at [432, 309] on div "5" at bounding box center [440, 302] width 42 height 23
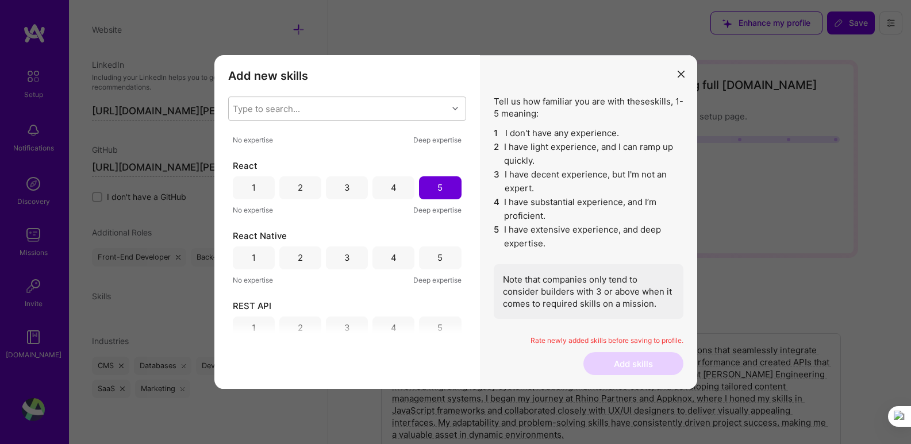
click at [442, 254] on div "5" at bounding box center [440, 258] width 42 height 23
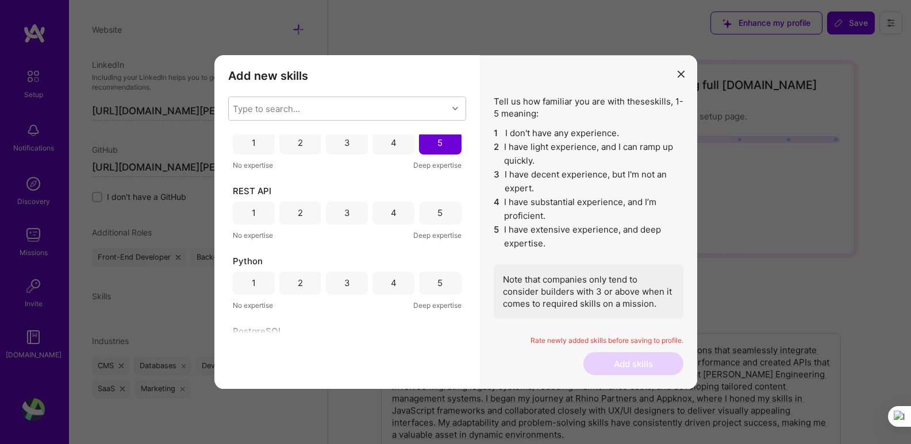
click at [441, 210] on div "5" at bounding box center [440, 213] width 42 height 23
click at [433, 287] on div "5" at bounding box center [440, 283] width 42 height 23
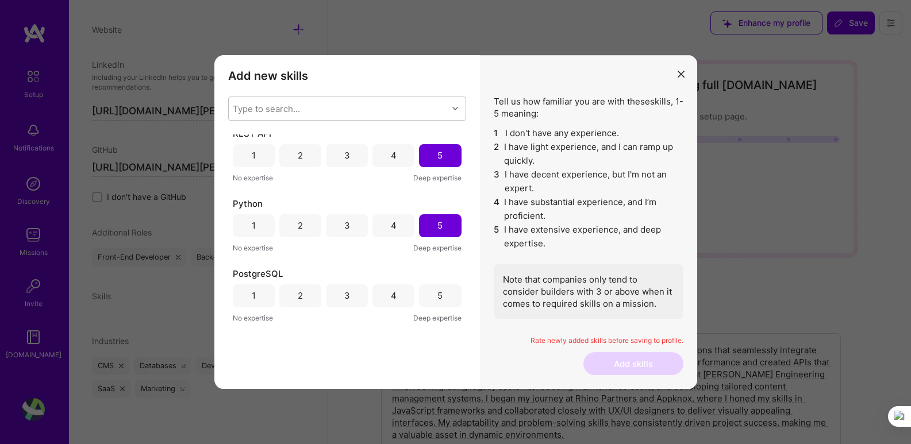
click at [435, 289] on div "5" at bounding box center [440, 296] width 42 height 23
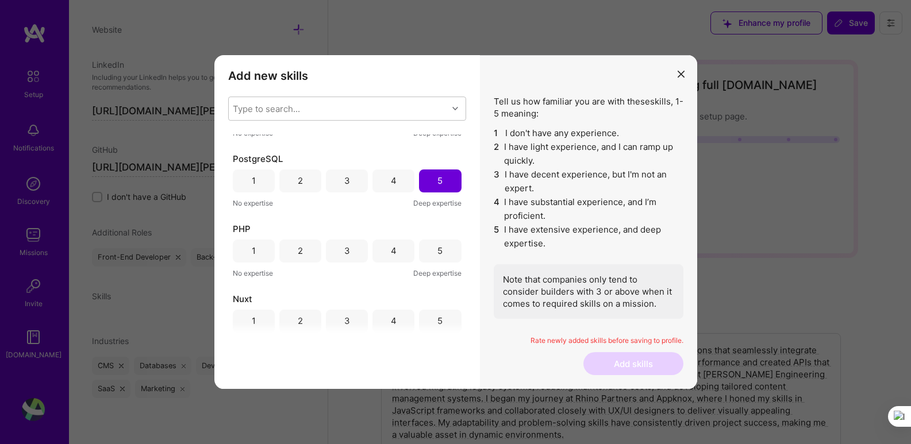
click at [438, 248] on div "5" at bounding box center [439, 251] width 5 height 12
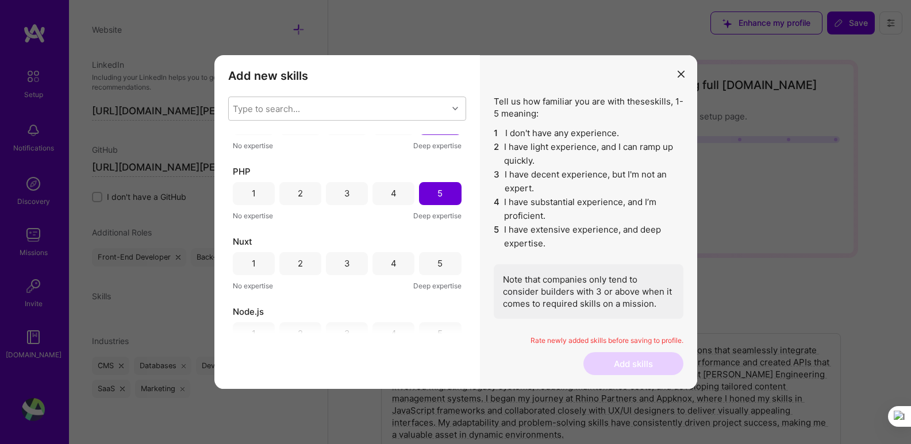
click at [437, 252] on div "5" at bounding box center [440, 263] width 42 height 23
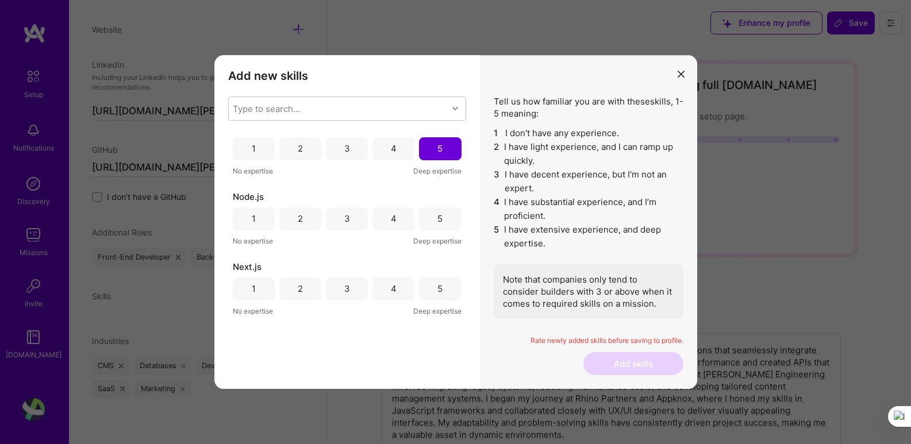
click at [357, 149] on div "3" at bounding box center [347, 148] width 42 height 23
click at [432, 218] on div "5" at bounding box center [440, 219] width 42 height 23
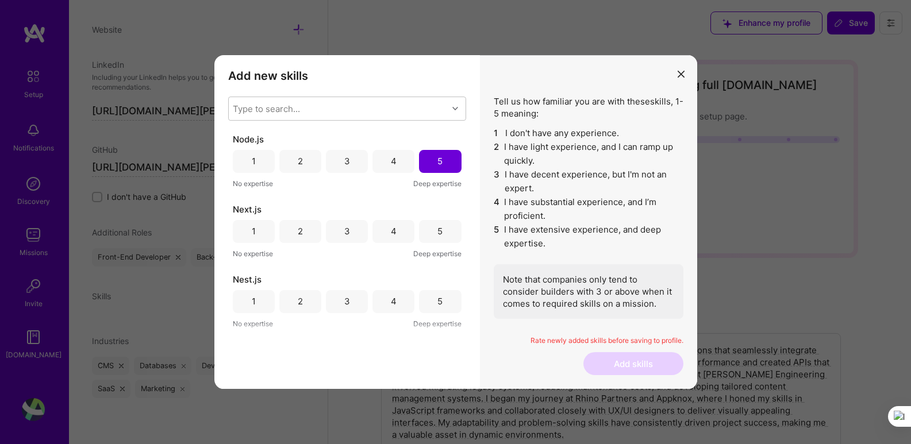
click at [380, 233] on div "4" at bounding box center [394, 231] width 42 height 23
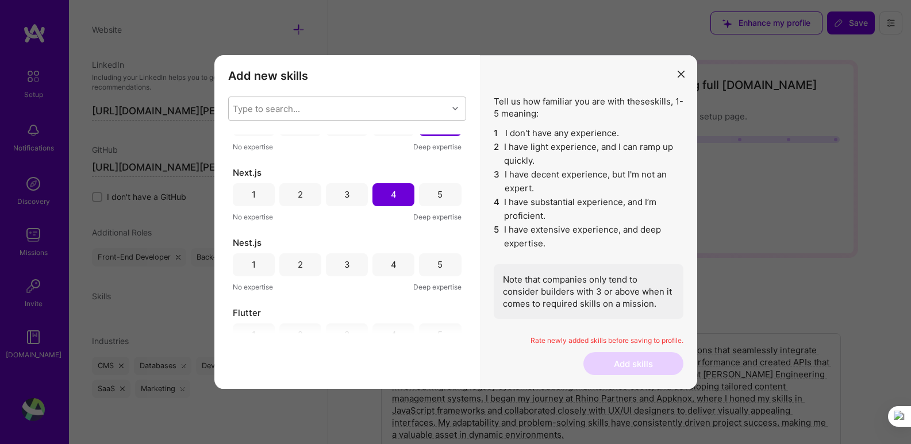
scroll to position [690, 0]
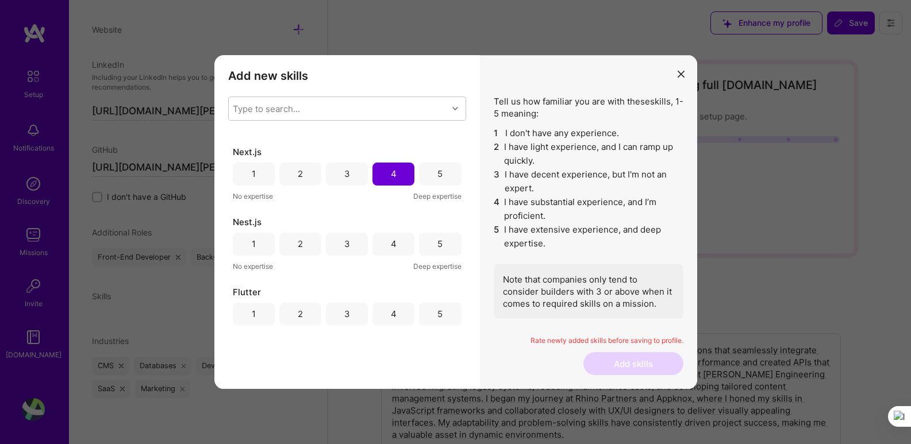
click at [391, 245] on div "4" at bounding box center [394, 244] width 6 height 12
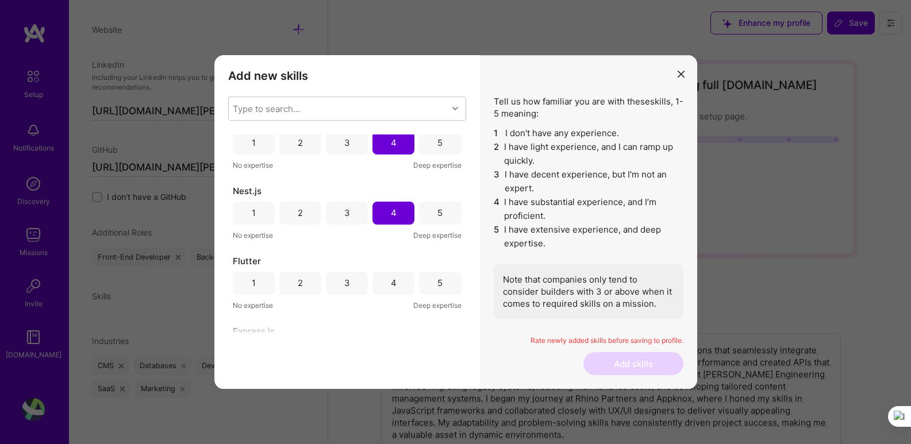
scroll to position [747, 0]
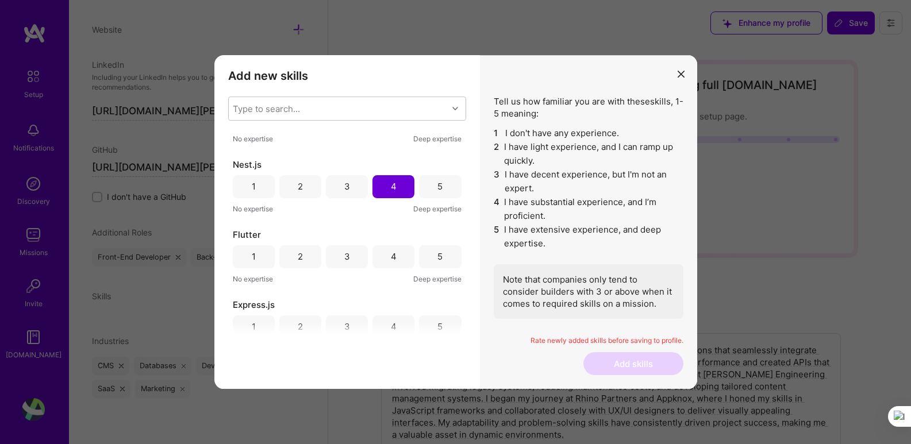
click at [348, 259] on div "3" at bounding box center [347, 256] width 42 height 23
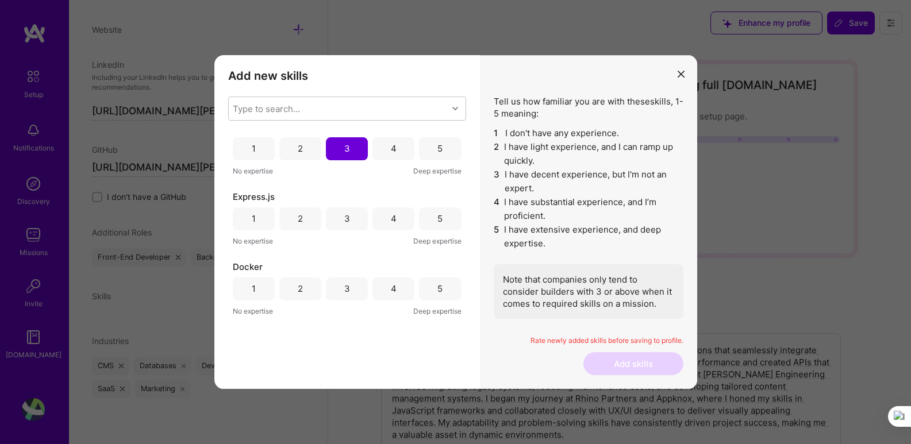
scroll to position [862, 0]
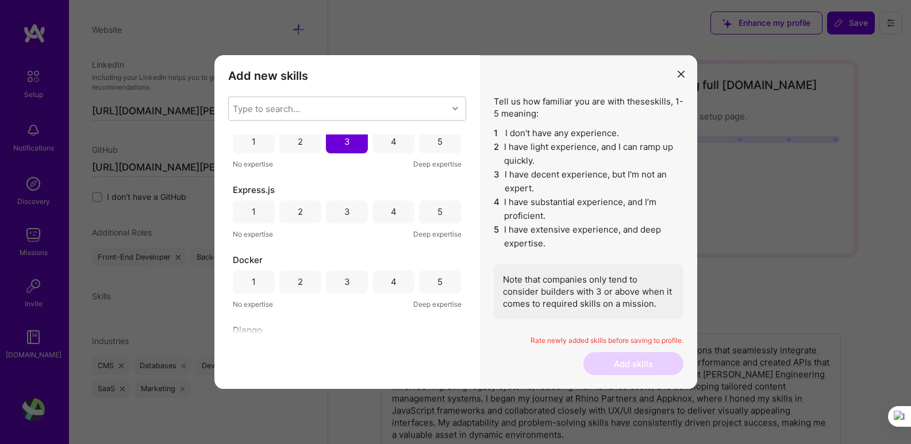
click at [440, 210] on div "5" at bounding box center [440, 212] width 42 height 23
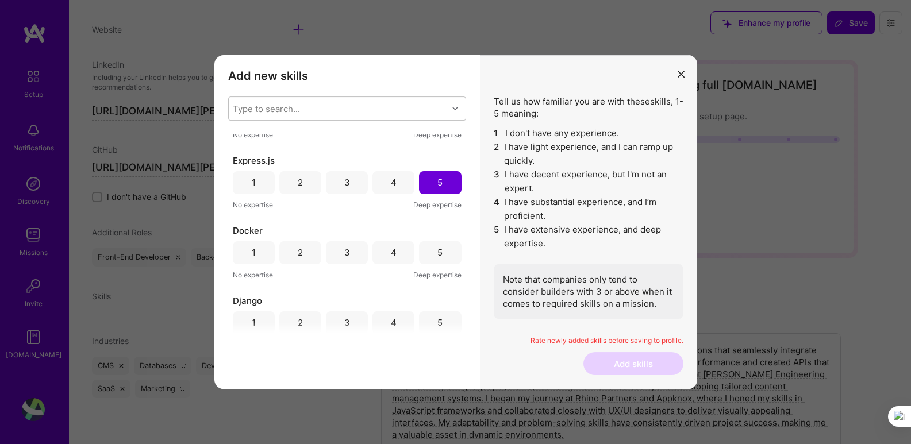
scroll to position [920, 0]
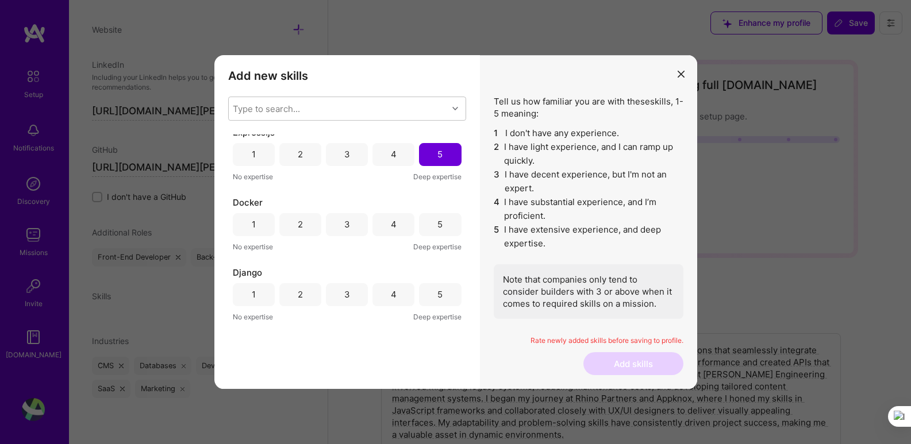
click at [354, 225] on div "3" at bounding box center [347, 224] width 42 height 23
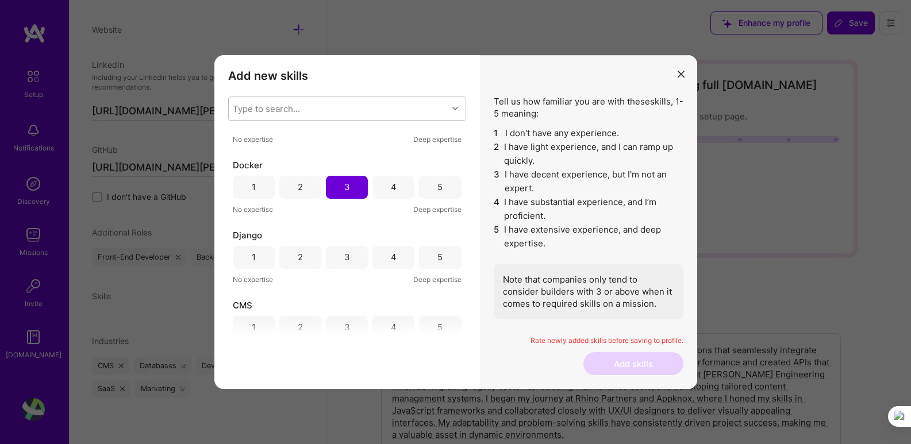
scroll to position [977, 0]
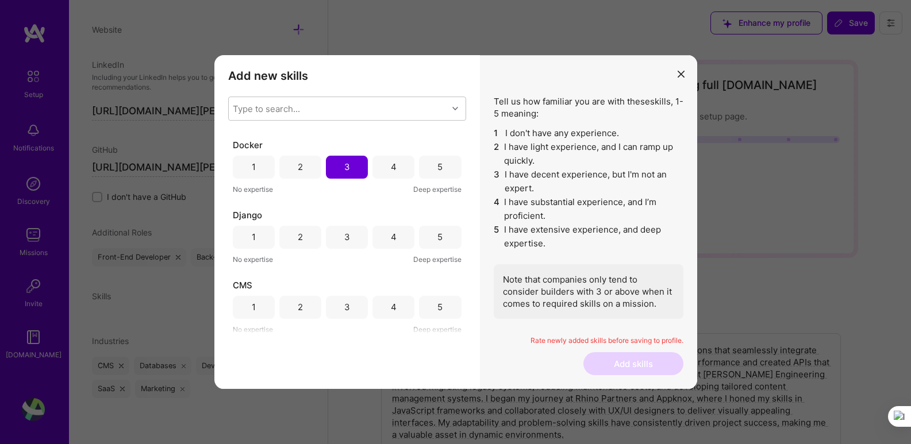
click at [432, 237] on div "5" at bounding box center [440, 237] width 42 height 23
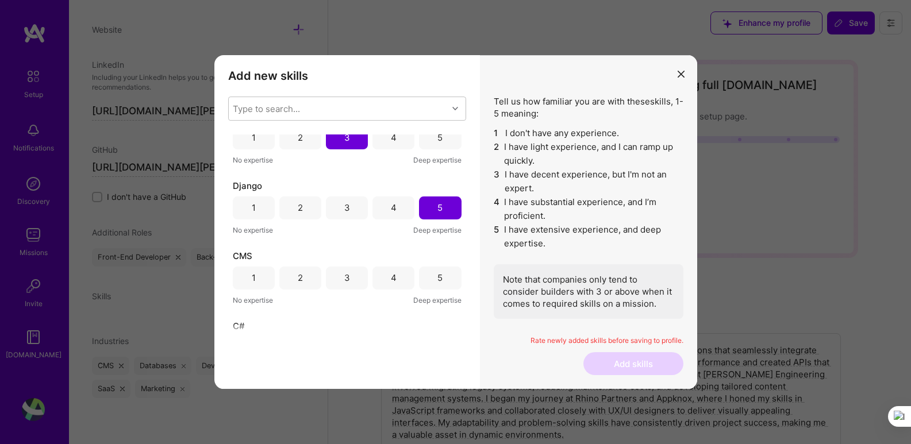
scroll to position [1035, 0]
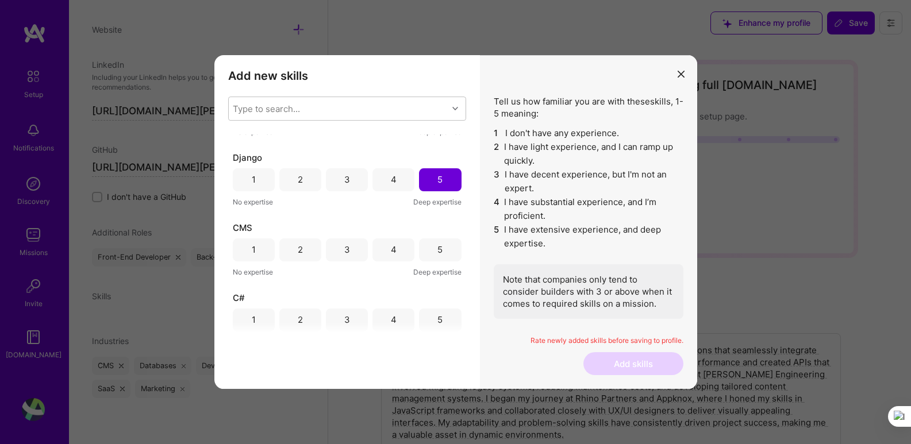
click at [432, 245] on div "5" at bounding box center [440, 250] width 42 height 23
click at [352, 249] on div "3" at bounding box center [347, 250] width 42 height 23
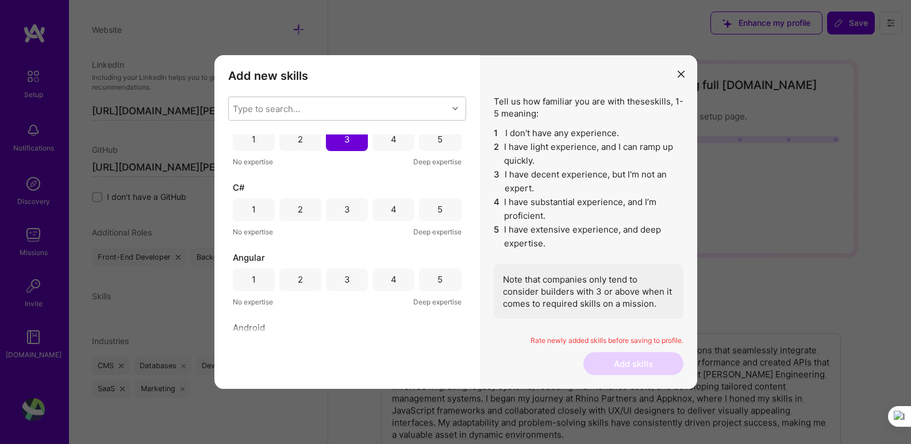
scroll to position [1150, 0]
click at [425, 210] on div "5" at bounding box center [440, 205] width 42 height 23
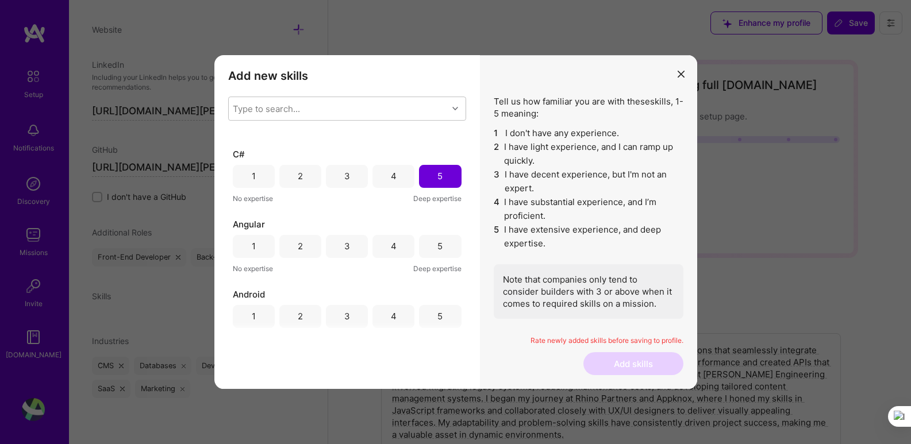
scroll to position [1207, 0]
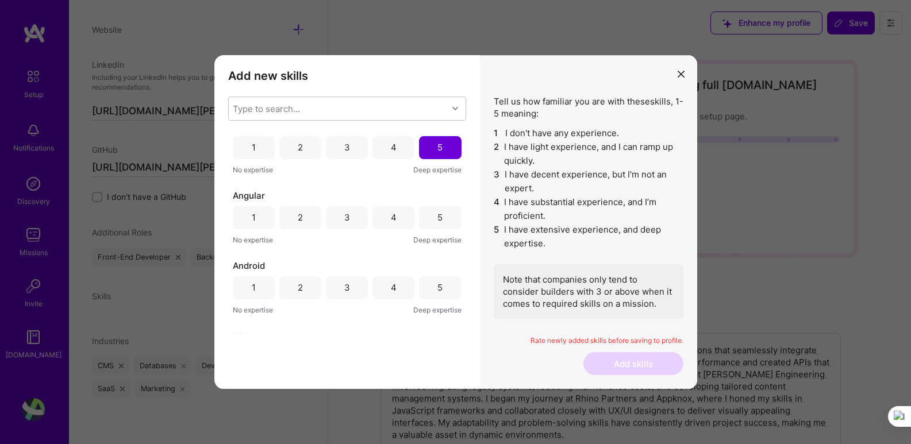
click at [429, 219] on div "5" at bounding box center [440, 217] width 42 height 23
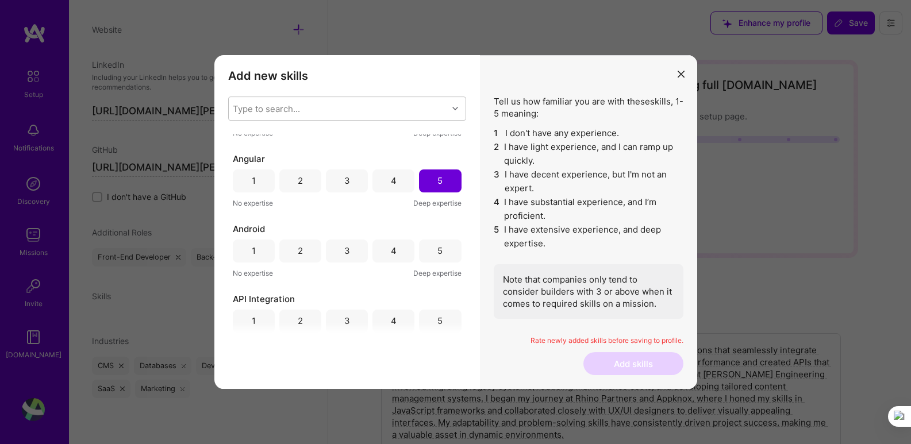
scroll to position [1265, 0]
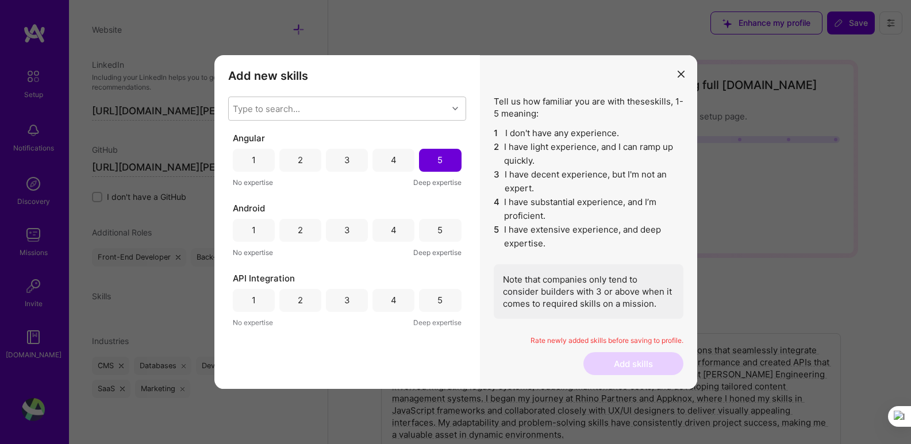
click at [437, 232] on div "5" at bounding box center [439, 230] width 5 height 12
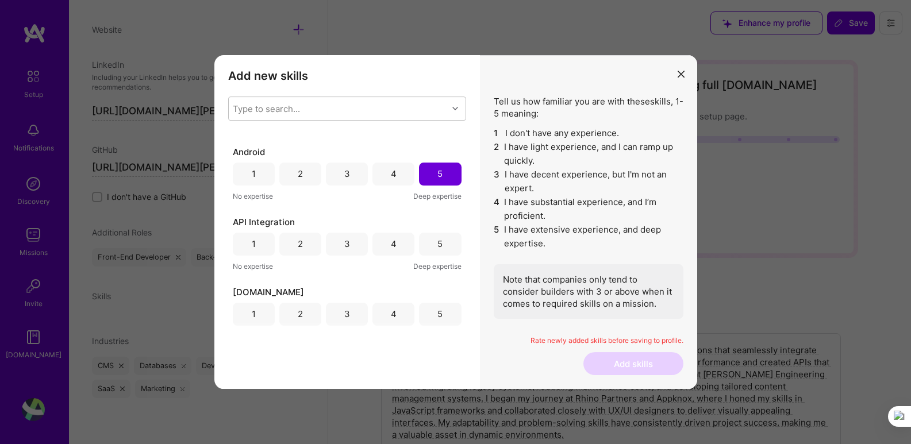
scroll to position [1322, 0]
click at [432, 247] on div "5" at bounding box center [440, 243] width 42 height 23
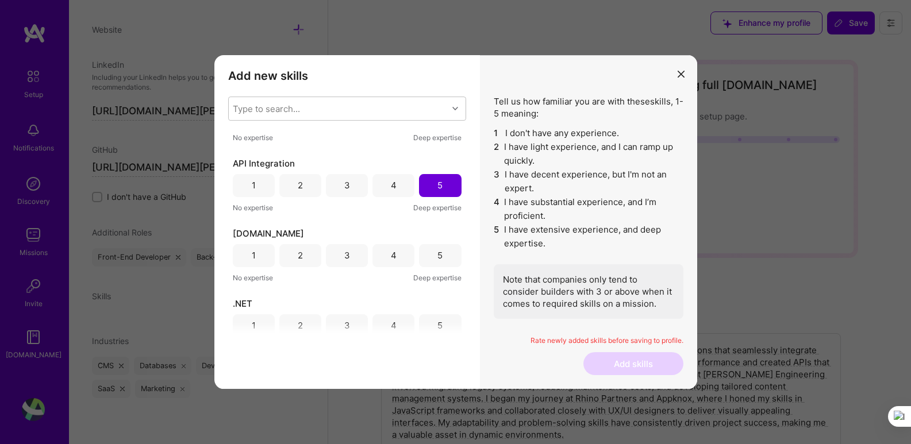
click at [440, 251] on div "5" at bounding box center [440, 255] width 42 height 23
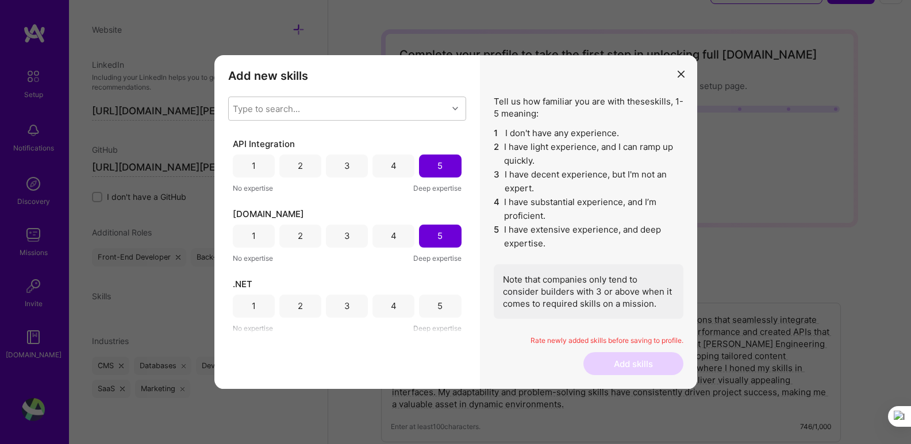
scroll to position [57, 0]
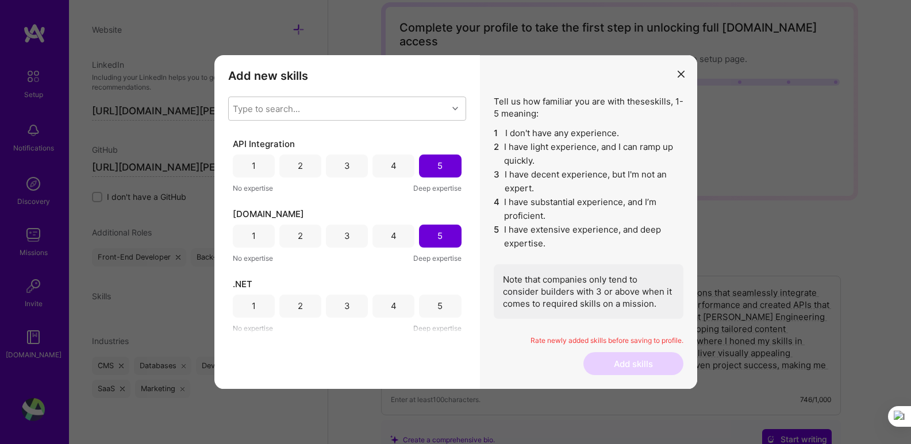
click at [431, 307] on div "5" at bounding box center [440, 306] width 42 height 23
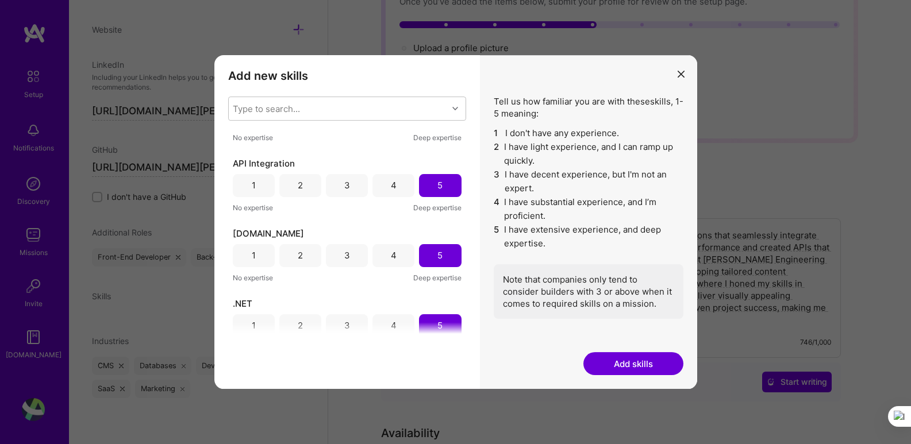
scroll to position [1399, 0]
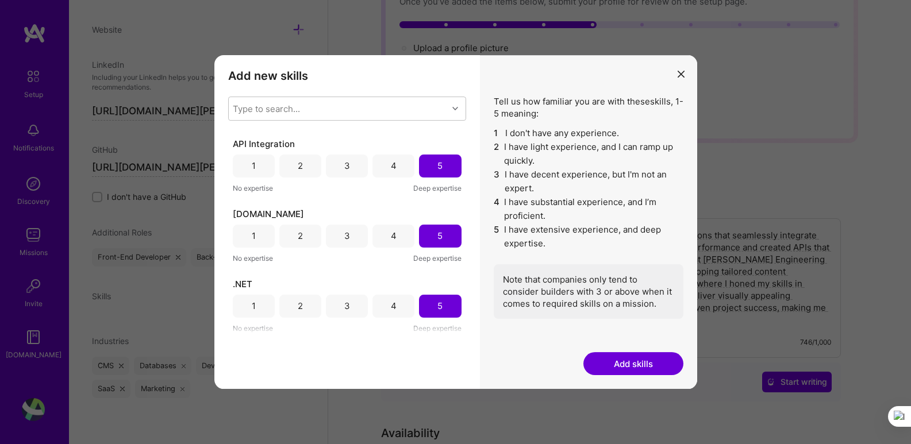
click at [616, 363] on button "Add skills" at bounding box center [633, 363] width 100 height 23
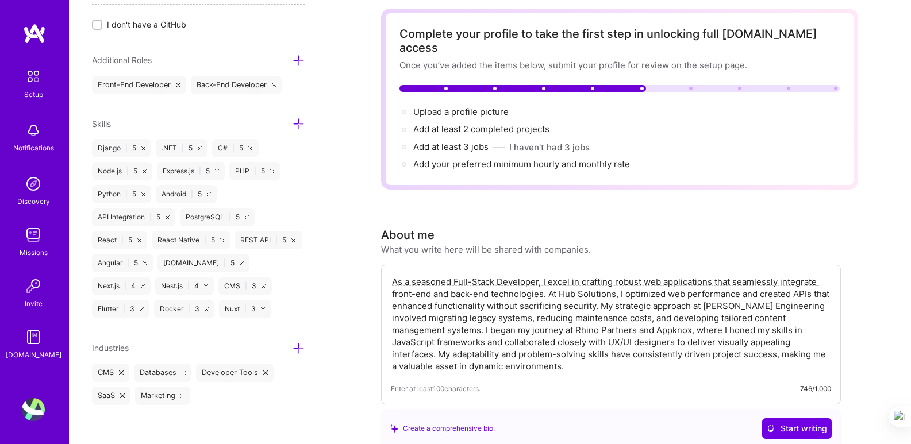
scroll to position [0, 0]
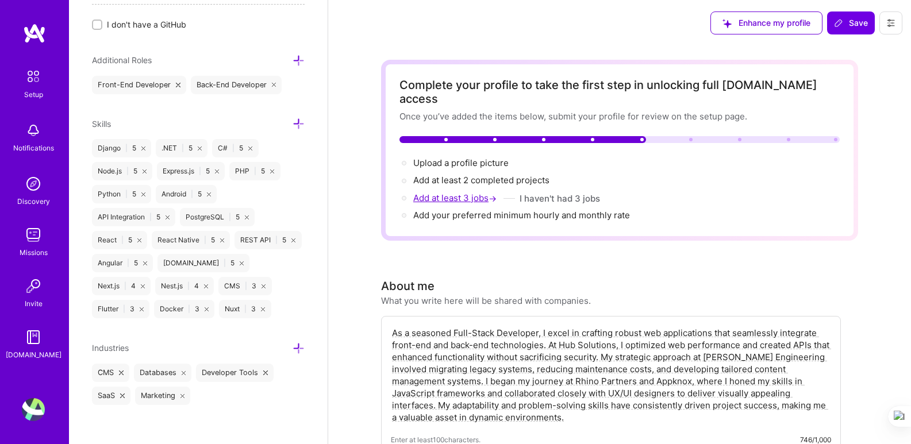
click at [460, 193] on span "Add at least 3 jobs →" at bounding box center [456, 198] width 86 height 11
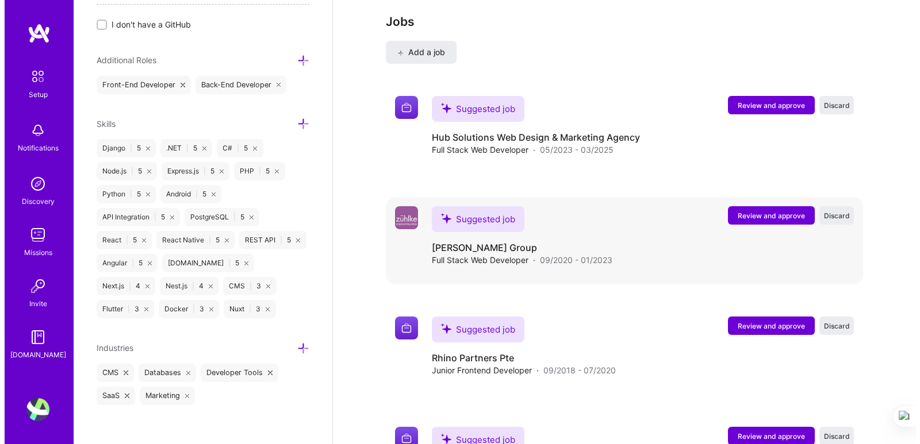
scroll to position [1495, 0]
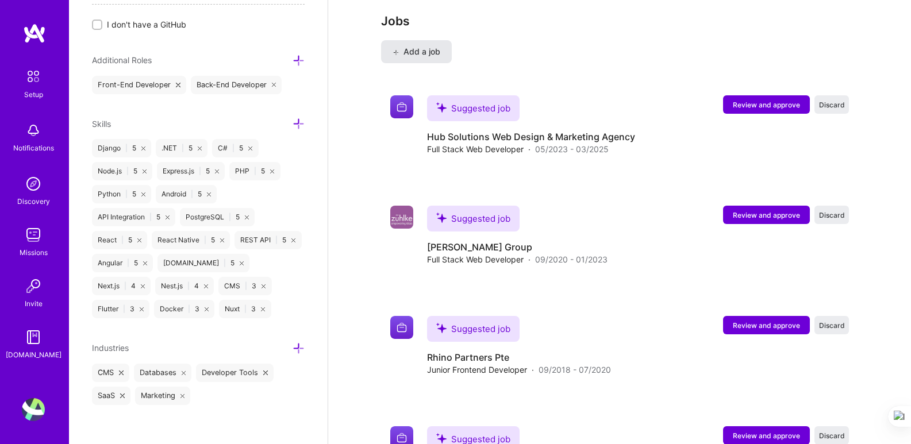
click at [424, 46] on span "Add a job" at bounding box center [417, 51] width 48 height 11
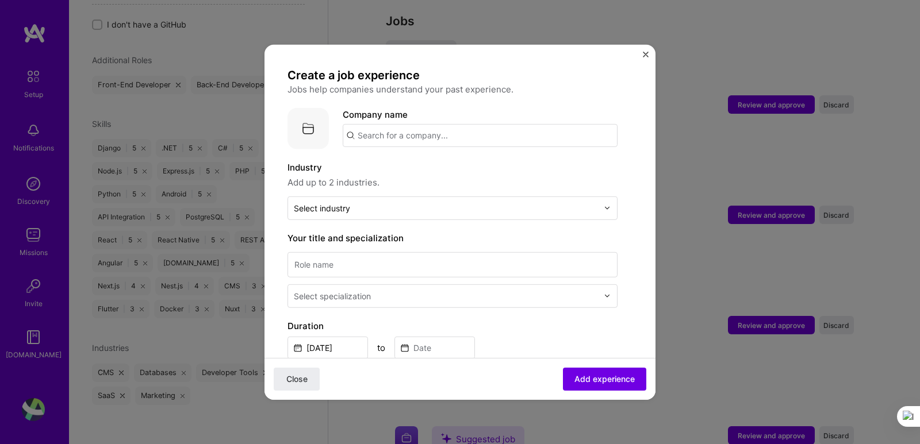
click at [449, 130] on input "text" at bounding box center [480, 135] width 275 height 23
click at [387, 179] on span "Add up to 2 industries." at bounding box center [452, 182] width 330 height 14
click at [278, 183] on form "Create a job experience Jobs help companies understand your past experience. Co…" at bounding box center [459, 445] width 391 height 757
click at [302, 182] on span "Add up to 2 industries." at bounding box center [452, 182] width 330 height 14
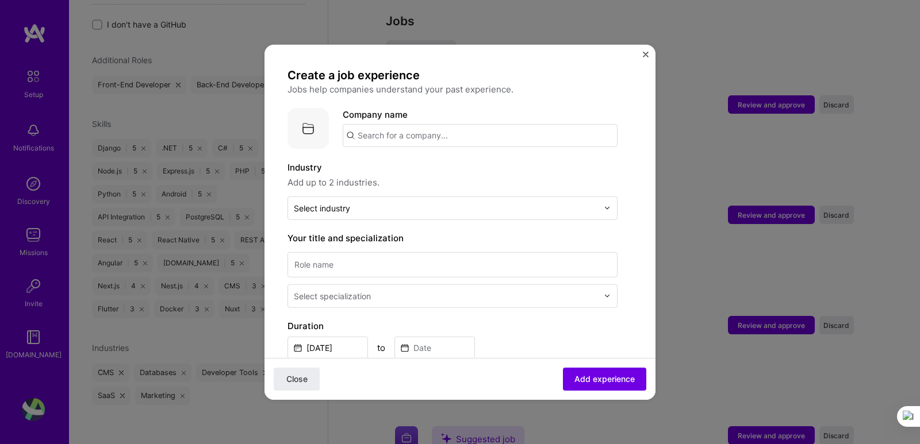
click at [423, 139] on input "text" at bounding box center [480, 135] width 275 height 23
click at [558, 159] on div "Create a job experience Jobs help companies understand your past experience. Co…" at bounding box center [452, 413] width 330 height 692
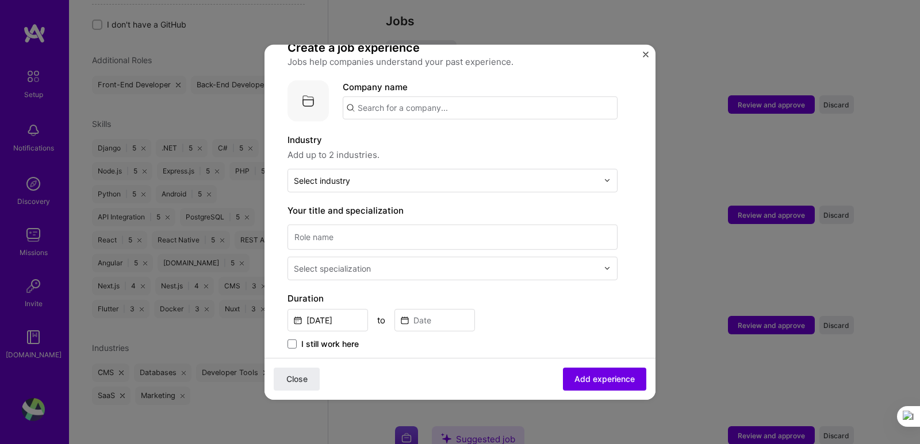
scroll to position [22, 0]
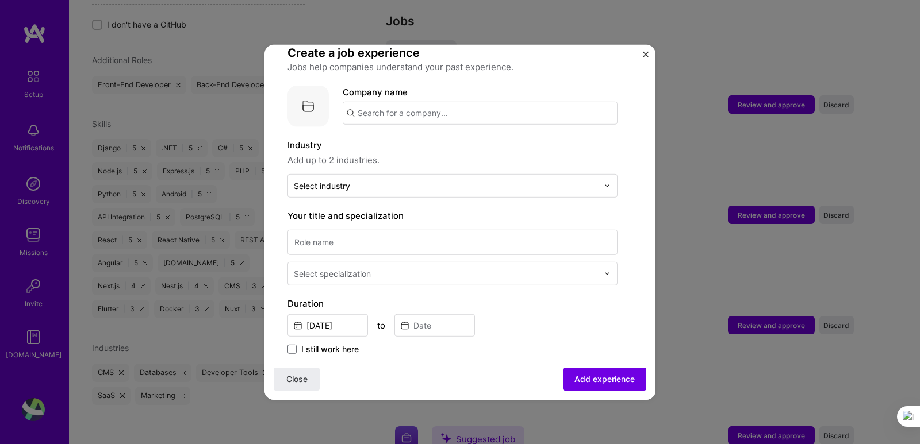
click at [419, 112] on input "text" at bounding box center [480, 112] width 275 height 23
paste input "Hub Solutions Web Design & Marketing Agency"
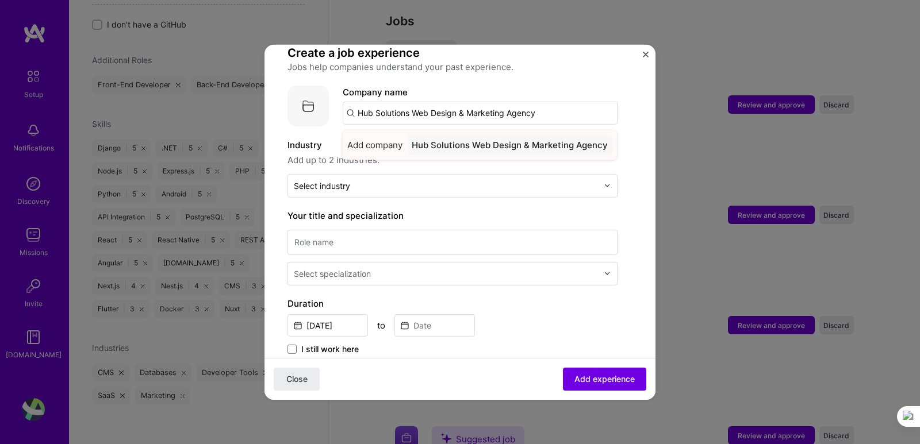
type input "Hub Solutions Web Design & Marketing Agency"
click at [433, 146] on div "Hub Solutions Web Design & Marketing Agency" at bounding box center [509, 145] width 205 height 20
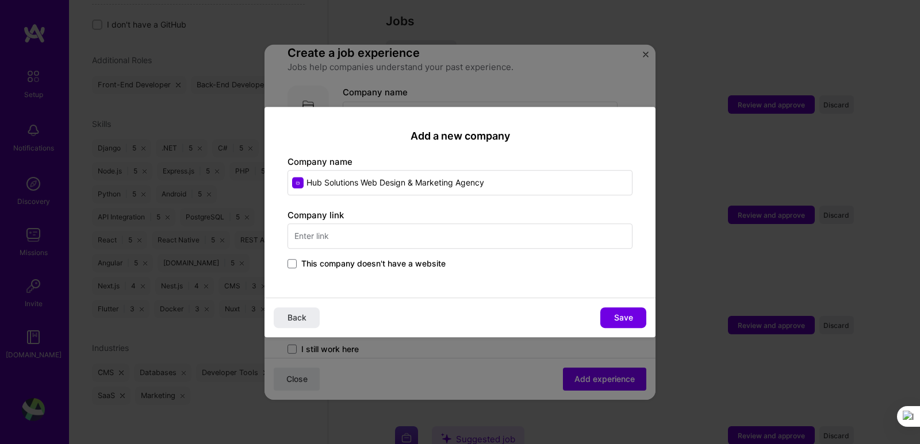
click at [373, 237] on input "text" at bounding box center [459, 236] width 345 height 25
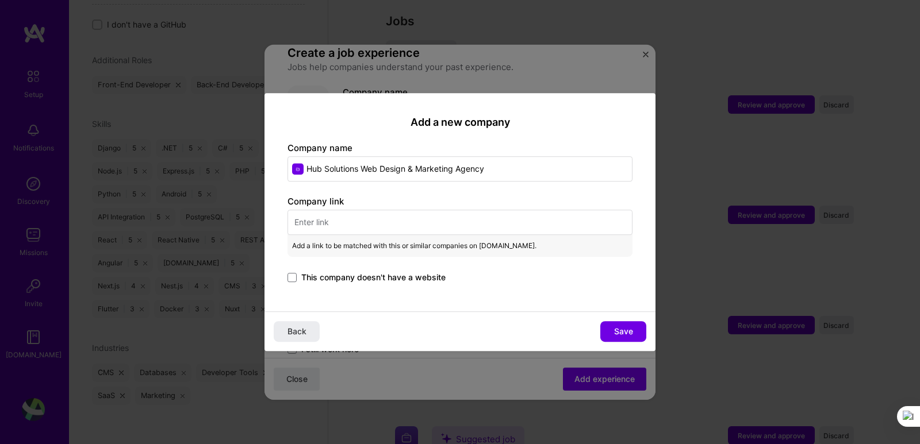
click at [367, 226] on input "text" at bounding box center [459, 222] width 345 height 25
paste input "[URL][DOMAIN_NAME]"
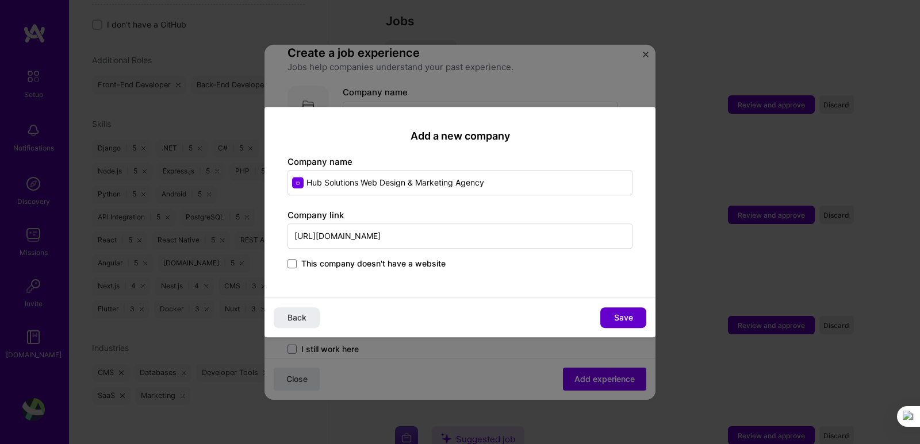
type input "[URL][DOMAIN_NAME]"
click at [617, 317] on span "Save" at bounding box center [623, 317] width 19 height 11
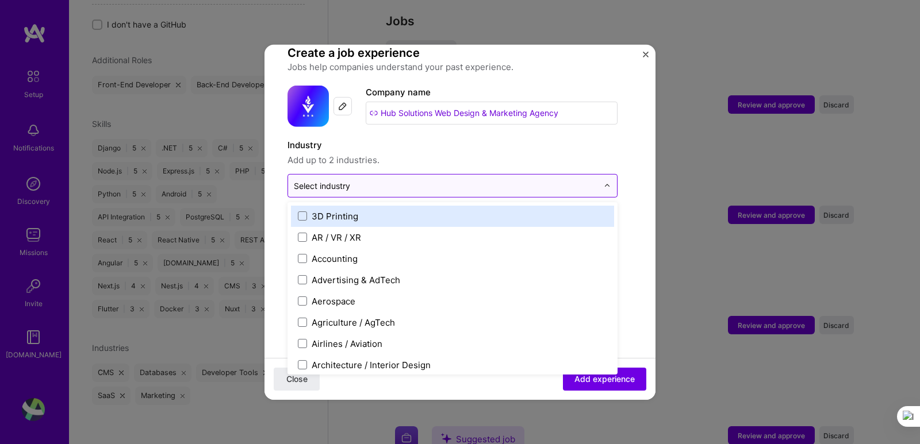
click at [390, 185] on input "text" at bounding box center [446, 185] width 304 height 12
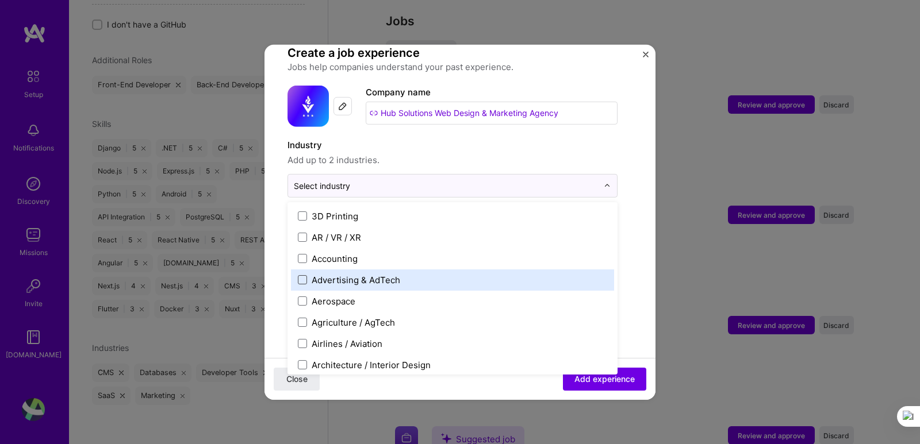
click at [303, 282] on span at bounding box center [302, 279] width 9 height 9
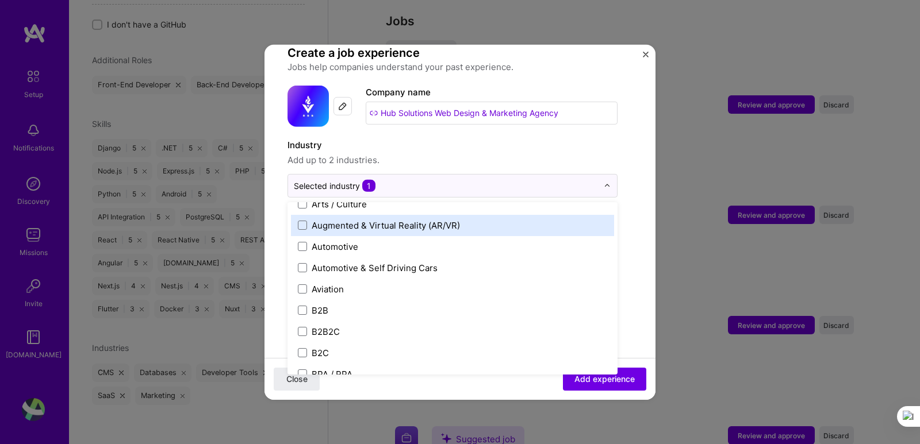
scroll to position [230, 0]
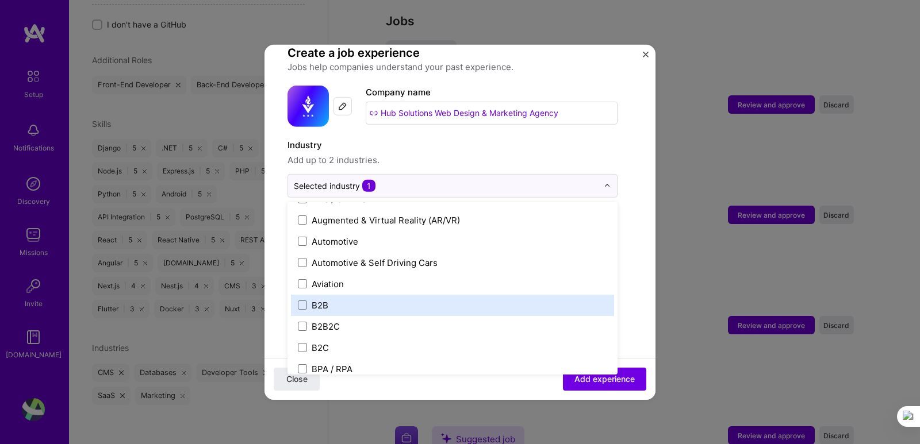
click at [381, 308] on label "B2B" at bounding box center [452, 305] width 309 height 12
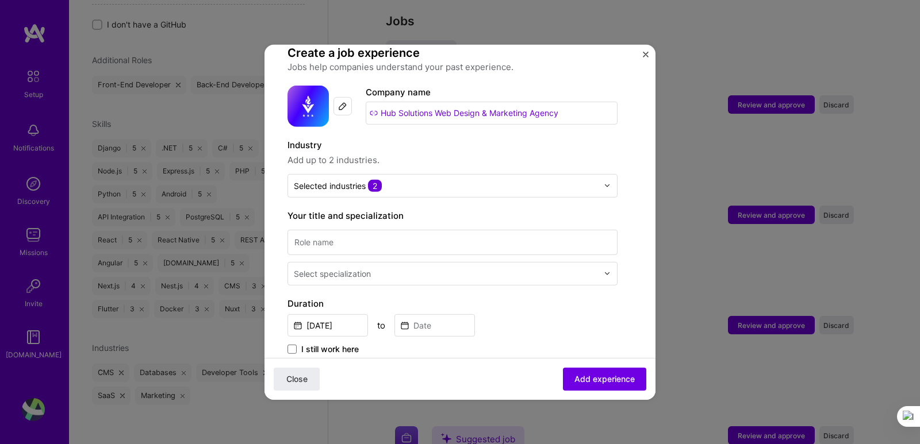
click at [602, 153] on span "Add up to 2 industries." at bounding box center [452, 160] width 330 height 14
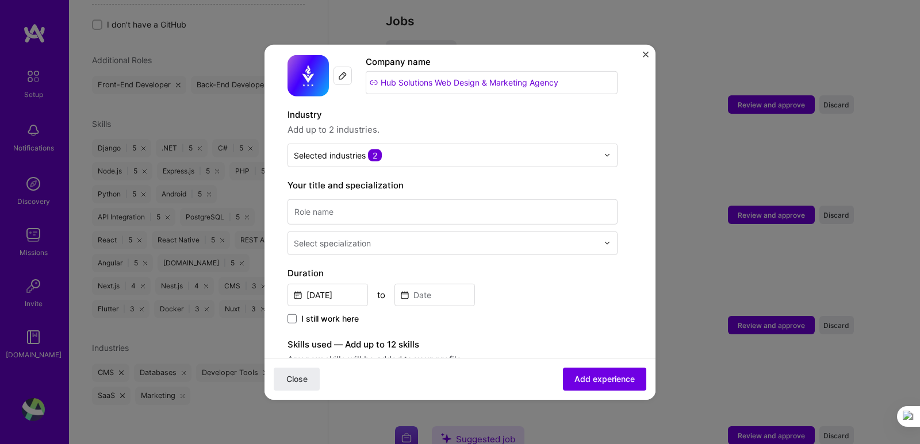
scroll to position [80, 0]
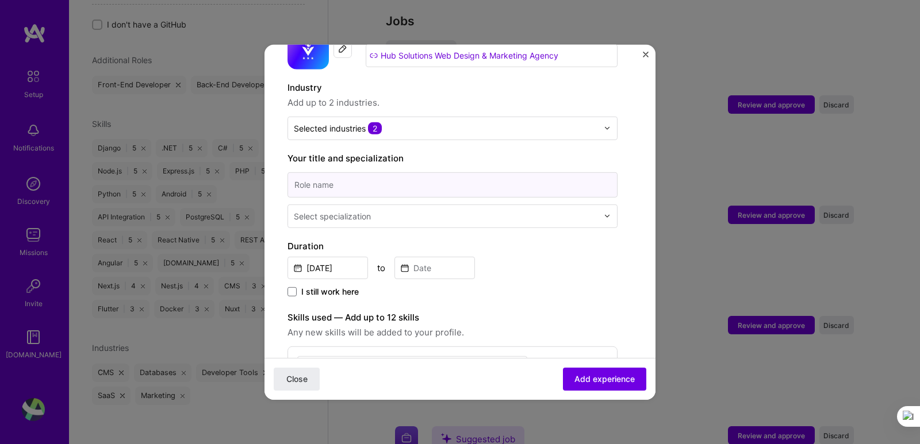
click at [369, 182] on input at bounding box center [452, 184] width 330 height 25
type input "Full Stack Developer"
click at [396, 217] on input "text" at bounding box center [447, 216] width 306 height 12
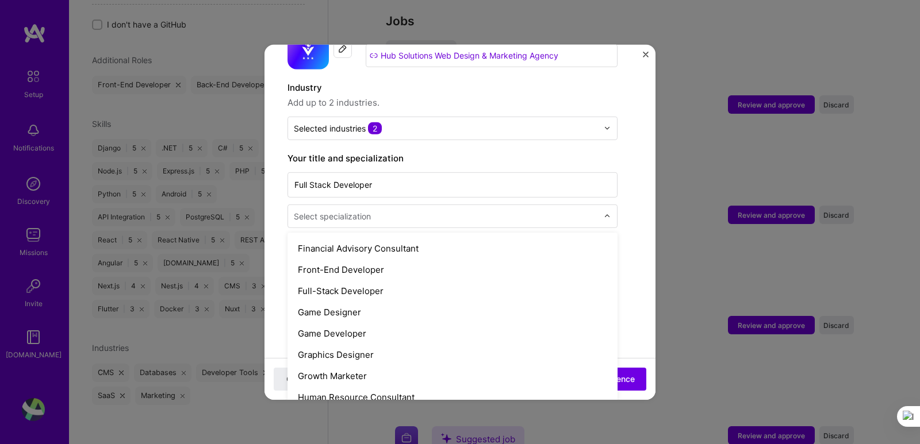
scroll to position [632, 0]
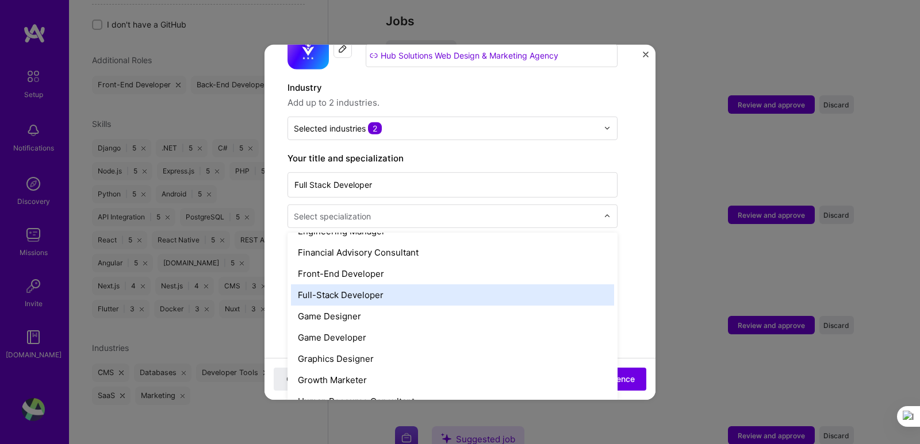
click at [399, 297] on div "Full-Stack Developer" at bounding box center [452, 294] width 323 height 21
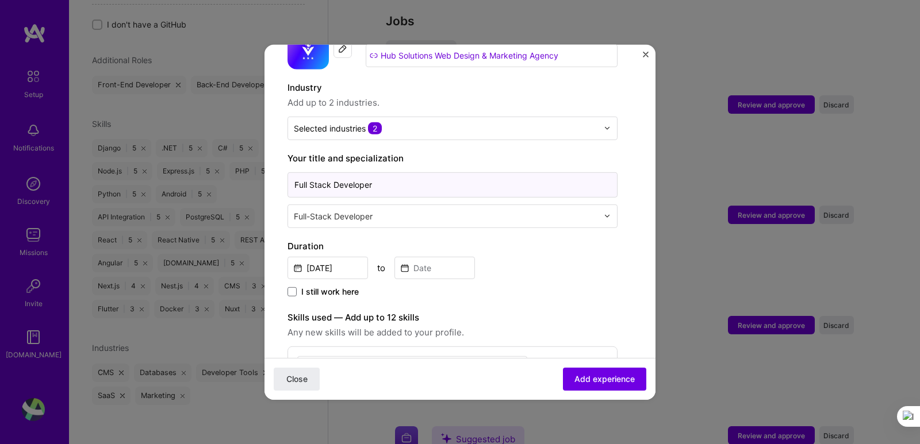
click at [400, 185] on input "Full Stack Developer" at bounding box center [452, 184] width 330 height 25
click at [460, 155] on label "Your title and specialization" at bounding box center [452, 158] width 330 height 14
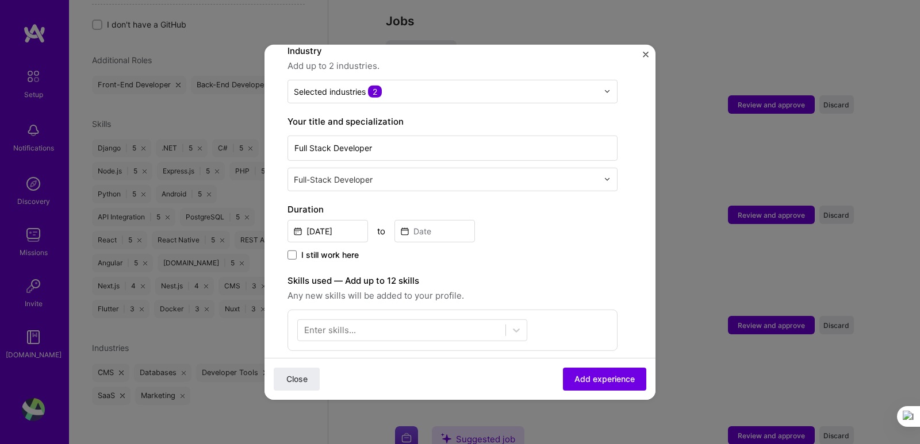
scroll to position [137, 0]
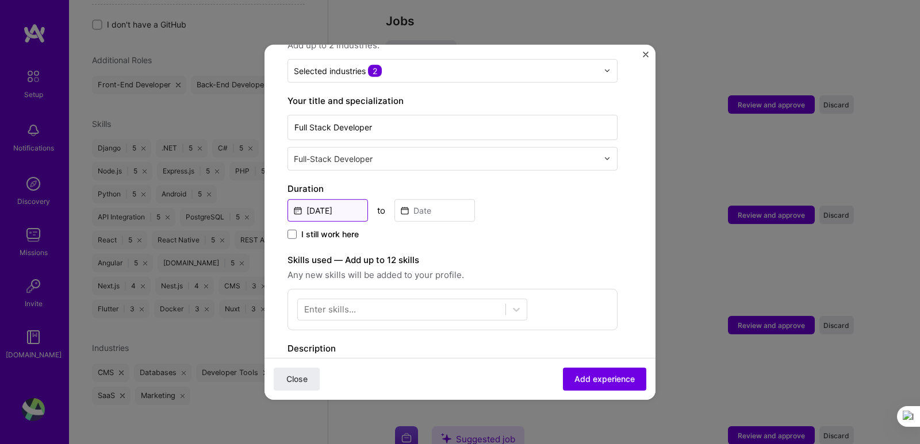
click at [339, 210] on input "[DATE]" at bounding box center [327, 210] width 80 height 22
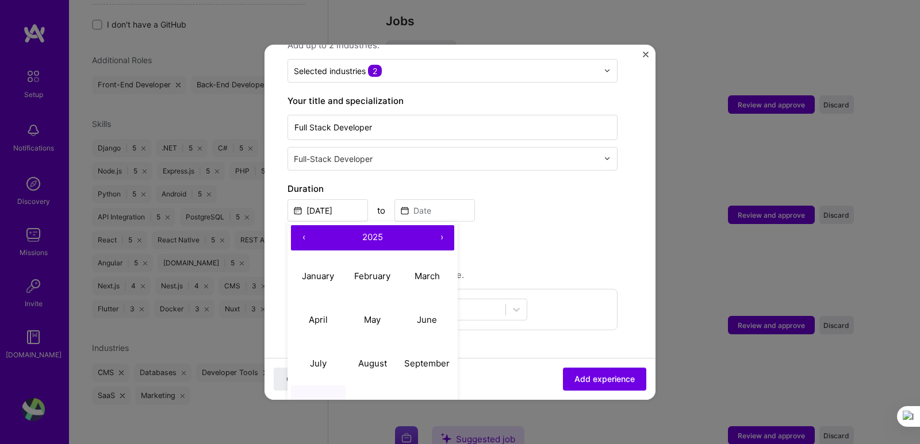
click at [302, 236] on button "‹" at bounding box center [303, 237] width 25 height 25
click at [418, 319] on abbr "June" at bounding box center [427, 319] width 20 height 11
type input "[DATE]"
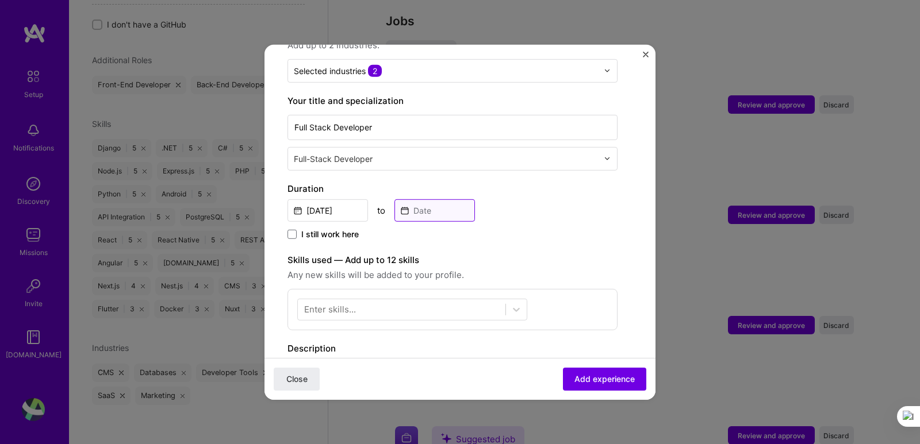
click at [435, 214] on input at bounding box center [434, 210] width 80 height 22
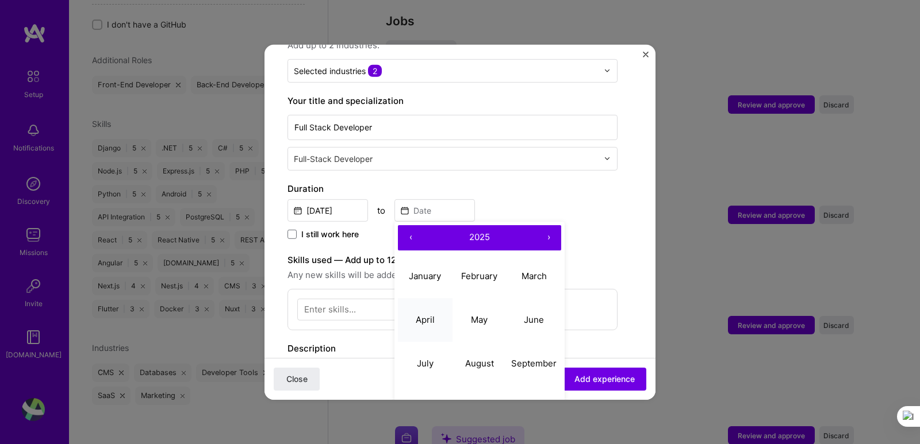
click at [426, 312] on button "April" at bounding box center [425, 320] width 55 height 44
type input "[DATE]"
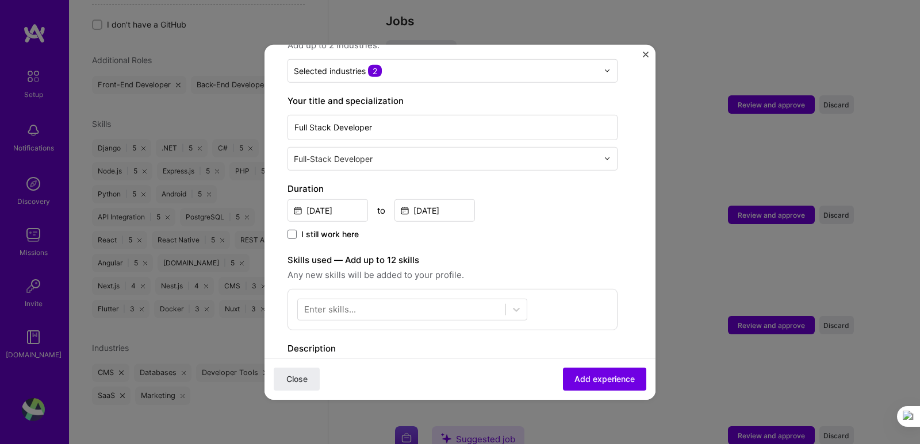
scroll to position [195, 0]
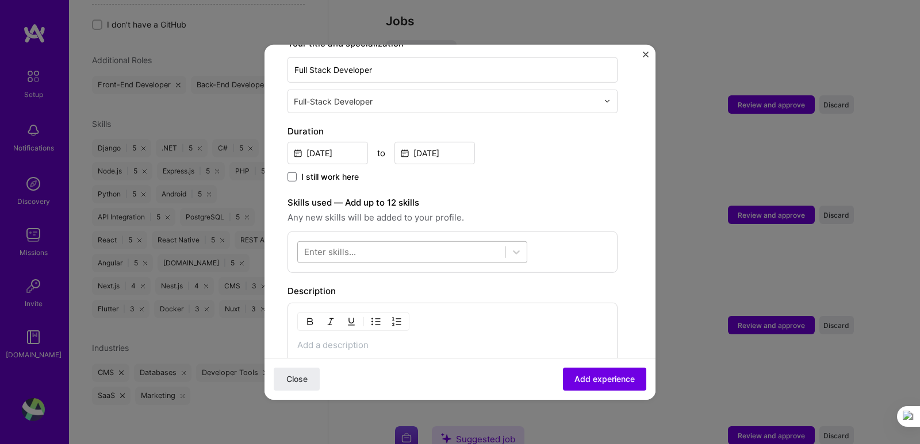
click at [385, 249] on div at bounding box center [402, 252] width 208 height 19
click at [358, 258] on div at bounding box center [402, 252] width 208 height 19
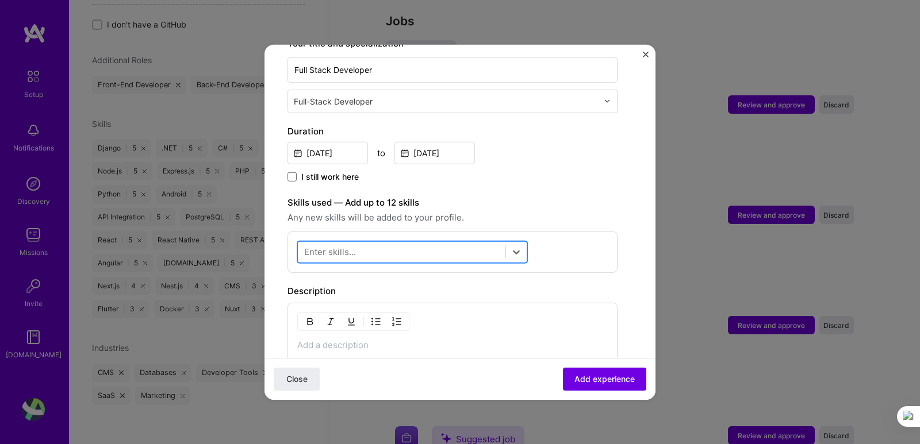
click at [449, 251] on div at bounding box center [402, 252] width 208 height 19
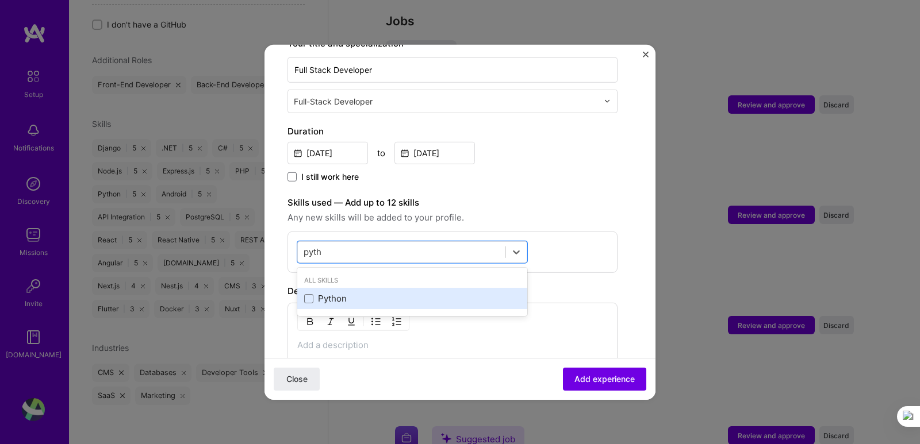
click at [366, 294] on div "Python" at bounding box center [412, 299] width 216 height 12
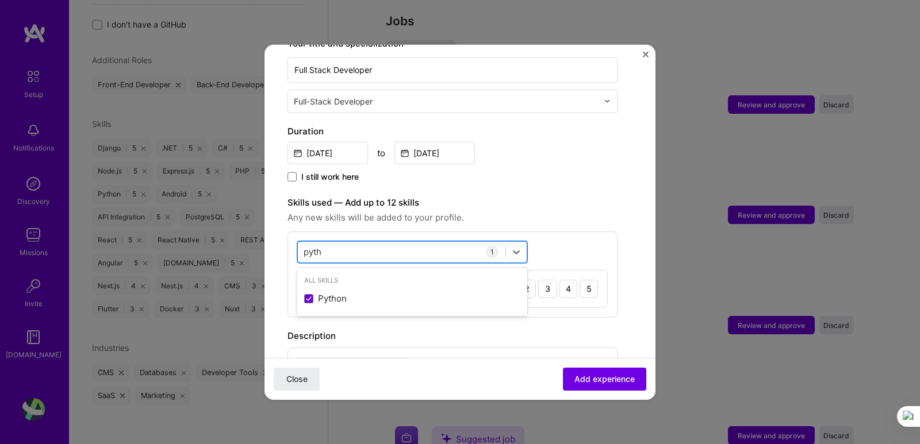
click at [377, 253] on div "pyth pyth" at bounding box center [402, 252] width 208 height 19
type input "p"
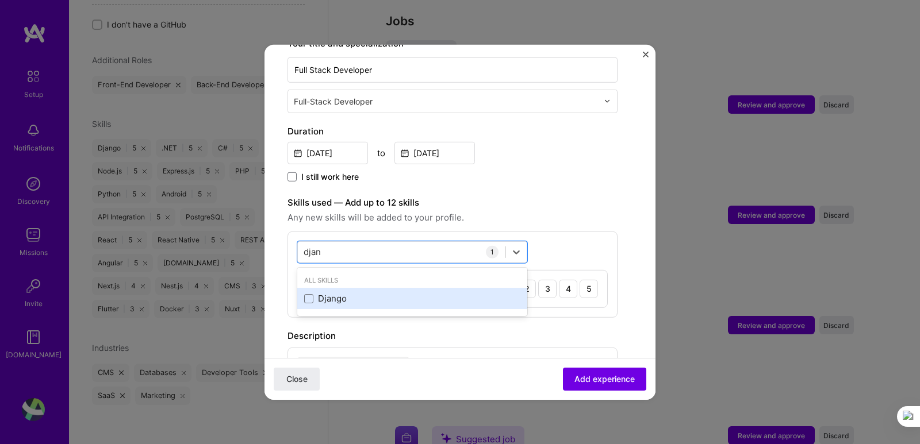
click at [373, 302] on div "Django" at bounding box center [412, 299] width 216 height 12
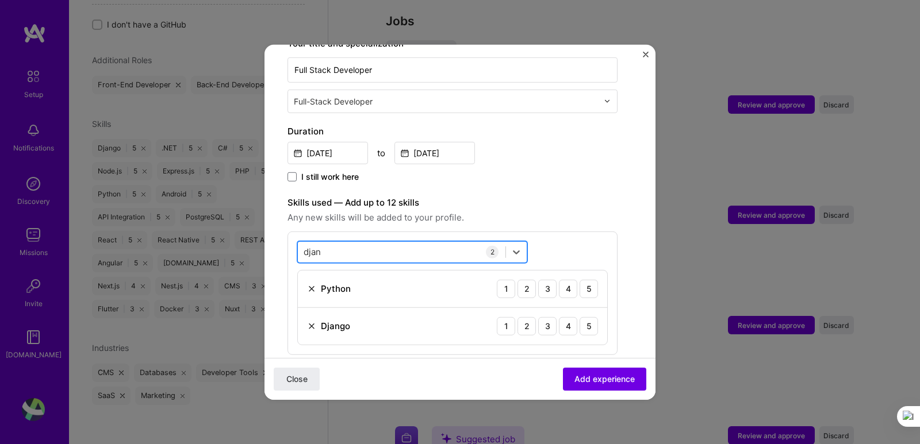
click at [373, 251] on div "djan djan" at bounding box center [402, 252] width 208 height 19
type input "d"
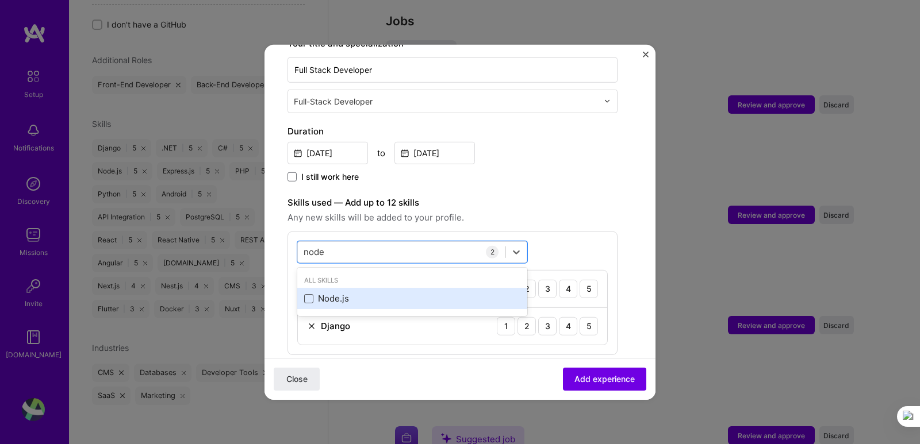
click at [309, 299] on span at bounding box center [308, 298] width 9 height 9
click at [0, 0] on input "checkbox" at bounding box center [0, 0] width 0 height 0
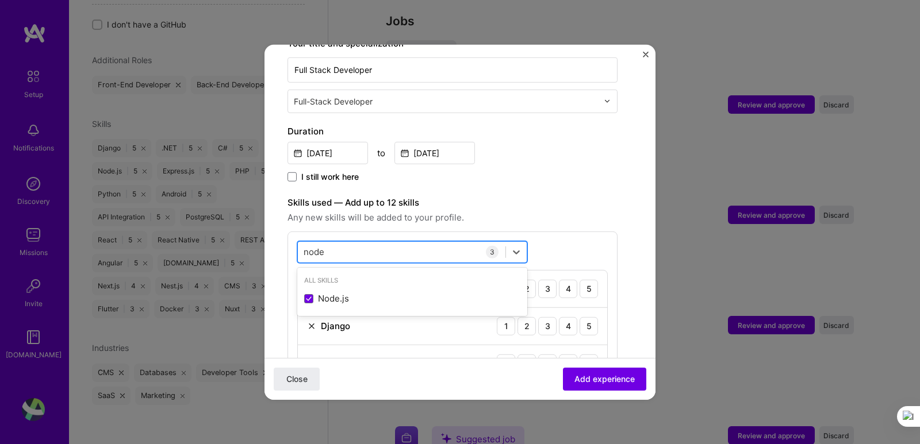
click at [343, 257] on div "node node" at bounding box center [402, 252] width 208 height 19
type input "n"
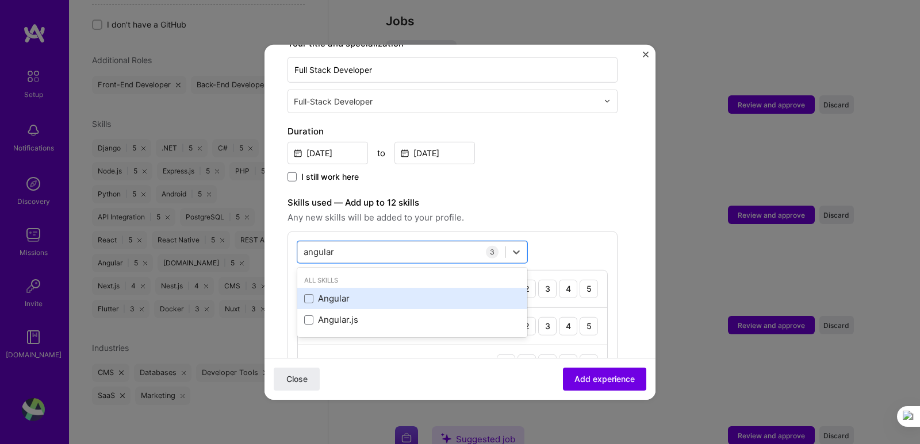
click at [325, 298] on div "Angular" at bounding box center [412, 299] width 216 height 12
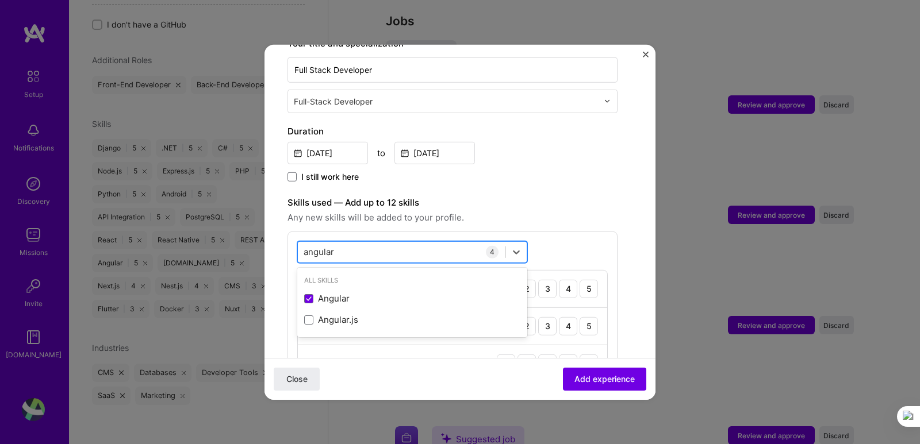
click at [368, 252] on div "angular angular" at bounding box center [402, 252] width 208 height 19
type input "a"
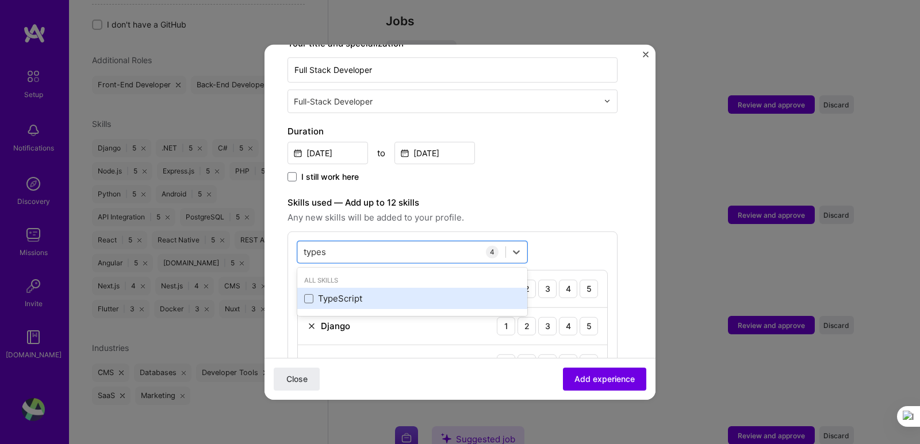
click at [341, 303] on div "TypeScript" at bounding box center [412, 299] width 216 height 12
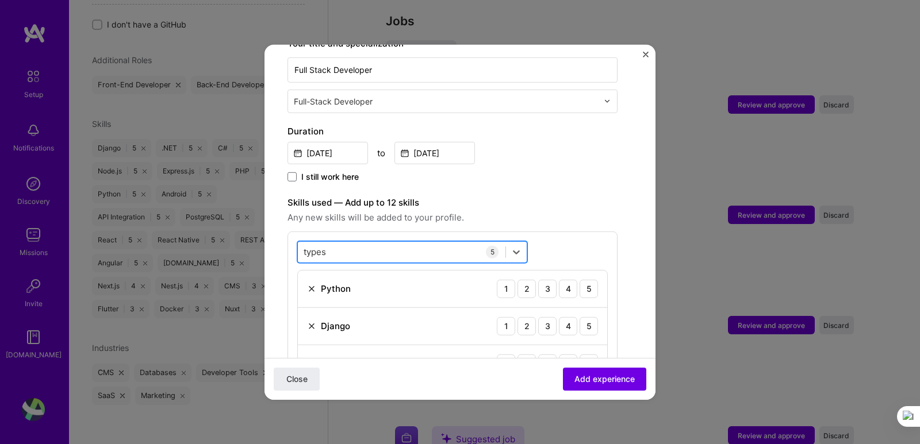
click at [357, 260] on div "types types" at bounding box center [402, 252] width 208 height 19
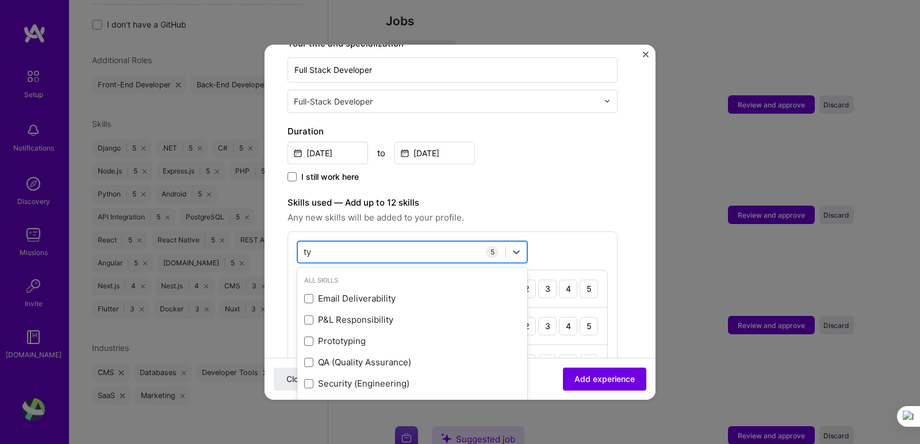
type input "t"
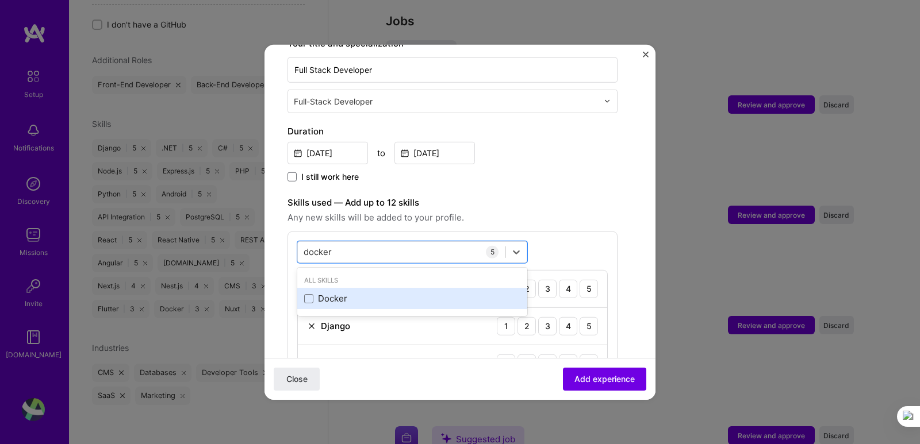
click at [337, 295] on div "Docker" at bounding box center [412, 299] width 216 height 12
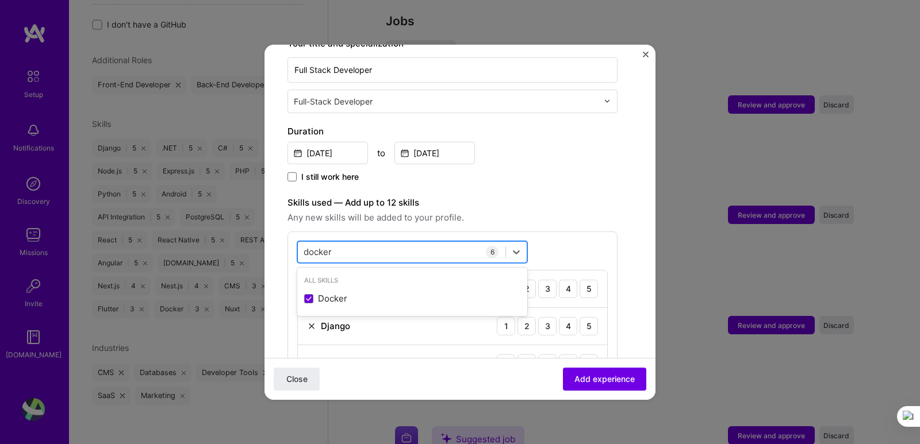
click at [360, 254] on div "docker docker" at bounding box center [402, 252] width 208 height 19
type input "d"
drag, startPoint x: 355, startPoint y: 302, endPoint x: 360, endPoint y: 285, distance: 18.2
click at [356, 301] on div "JavaScript" at bounding box center [412, 299] width 216 height 12
click at [366, 248] on div "javas javas" at bounding box center [402, 252] width 208 height 19
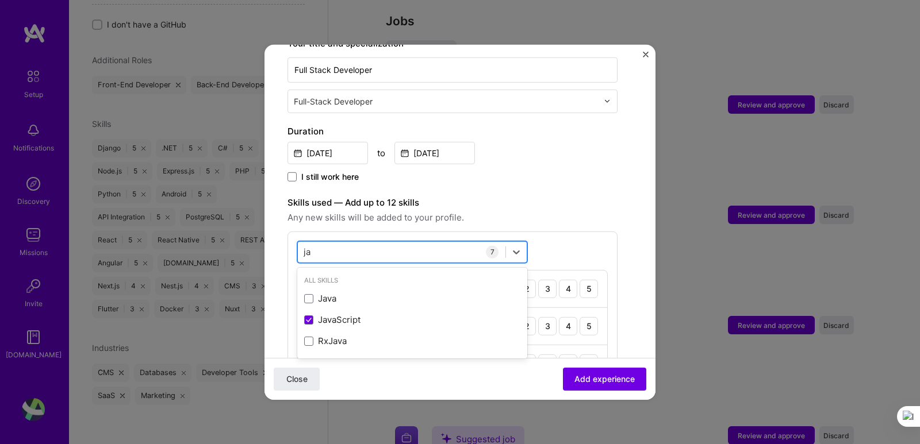
type input "j"
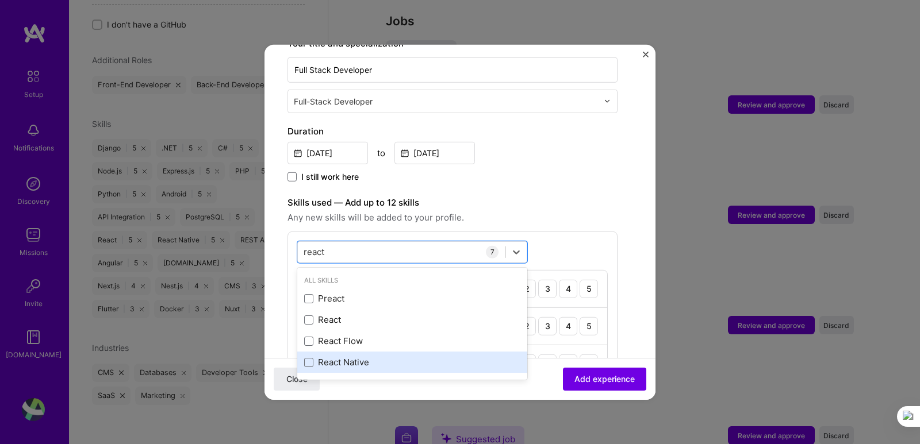
click at [355, 362] on div "React Native" at bounding box center [412, 362] width 216 height 12
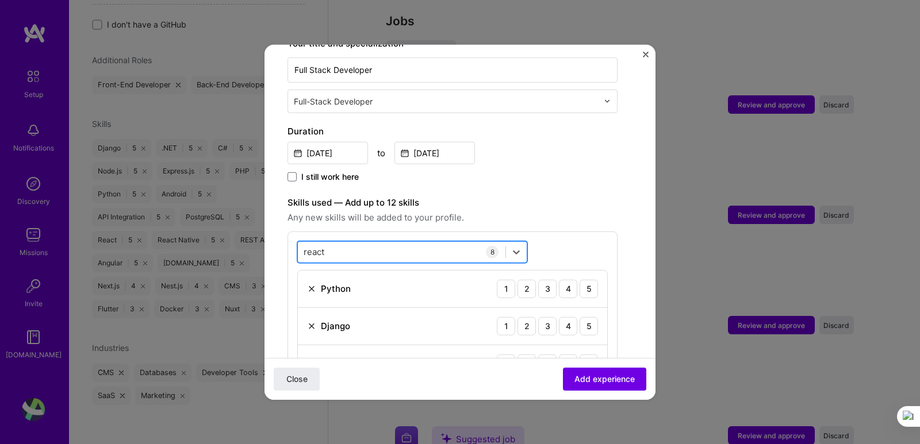
click at [368, 251] on div "react react" at bounding box center [402, 252] width 208 height 19
type input "r"
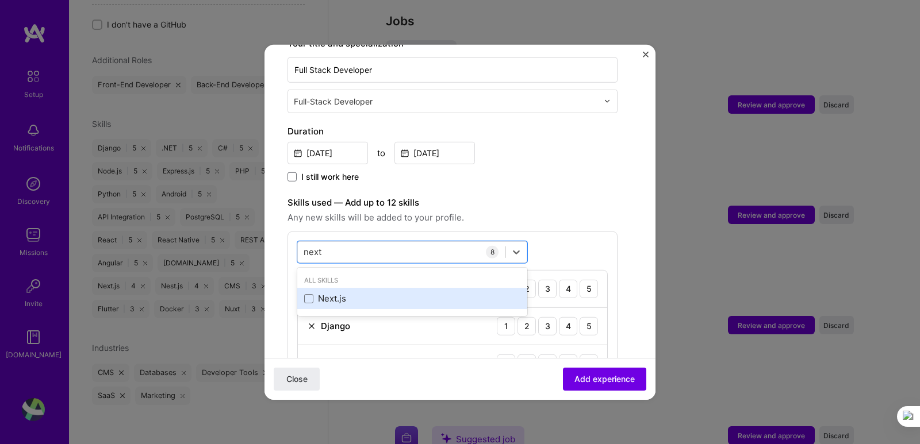
click at [346, 299] on div "Next.js" at bounding box center [412, 299] width 216 height 12
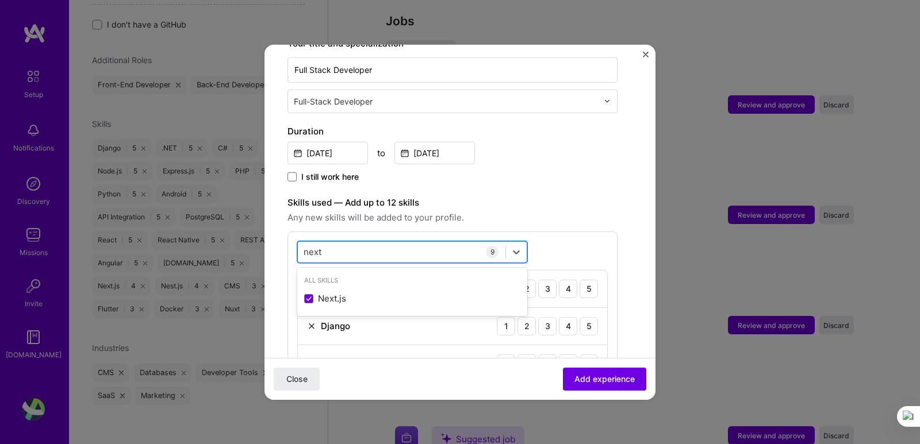
click at [362, 247] on div "next next" at bounding box center [402, 252] width 208 height 19
type input "n"
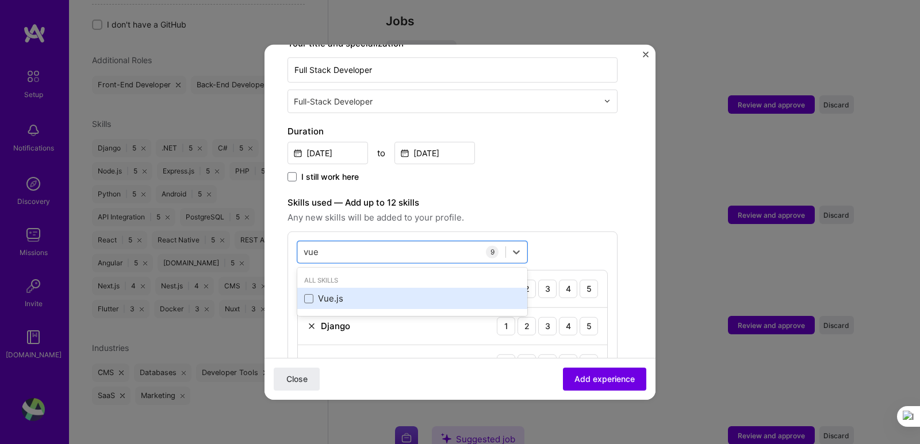
click at [347, 293] on div "Vue.js" at bounding box center [412, 299] width 216 height 12
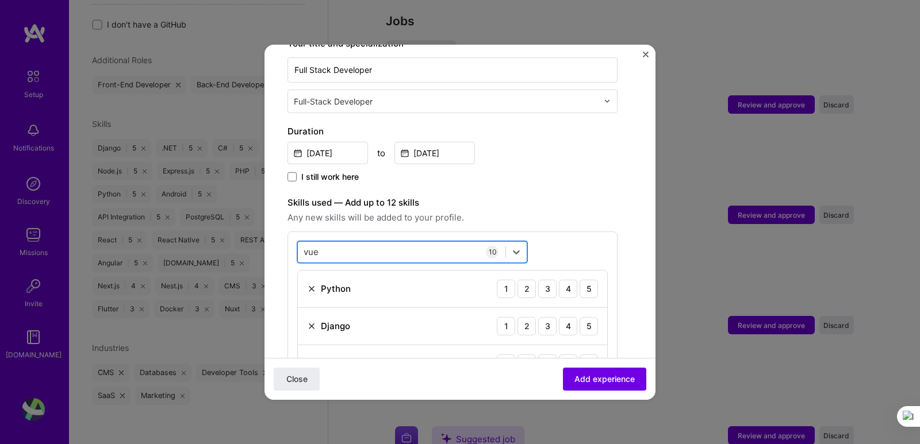
click at [355, 250] on div "vue vue" at bounding box center [402, 252] width 208 height 19
type input "v"
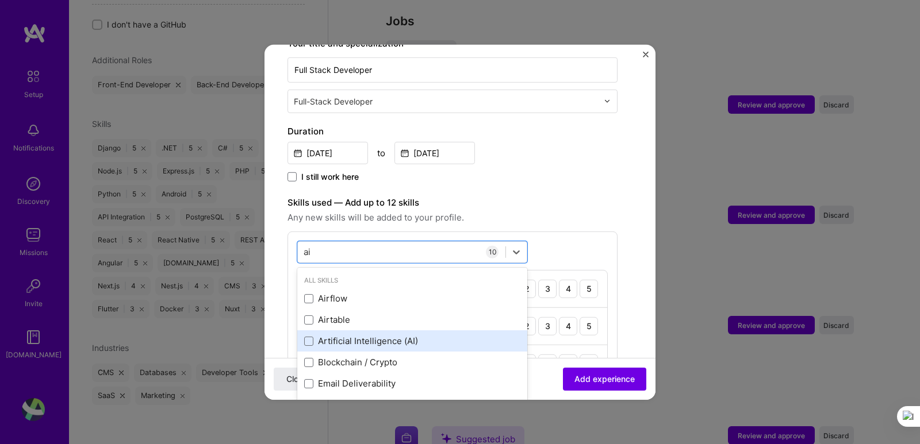
click at [389, 339] on div "Artificial Intelligence (AI)" at bounding box center [412, 341] width 216 height 12
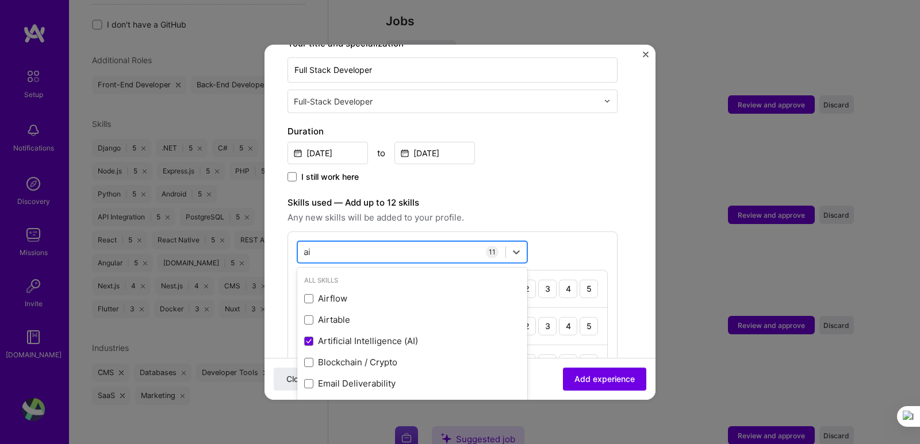
click at [355, 250] on div "ai ai" at bounding box center [402, 252] width 208 height 19
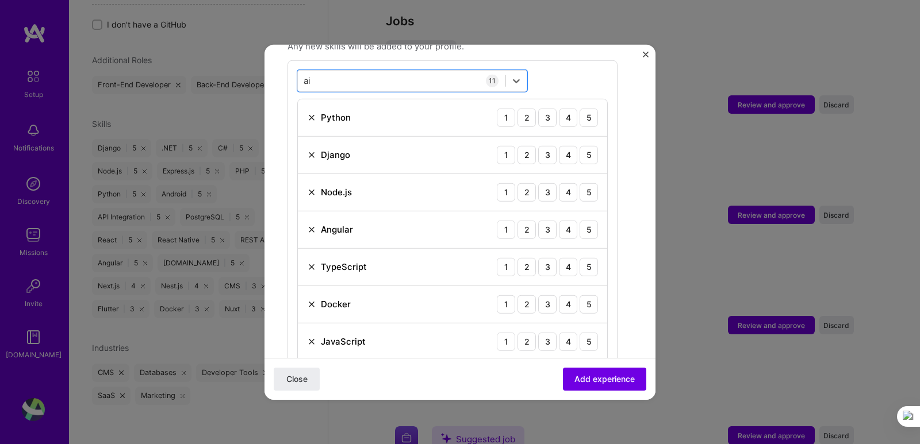
scroll to position [310, 0]
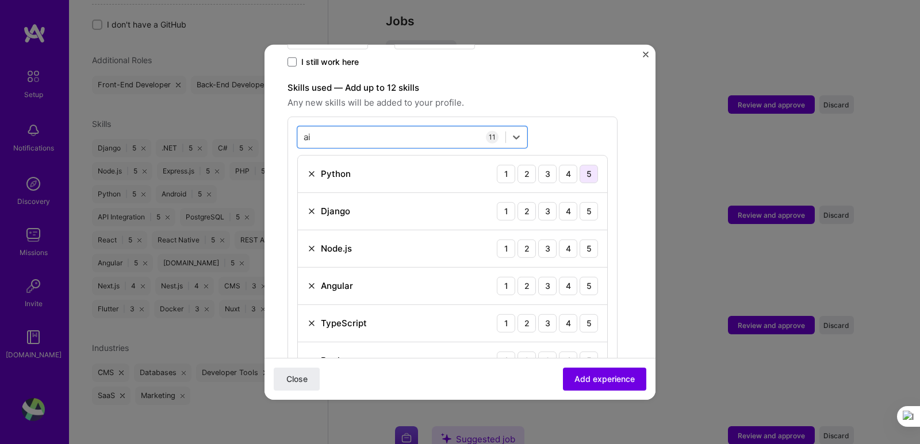
type input "ai"
click at [583, 179] on div "5" at bounding box center [588, 173] width 18 height 18
click at [563, 210] on div "4" at bounding box center [568, 211] width 18 height 18
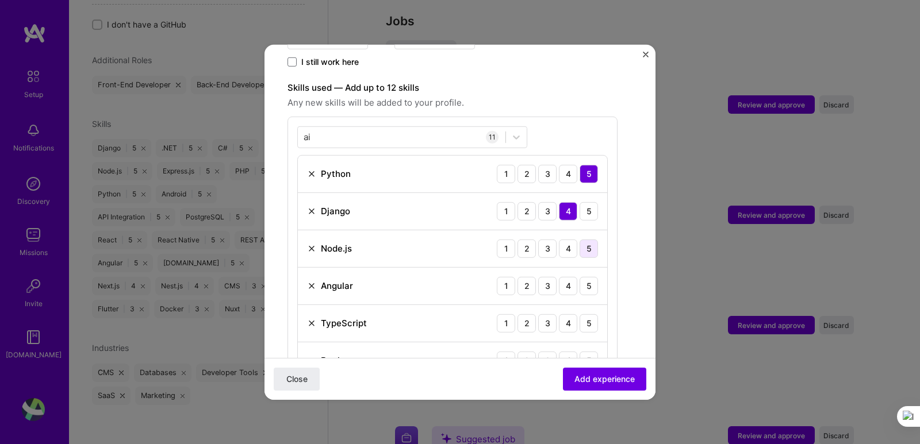
click at [591, 246] on div "5" at bounding box center [588, 248] width 18 height 18
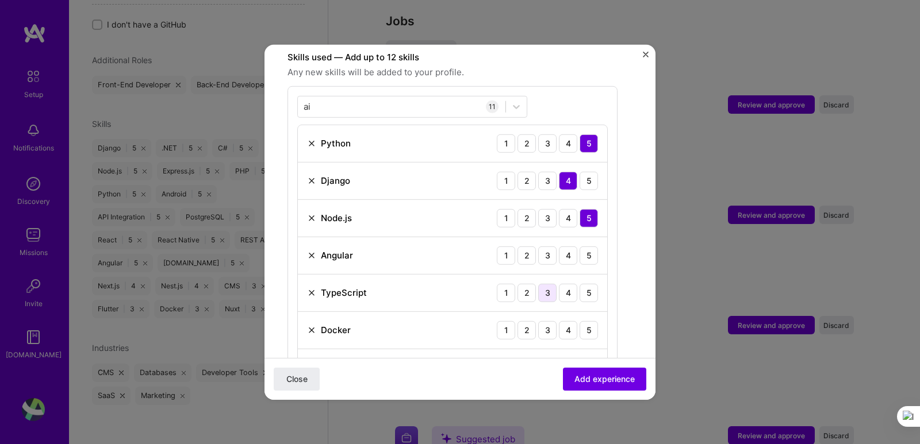
scroll to position [367, 0]
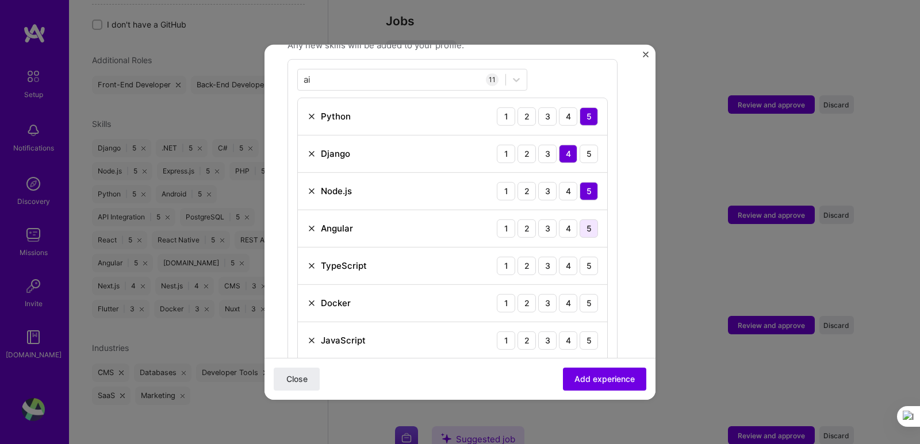
click at [581, 232] on div "5" at bounding box center [588, 228] width 18 height 18
click at [585, 270] on div "5" at bounding box center [588, 265] width 18 height 18
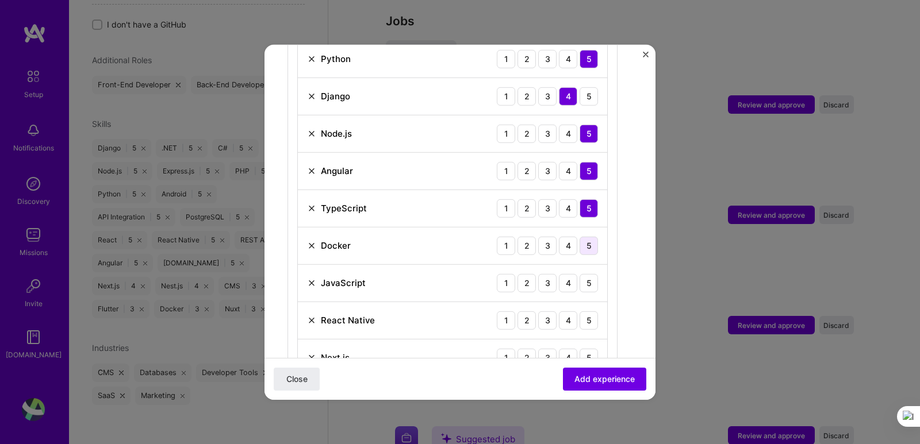
click at [588, 249] on div "5" at bounding box center [588, 245] width 18 height 18
drag, startPoint x: 552, startPoint y: 247, endPoint x: 563, endPoint y: 259, distance: 16.3
click at [552, 246] on div "3" at bounding box center [547, 245] width 18 height 18
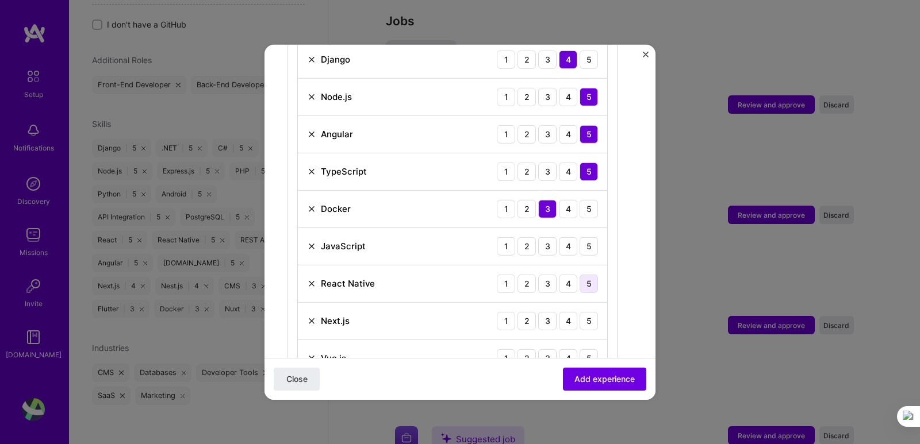
scroll to position [482, 0]
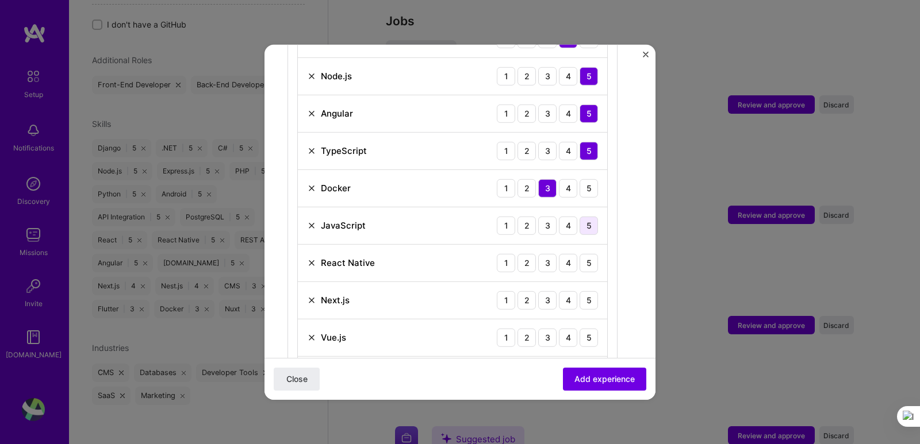
click at [587, 227] on div "5" at bounding box center [588, 225] width 18 height 18
click at [565, 262] on div "4" at bounding box center [568, 263] width 18 height 18
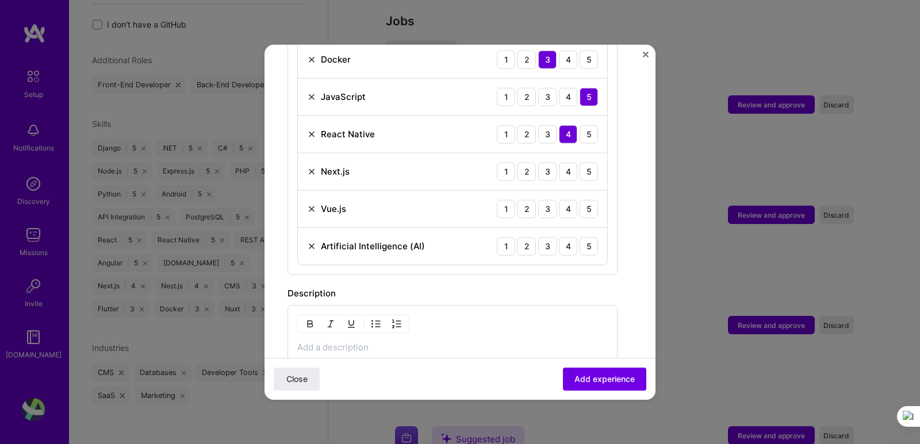
scroll to position [597, 0]
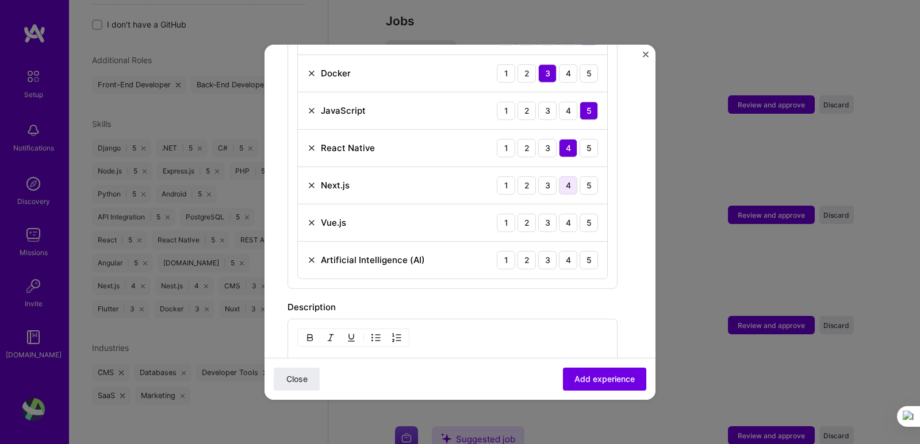
click at [568, 186] on div "4" at bounding box center [568, 185] width 18 height 18
click at [584, 222] on div "5" at bounding box center [588, 222] width 18 height 18
click at [586, 262] on div "5" at bounding box center [588, 260] width 18 height 18
click at [533, 262] on div "2" at bounding box center [526, 260] width 18 height 18
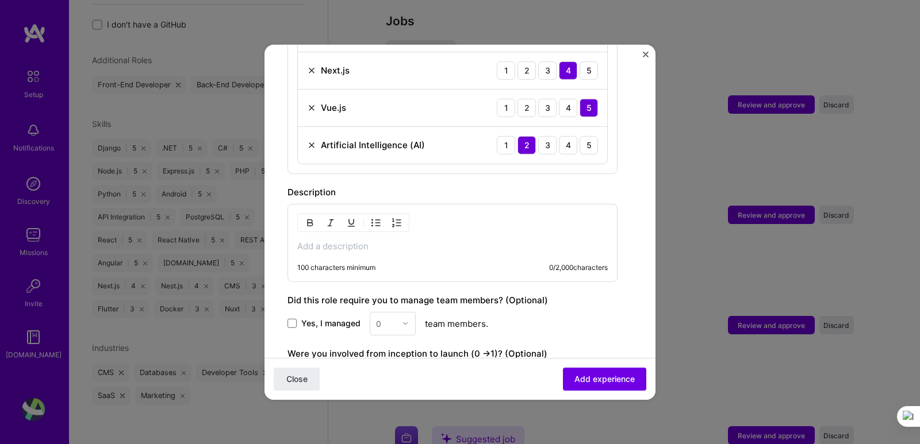
scroll to position [770, 0]
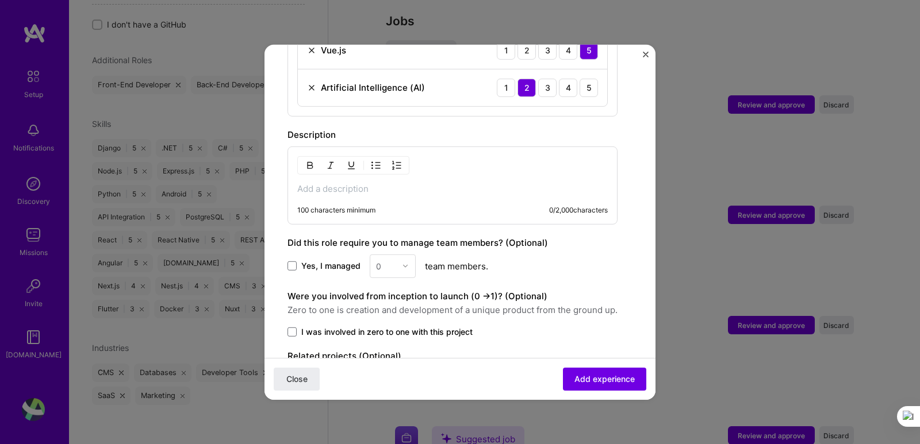
click at [374, 186] on p at bounding box center [452, 188] width 310 height 11
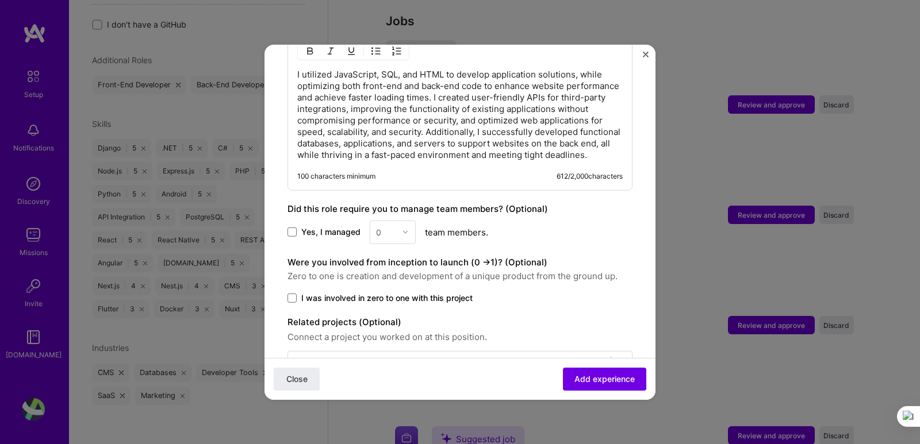
scroll to position [885, 0]
click at [292, 236] on span at bounding box center [291, 231] width 9 height 9
click at [0, 0] on input "Yes, I managed" at bounding box center [0, 0] width 0 height 0
click at [385, 237] on input "text" at bounding box center [386, 231] width 20 height 12
click at [391, 315] on div "3" at bounding box center [392, 304] width 39 height 21
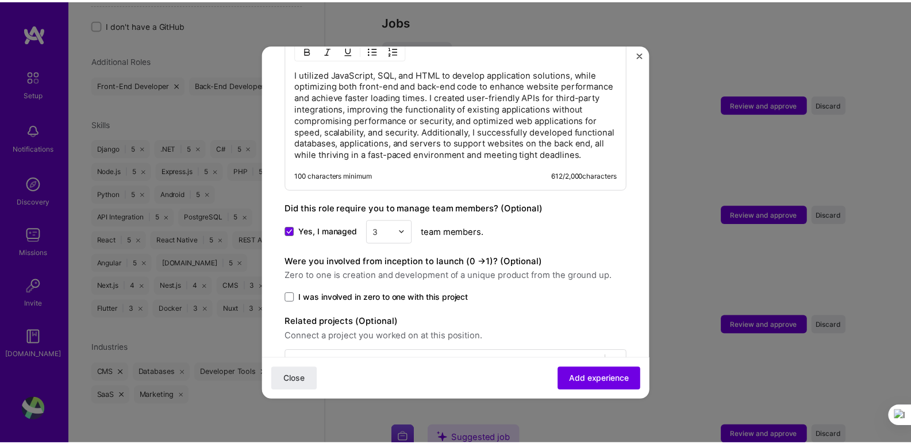
scroll to position [935, 0]
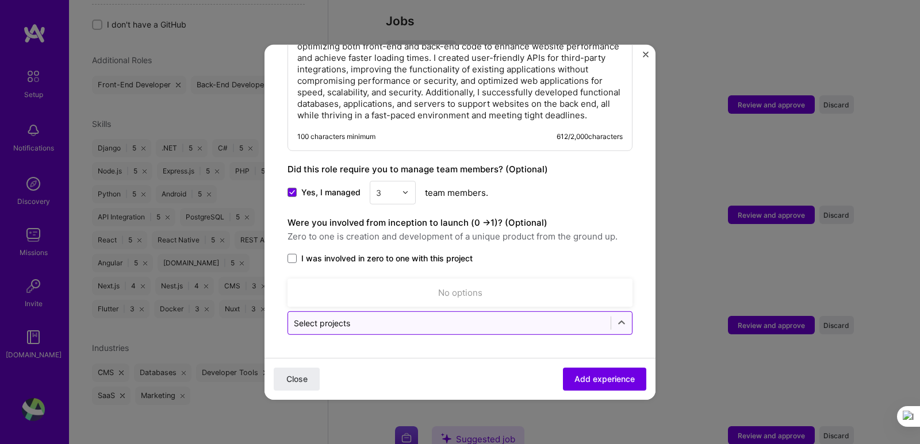
click at [392, 328] on input "text" at bounding box center [449, 323] width 311 height 12
click at [381, 327] on input "text" at bounding box center [449, 323] width 311 height 12
click at [380, 290] on div "No options" at bounding box center [460, 292] width 338 height 21
click at [589, 379] on span "Add experience" at bounding box center [604, 378] width 60 height 11
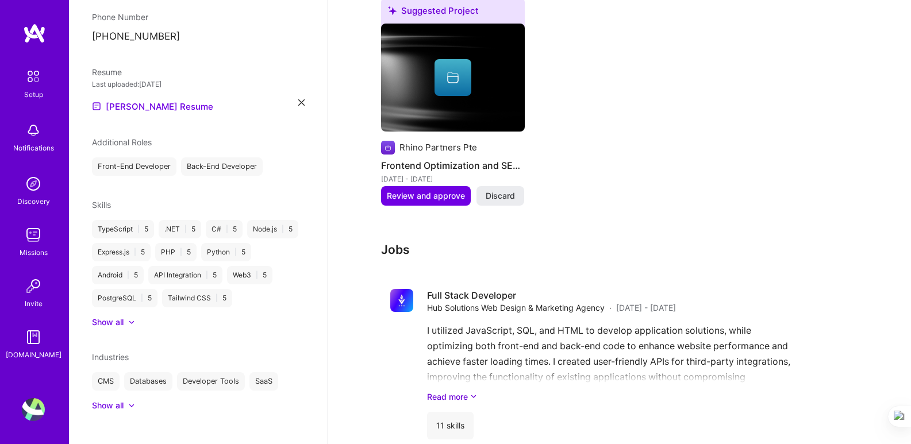
scroll to position [642, 0]
